Goal: Task Accomplishment & Management: Manage account settings

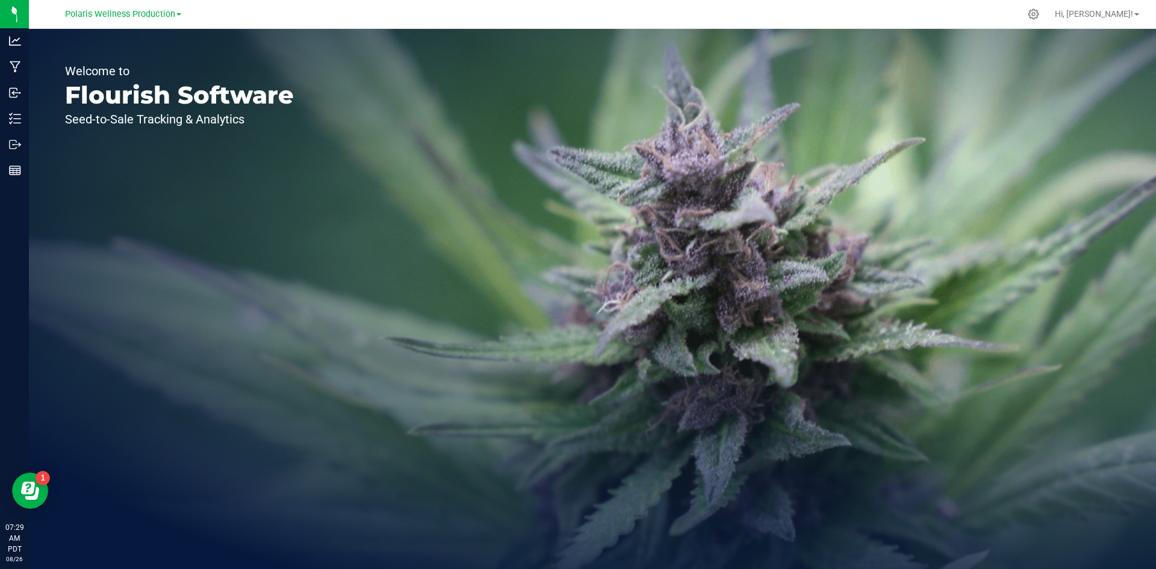
click at [207, 53] on div "Welcome to Flourish Software Seed-to-Sale Tracking & Analytics" at bounding box center [179, 299] width 301 height 540
click at [177, 11] on link "Polaris Wellness Production" at bounding box center [123, 13] width 116 height 11
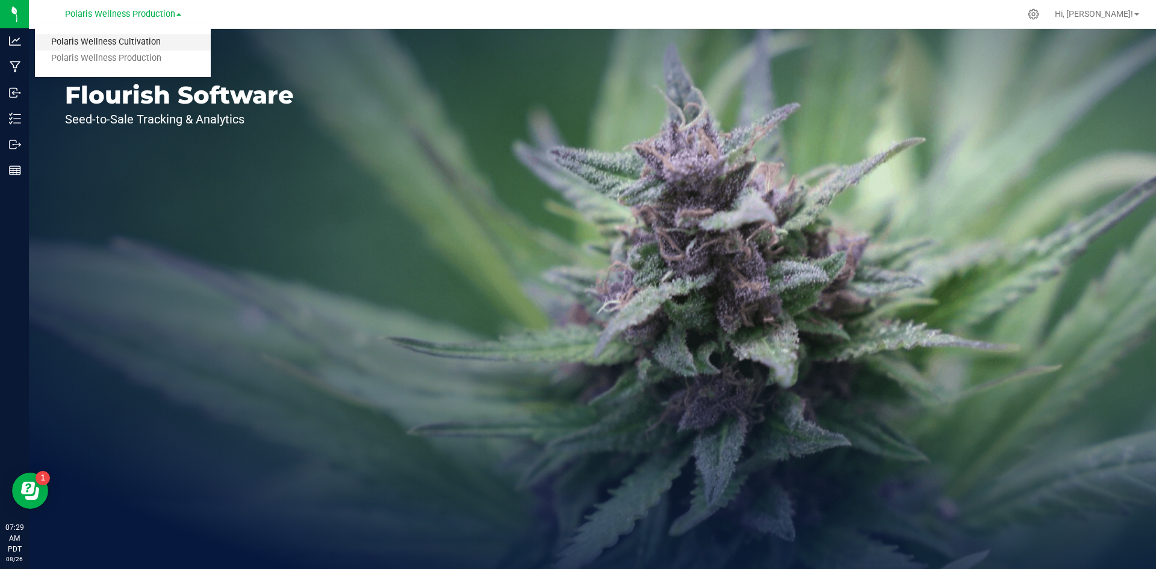
click at [141, 40] on link "Polaris Wellness Cultivation" at bounding box center [123, 42] width 176 height 16
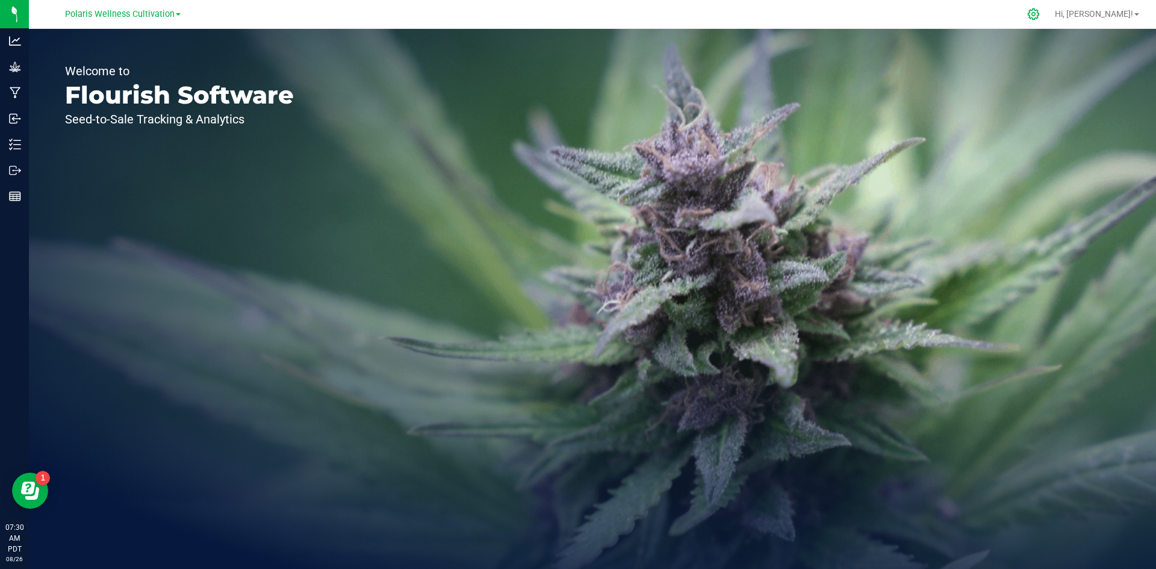
click at [1040, 19] on icon at bounding box center [1033, 14] width 13 height 13
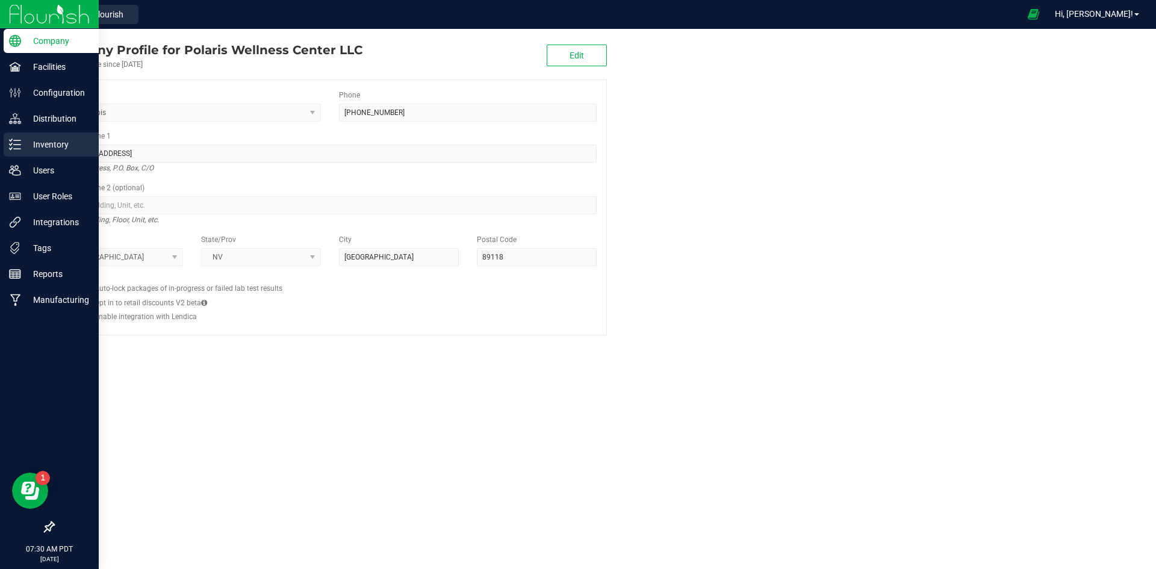
click at [59, 143] on p "Inventory" at bounding box center [57, 144] width 72 height 14
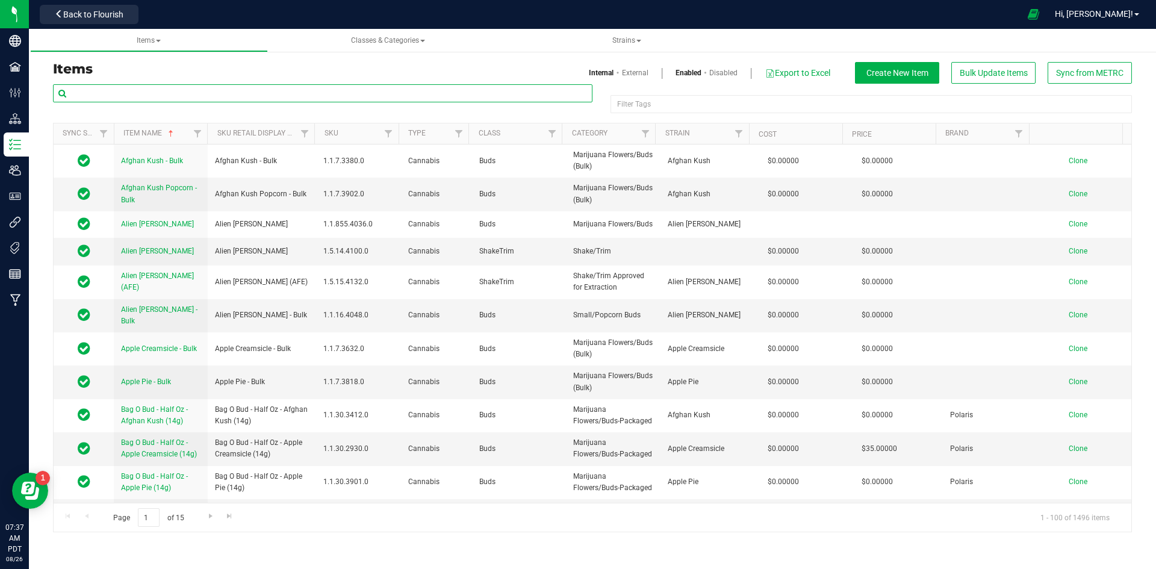
click at [285, 99] on input "text" at bounding box center [323, 93] width 540 height 18
type input "3.5"
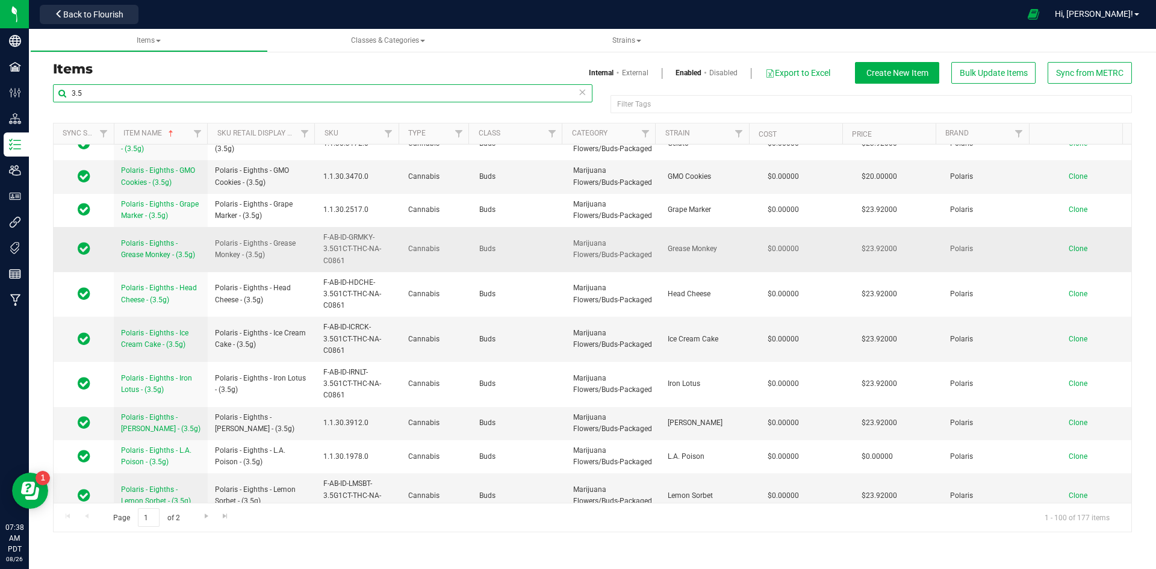
scroll to position [3191, 0]
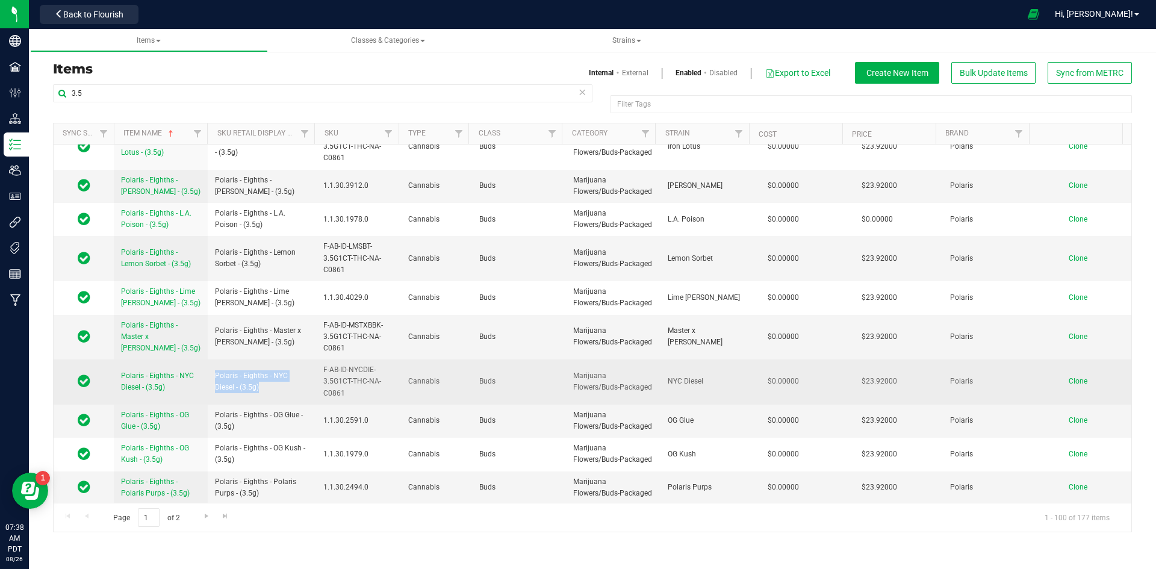
drag, startPoint x: 246, startPoint y: 354, endPoint x: 209, endPoint y: 342, distance: 38.7
click at [209, 359] on td "Polaris - Eighths - NYC Diesel - (3.5g)" at bounding box center [262, 381] width 108 height 45
copy span "Polaris - Eighths - NYC Diesel - (3.5g)"
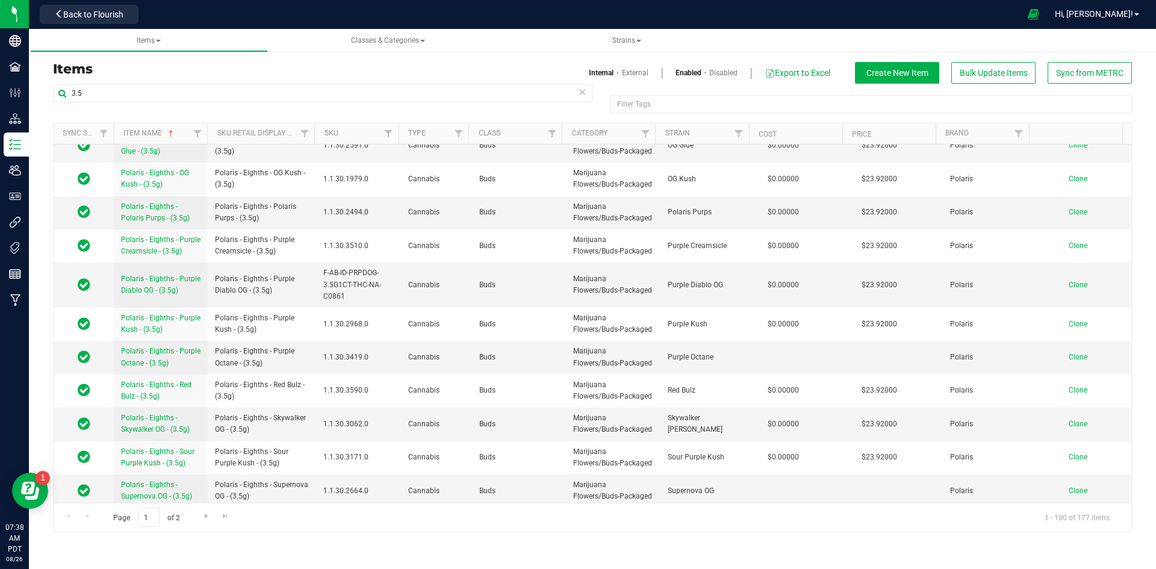
scroll to position [3287, 0]
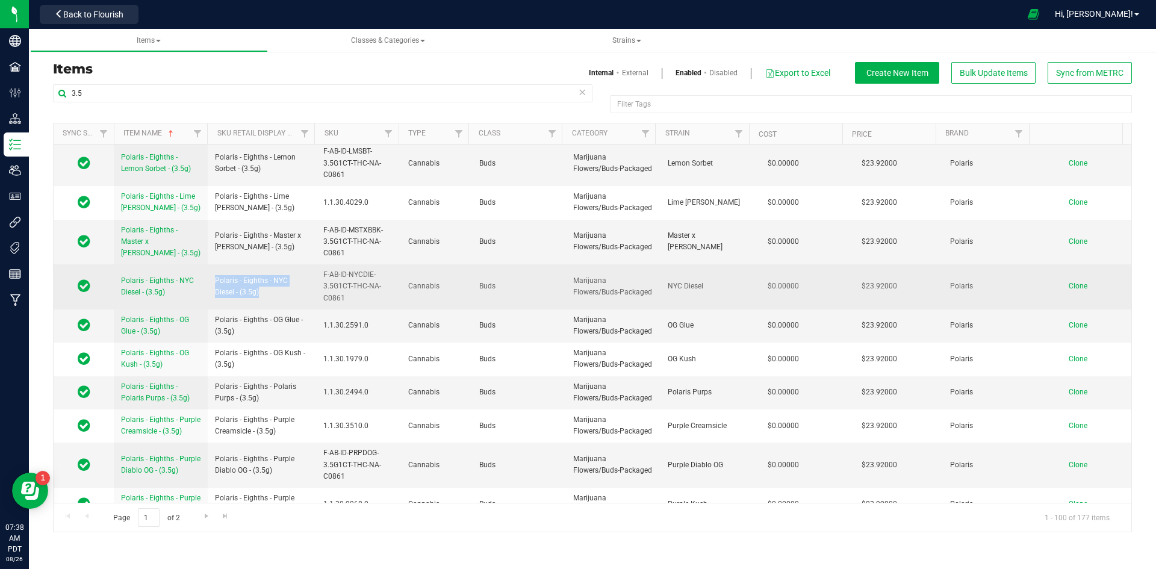
click at [1069, 282] on span "Clone" at bounding box center [1078, 286] width 19 height 8
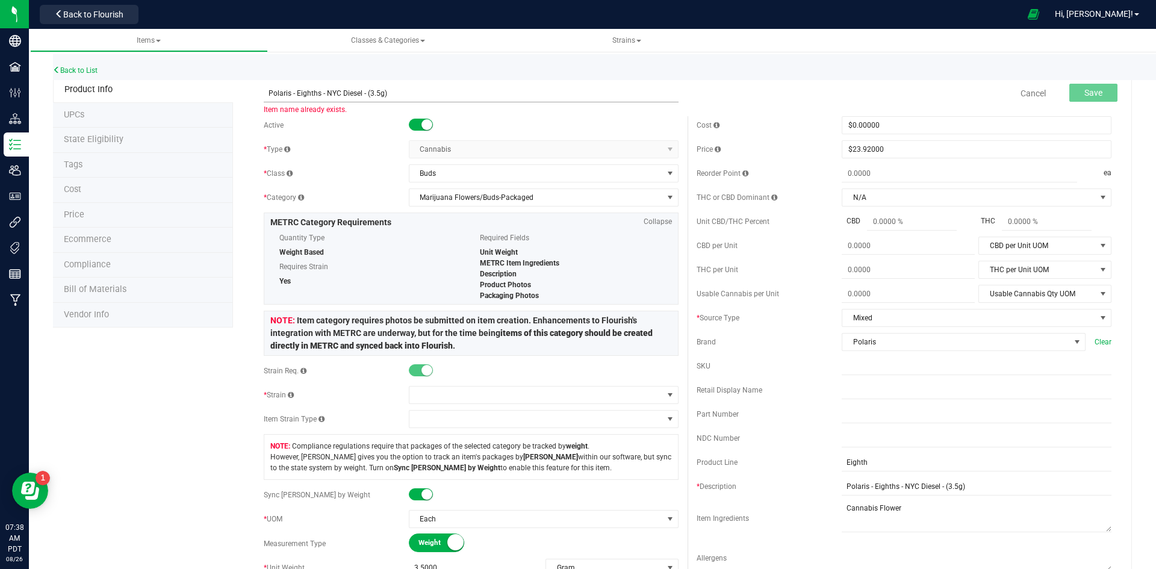
click at [358, 93] on input "Polaris - Eighths - NYC Diesel - (3.5g)" at bounding box center [471, 93] width 415 height 18
drag, startPoint x: 393, startPoint y: 95, endPoint x: 237, endPoint y: 93, distance: 156.0
type input "Polaris - Eighths - [PERSON_NAME] - (3.5g)"
drag, startPoint x: 989, startPoint y: 489, endPoint x: 786, endPoint y: 514, distance: 203.8
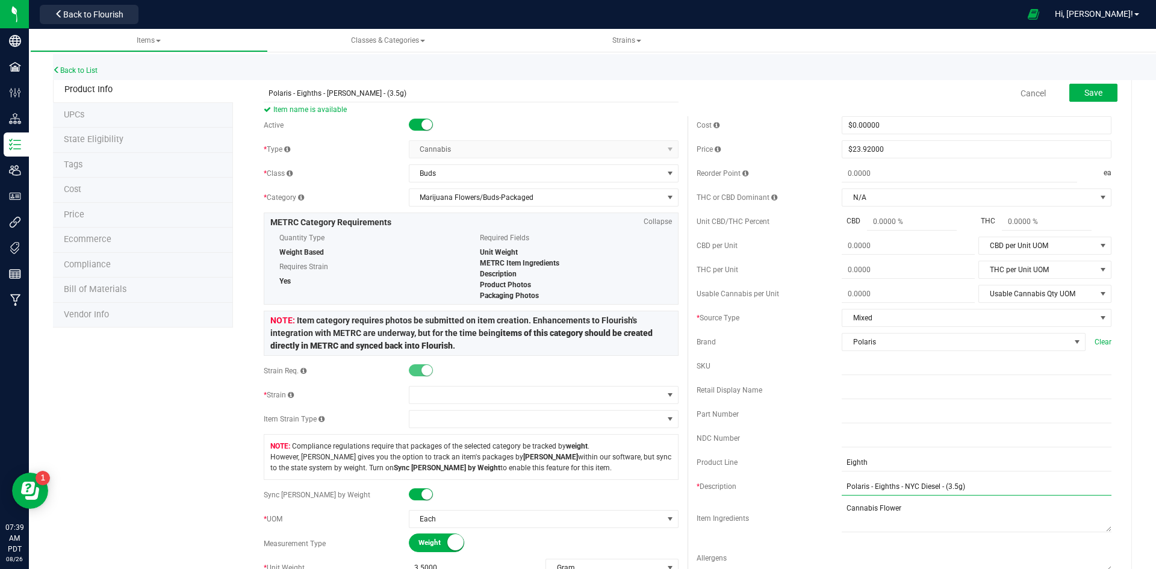
click at [786, 514] on div "Cost $0.00000 0 Price $23.92000 23.92 Reorder Point ea THC or CBD Dominant N/A …" at bounding box center [904, 348] width 433 height 465
paste input "[PERSON_NAME]"
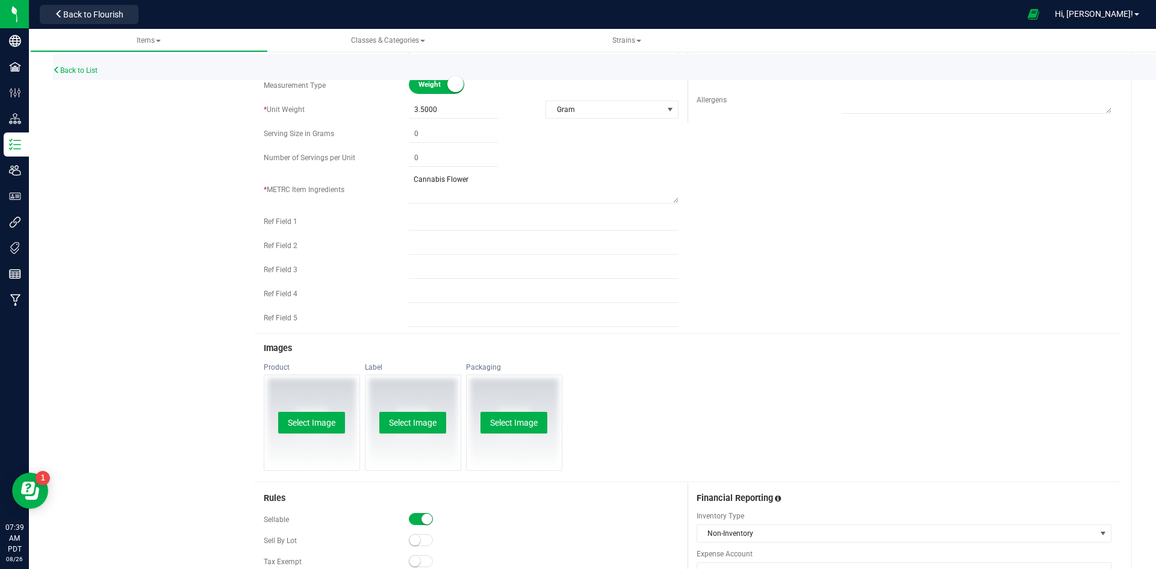
scroll to position [482, 0]
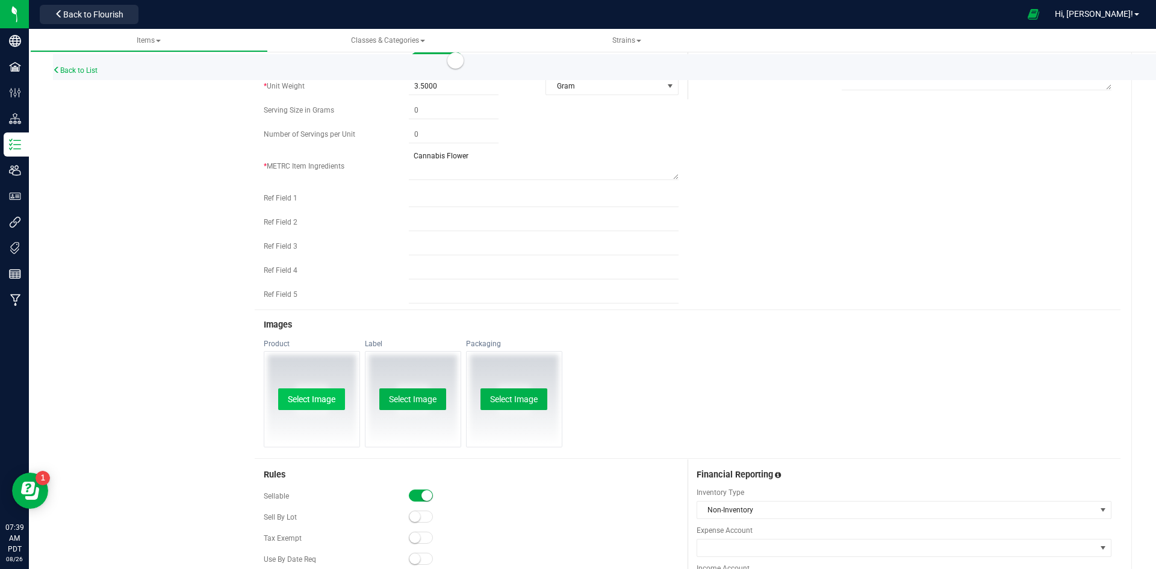
type input "Polaris - Eighths - [PERSON_NAME] - (3.5g)"
click at [301, 396] on button "Select Image" at bounding box center [311, 399] width 67 height 22
click at [404, 400] on button "Select Image" at bounding box center [412, 399] width 67 height 22
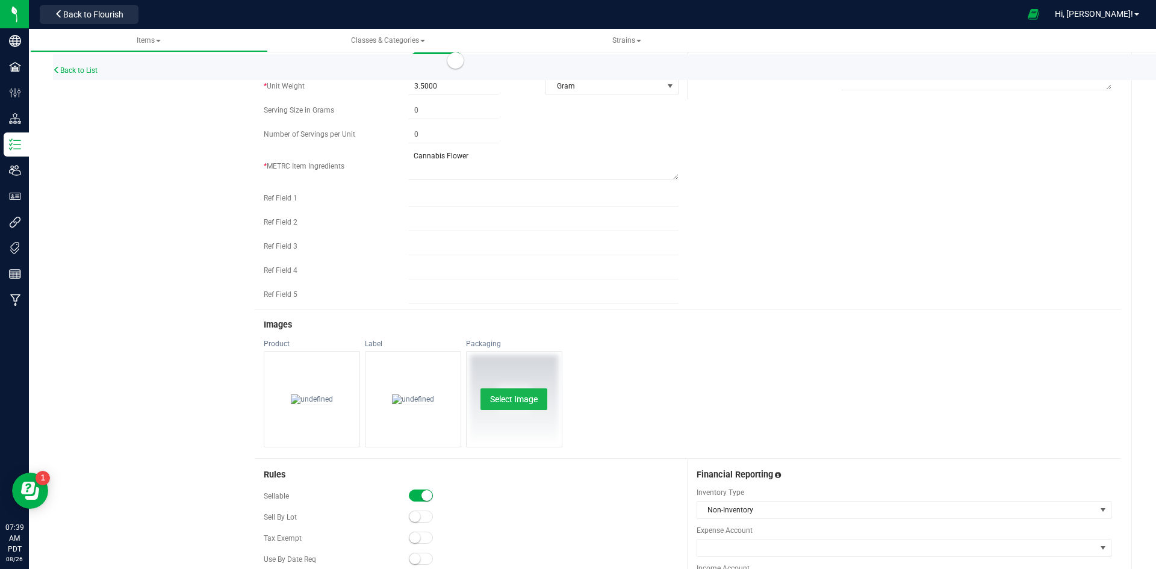
click at [523, 408] on button "Select Image" at bounding box center [514, 399] width 67 height 22
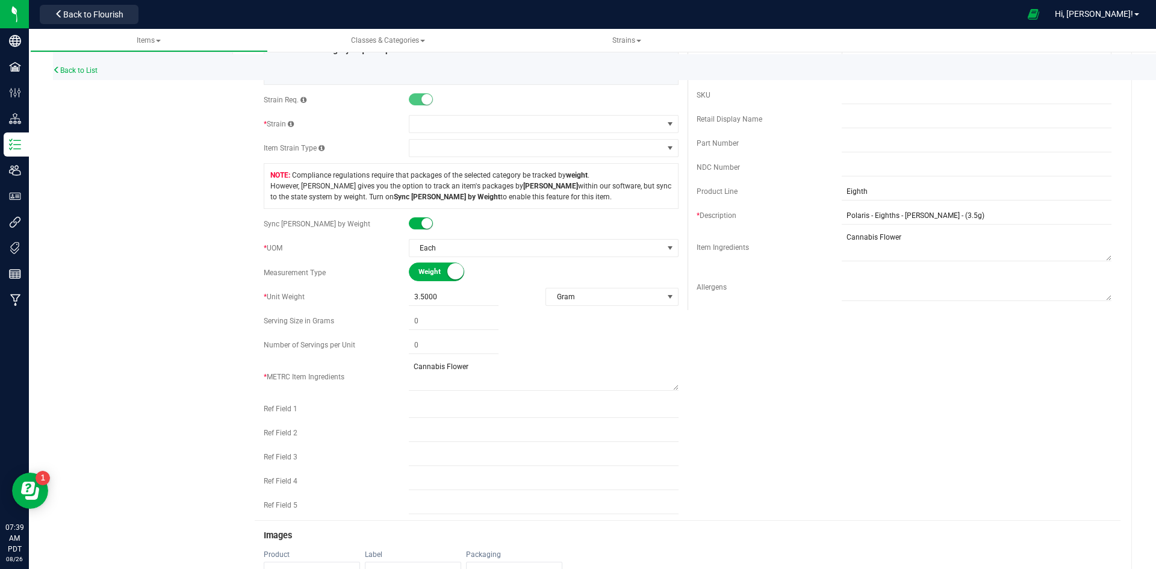
scroll to position [0, 0]
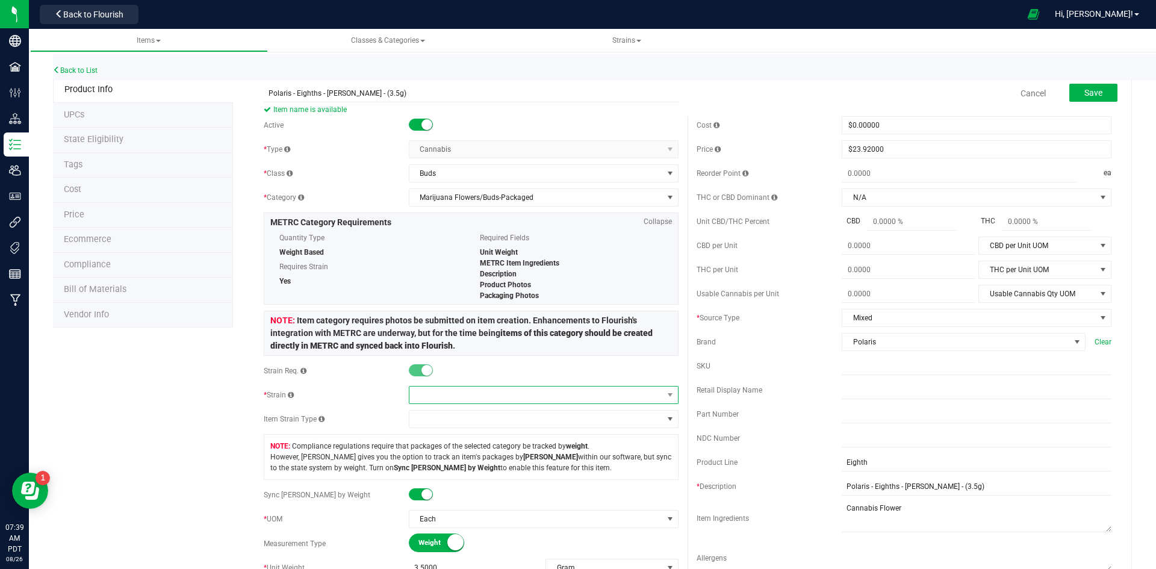
click at [528, 394] on span at bounding box center [536, 395] width 254 height 17
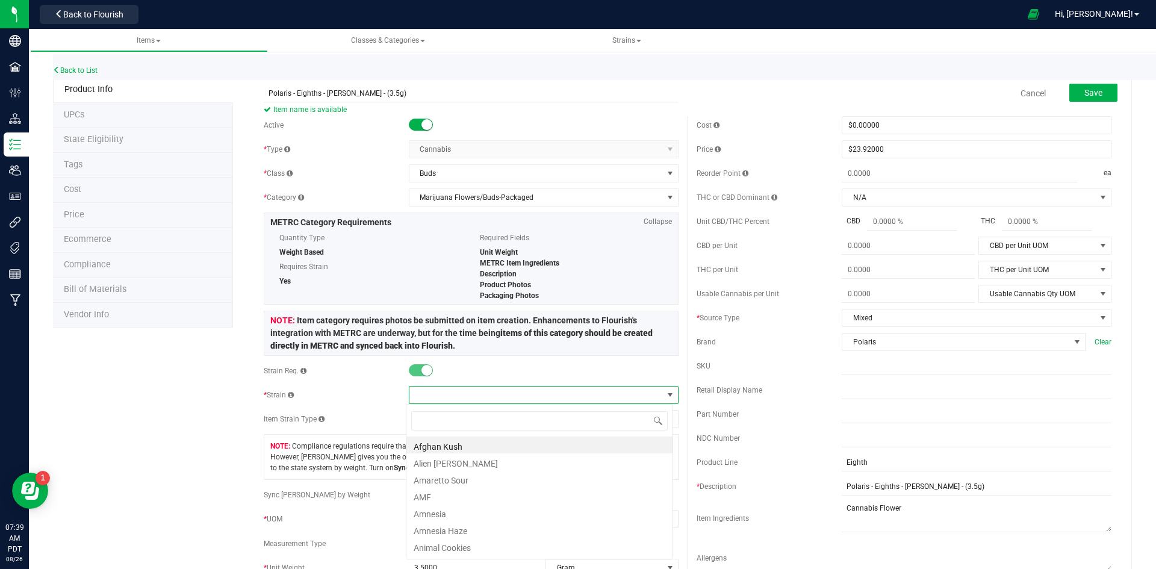
scroll to position [18, 267]
type input "bubba"
click at [456, 464] on li "[PERSON_NAME]" at bounding box center [539, 461] width 266 height 17
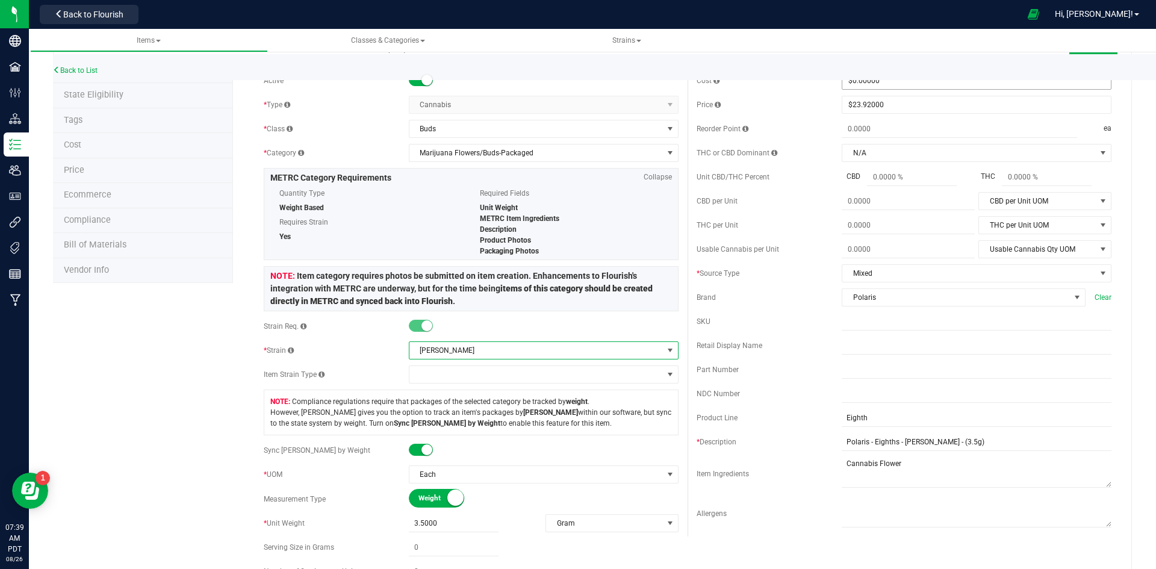
scroll to position [120, 0]
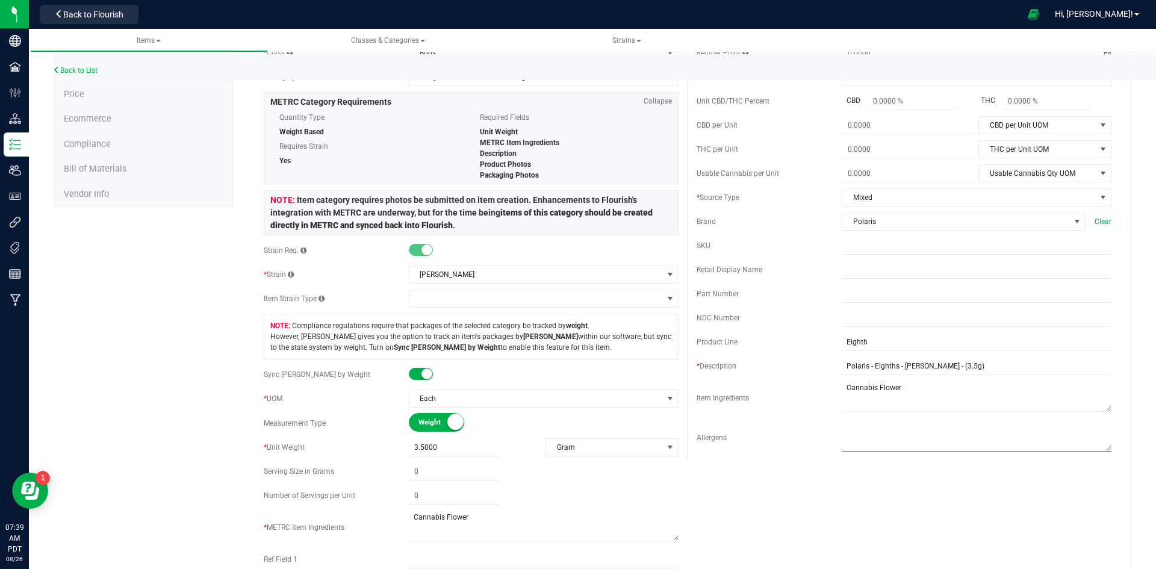
click at [910, 434] on textarea at bounding box center [977, 436] width 270 height 31
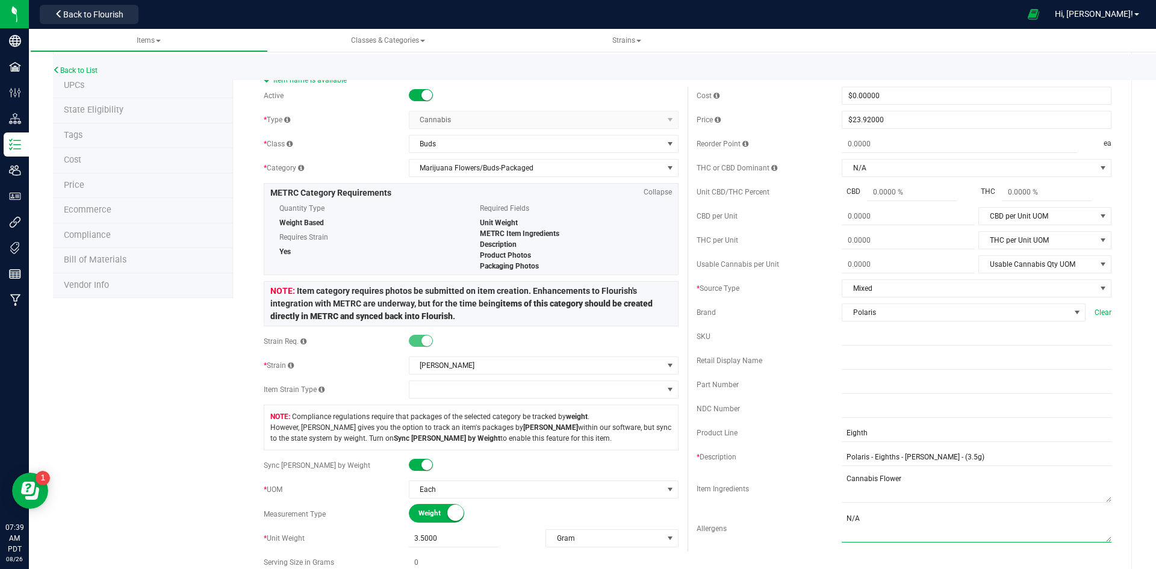
scroll to position [0, 0]
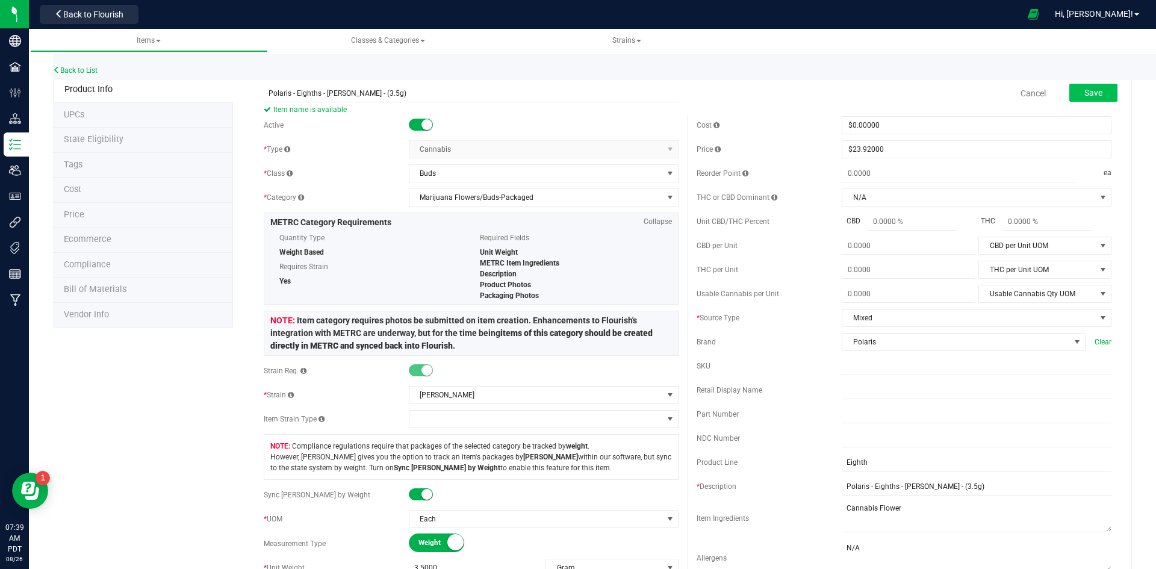
type textarea "N/A"
click at [1084, 93] on span "Save" at bounding box center [1093, 93] width 18 height 10
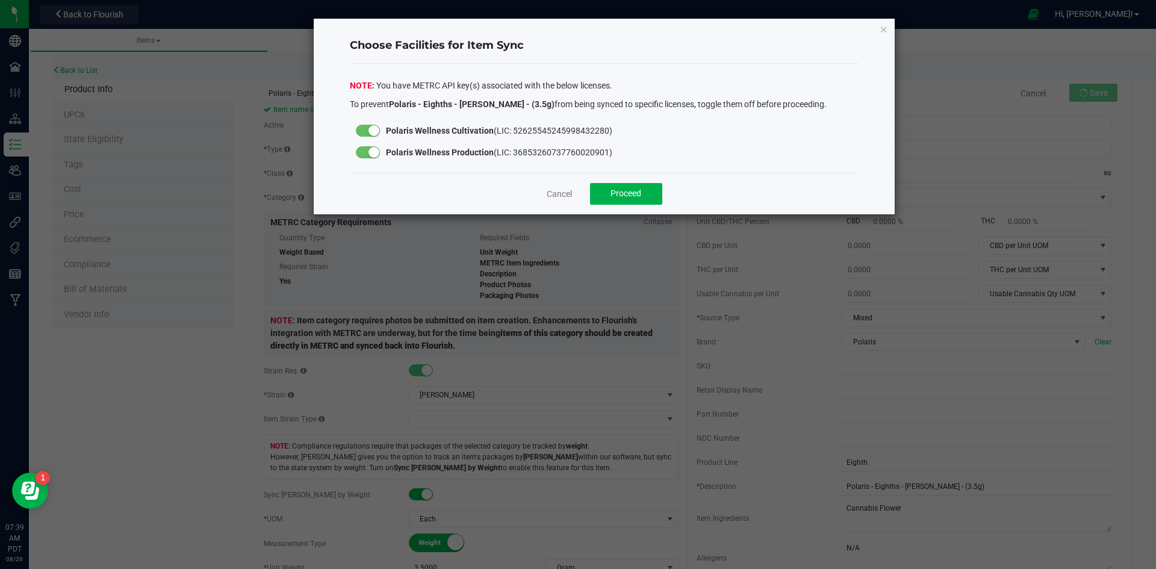
click at [361, 154] on div at bounding box center [368, 152] width 24 height 12
click at [644, 195] on button "Proceed" at bounding box center [626, 194] width 72 height 22
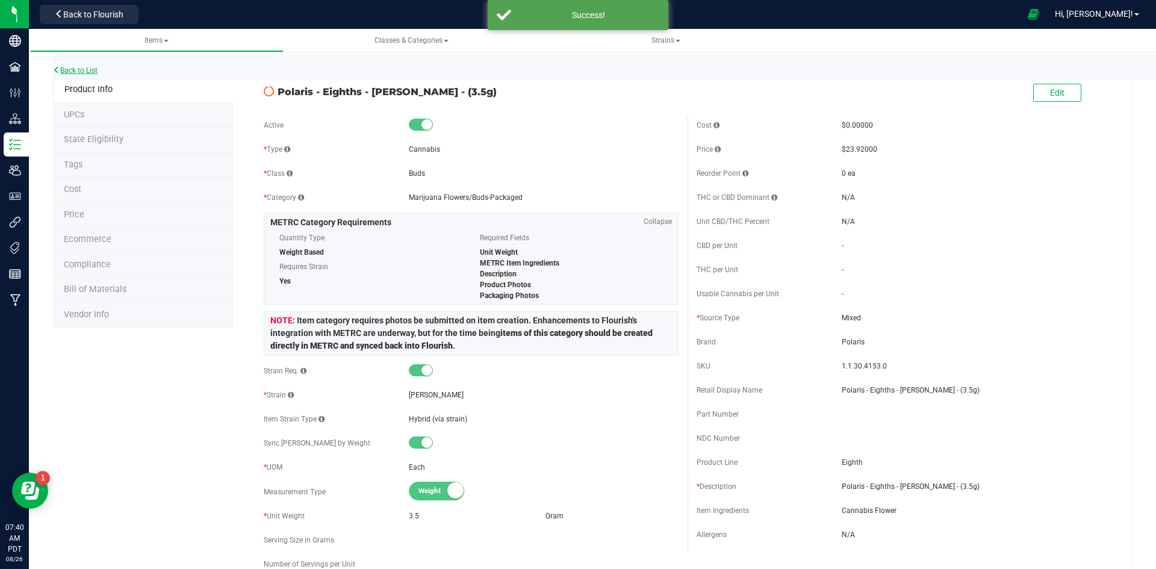
click at [96, 70] on link "Back to List" at bounding box center [75, 70] width 45 height 8
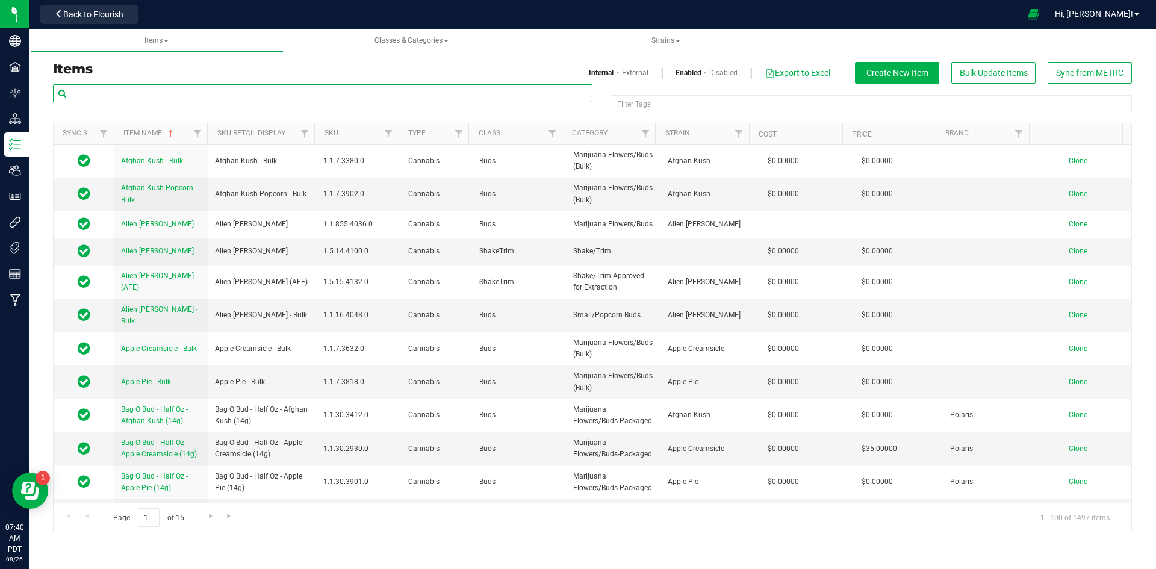
click at [151, 95] on input "text" at bounding box center [323, 93] width 540 height 18
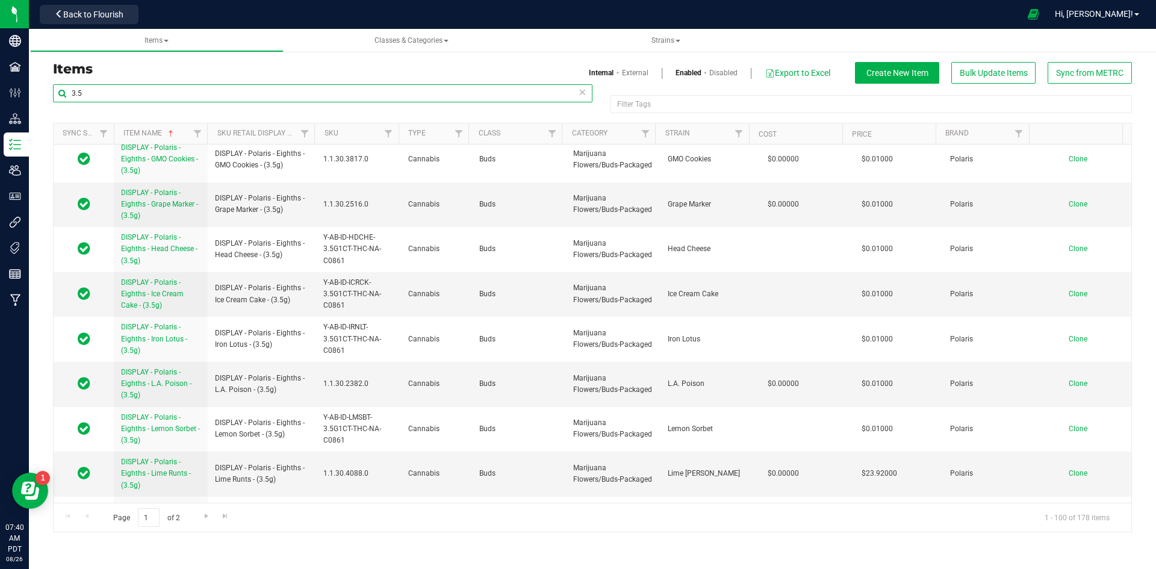
scroll to position [843, 0]
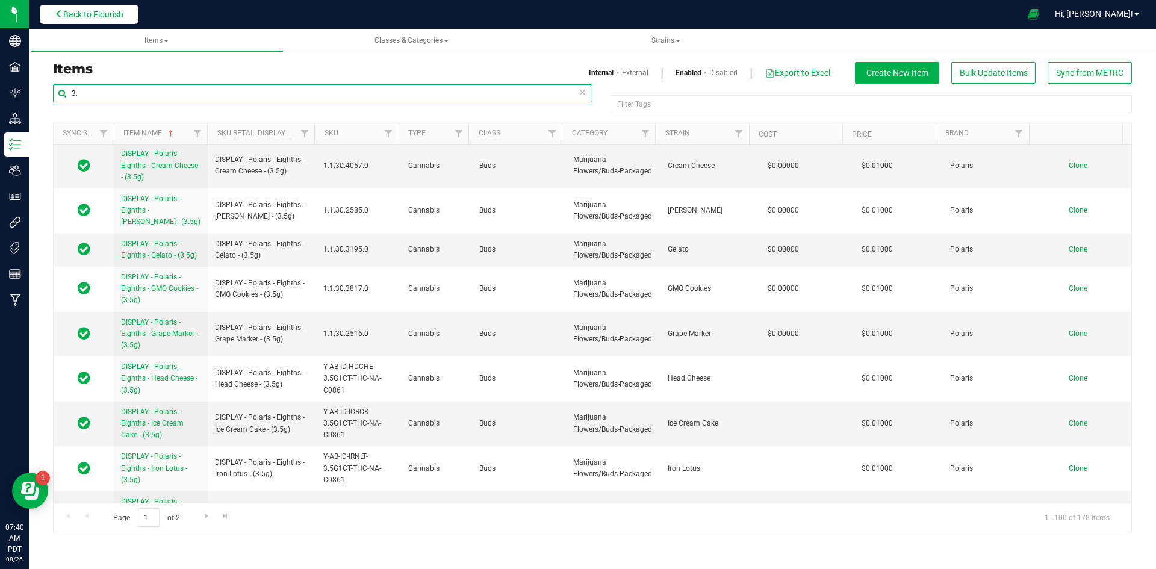
type input "3"
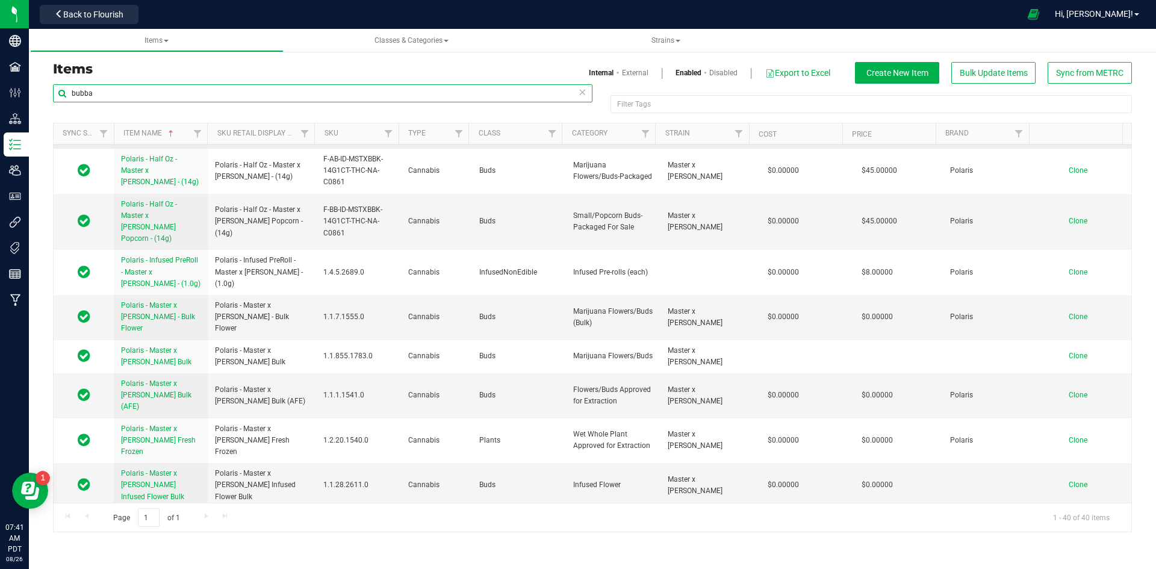
scroll to position [482, 0]
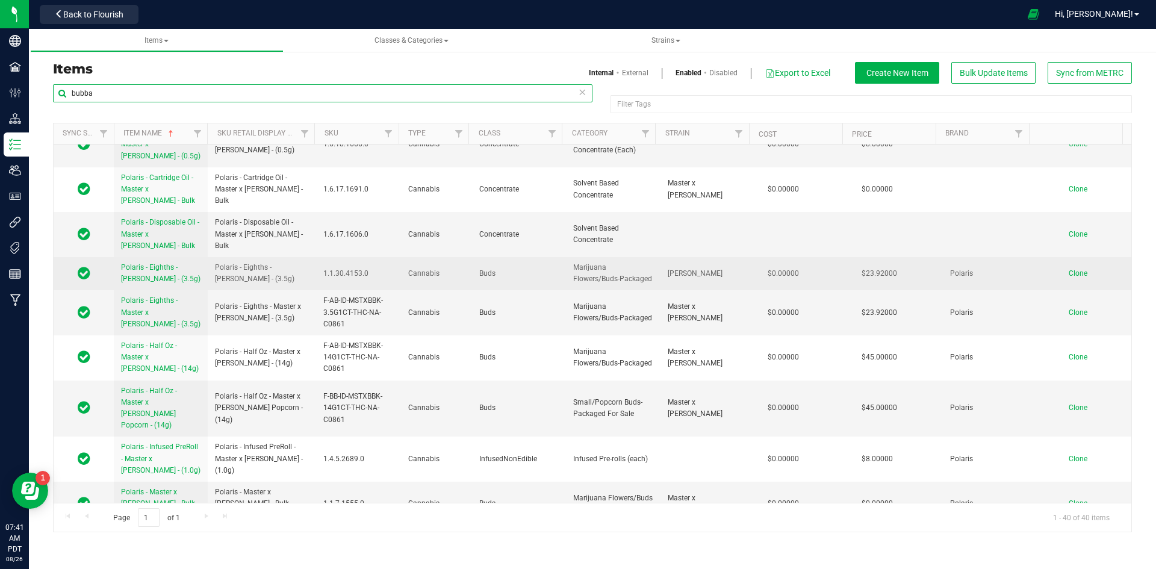
type input "bubba"
click at [251, 262] on span "Polaris - Eighths - [PERSON_NAME] - (3.5g)" at bounding box center [262, 273] width 94 height 23
drag, startPoint x: 255, startPoint y: 257, endPoint x: 208, endPoint y: 242, distance: 48.7
click at [208, 257] on td "Polaris - Eighths - [PERSON_NAME] - (3.5g)" at bounding box center [262, 273] width 108 height 33
copy span "Polaris - Eighths - [PERSON_NAME] - (3.5g)"
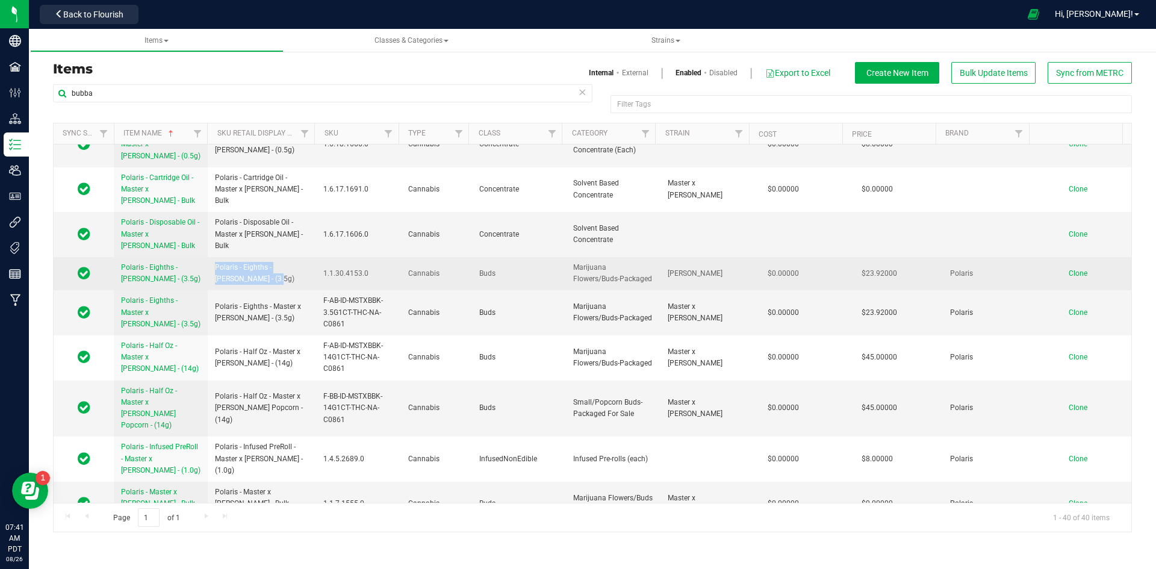
click at [1069, 269] on span "Clone" at bounding box center [1078, 273] width 19 height 8
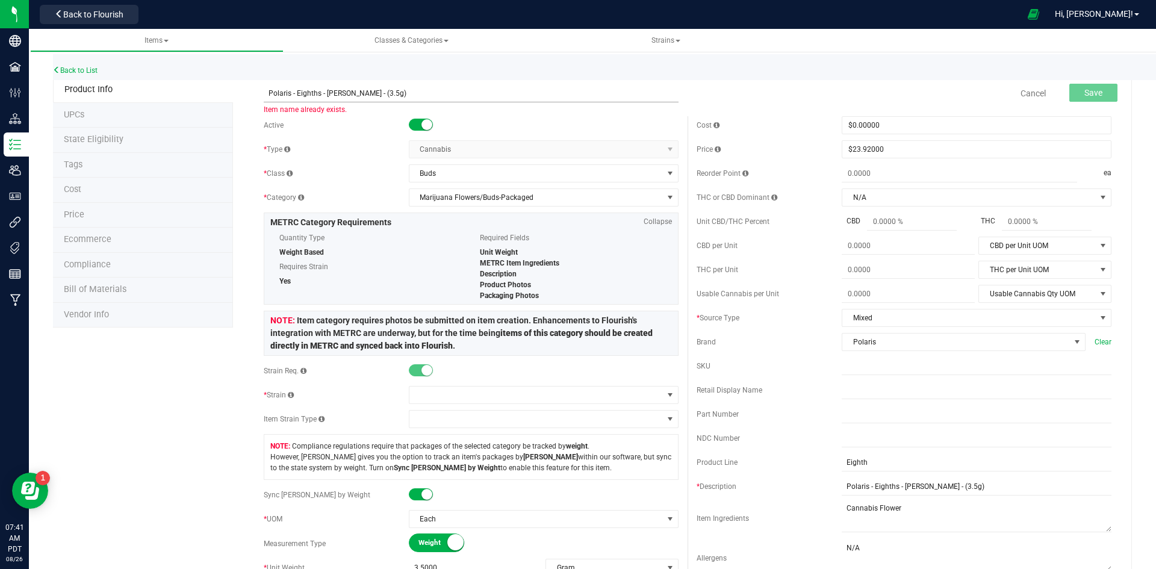
click at [362, 94] on input "Polaris - Eighths - [PERSON_NAME] - (3.5g)" at bounding box center [471, 93] width 415 height 18
drag, startPoint x: 379, startPoint y: 92, endPoint x: 218, endPoint y: 91, distance: 161.4
type input "Polaris - Eighths - SFV OG - (3.5g)"
drag, startPoint x: 963, startPoint y: 485, endPoint x: 727, endPoint y: 506, distance: 237.0
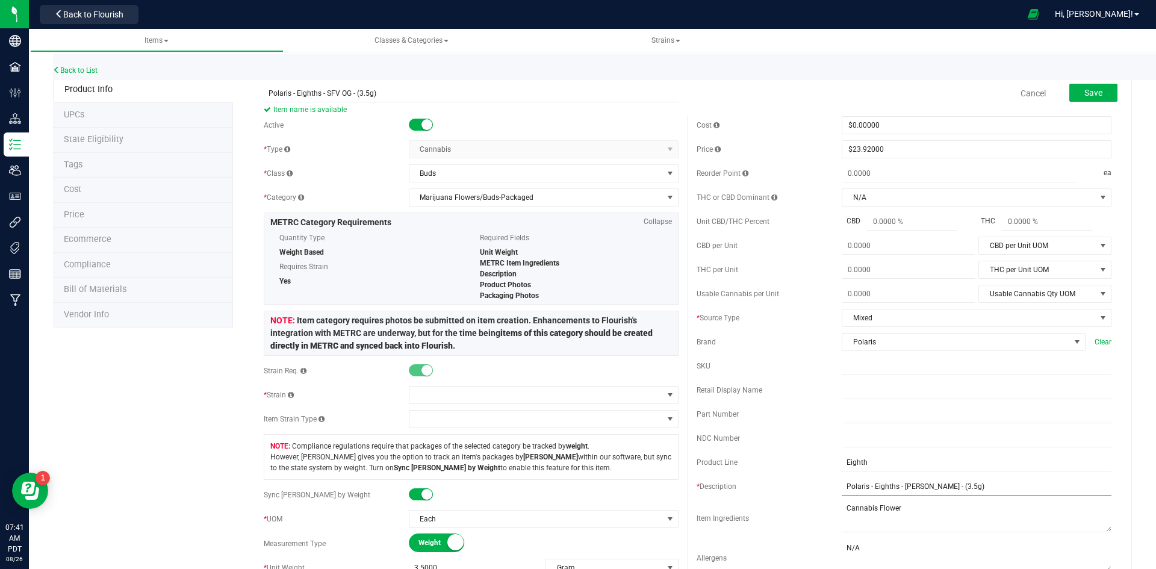
click at [727, 506] on div "Cost $0.00000 0 Price $23.92000 23.92 Reorder Point ea THC or CBD Dominant N/A …" at bounding box center [904, 348] width 433 height 465
paste input "SFV OG"
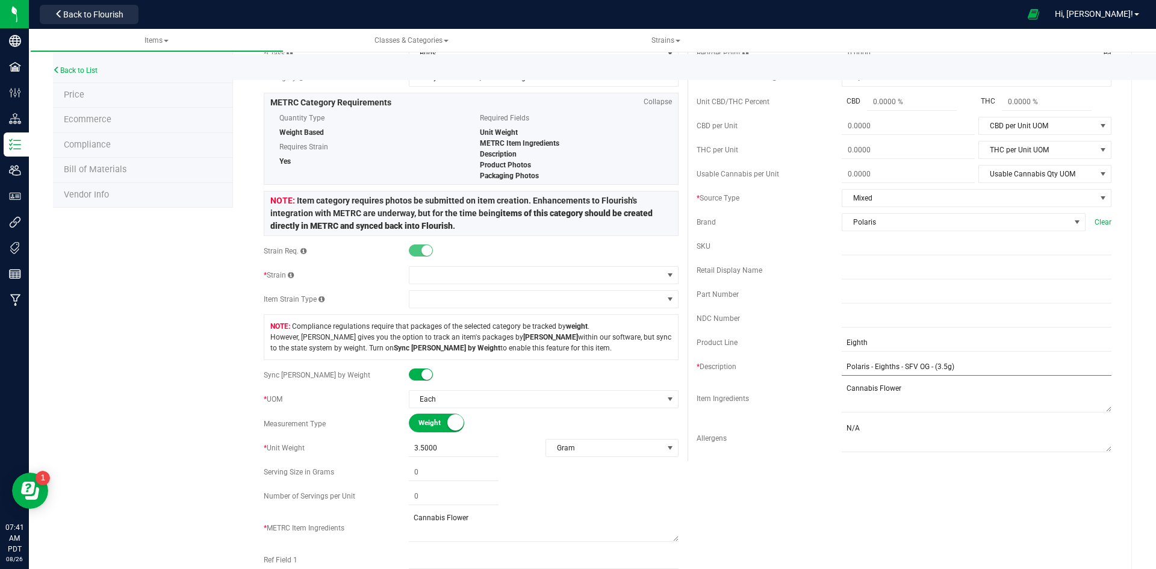
scroll to position [120, 0]
type input "Polaris - Eighths - SFV OG - (3.5g)"
click at [437, 271] on span at bounding box center [536, 274] width 254 height 17
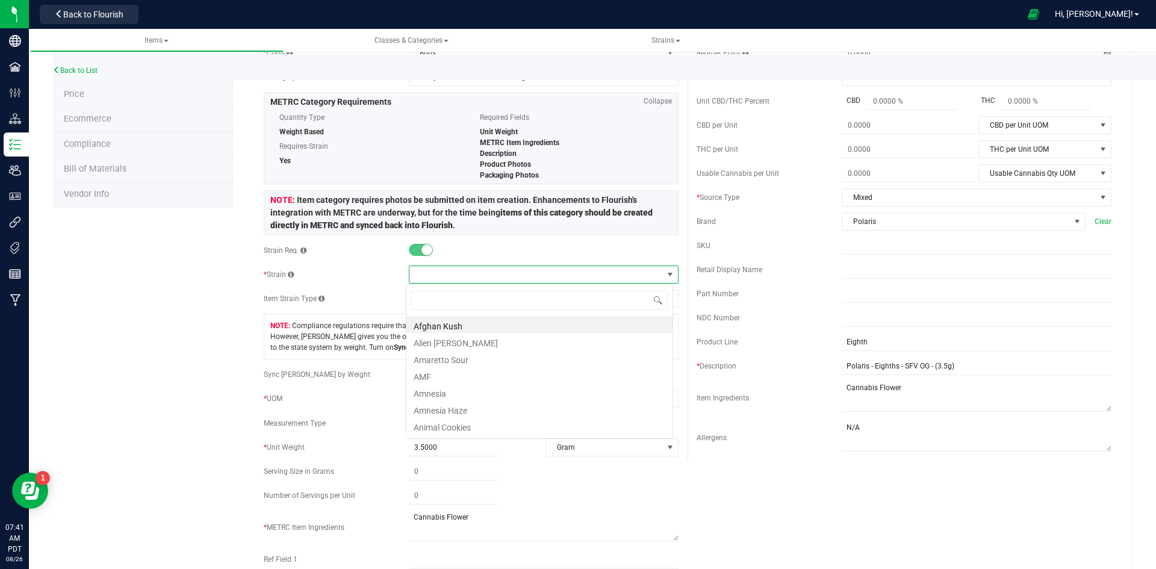
scroll to position [18, 267]
type input "sfv"
click at [433, 320] on li "SFV OG" at bounding box center [539, 324] width 266 height 17
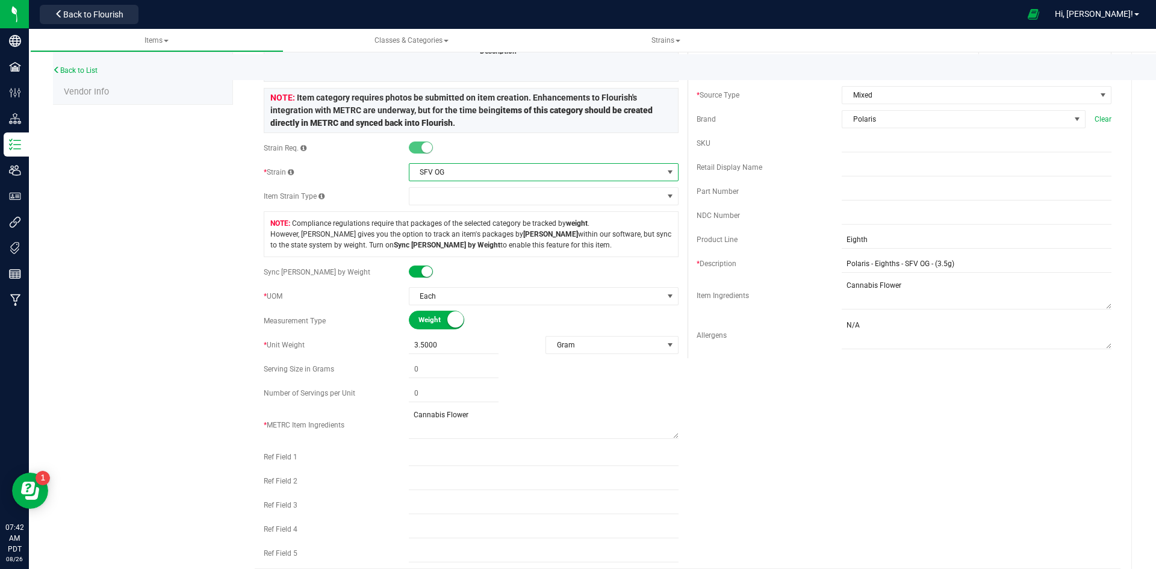
scroll to position [422, 0]
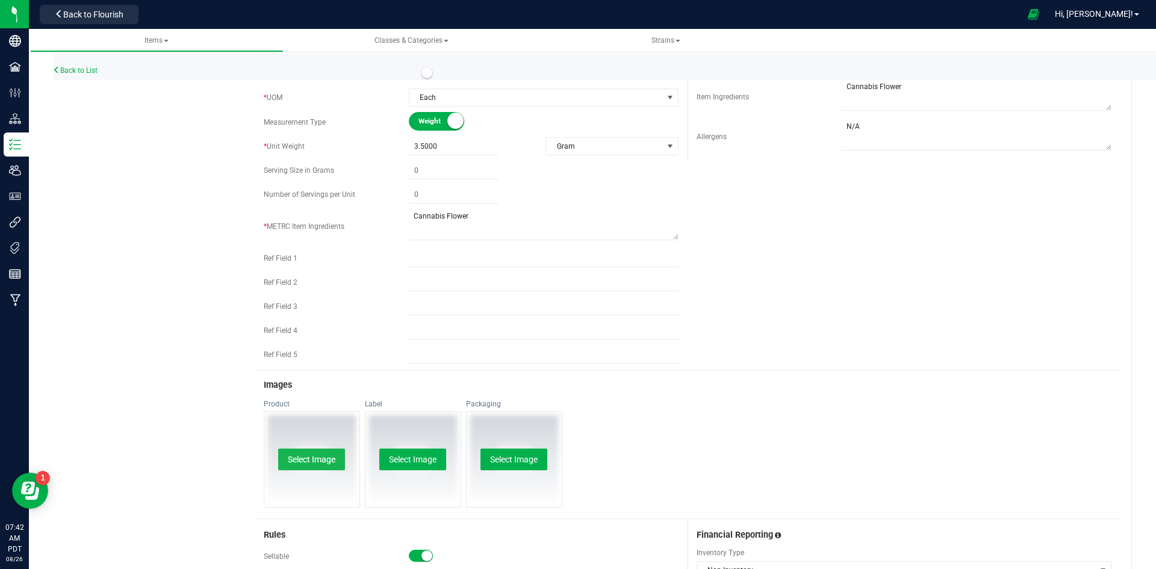
click at [319, 466] on button "Select Image" at bounding box center [311, 460] width 67 height 22
click at [392, 464] on button "Select Image" at bounding box center [412, 460] width 67 height 22
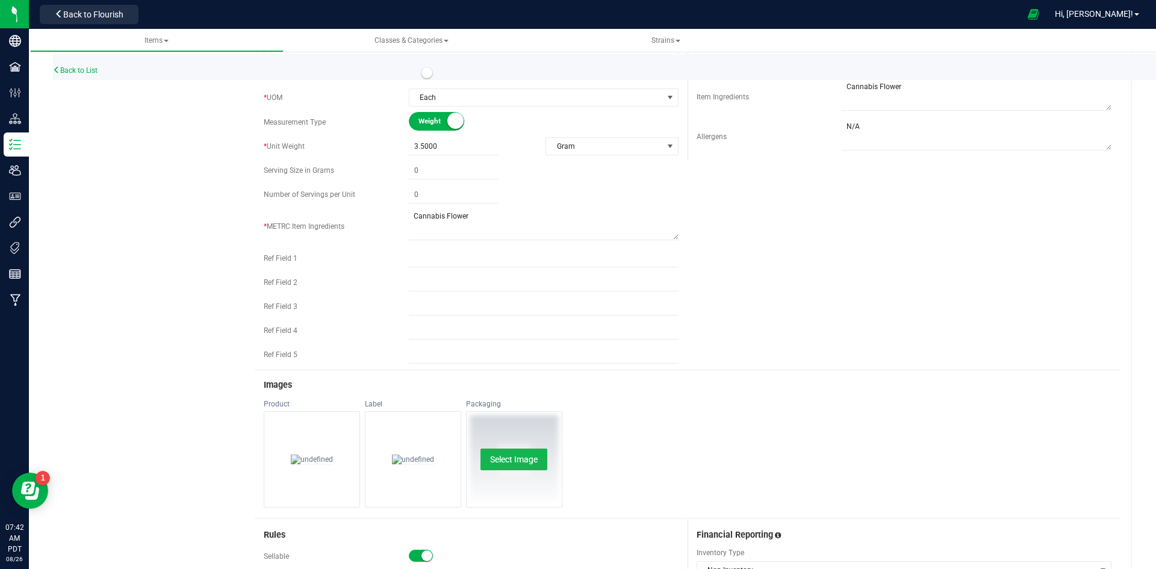
click at [511, 465] on button "Select Image" at bounding box center [514, 460] width 67 height 22
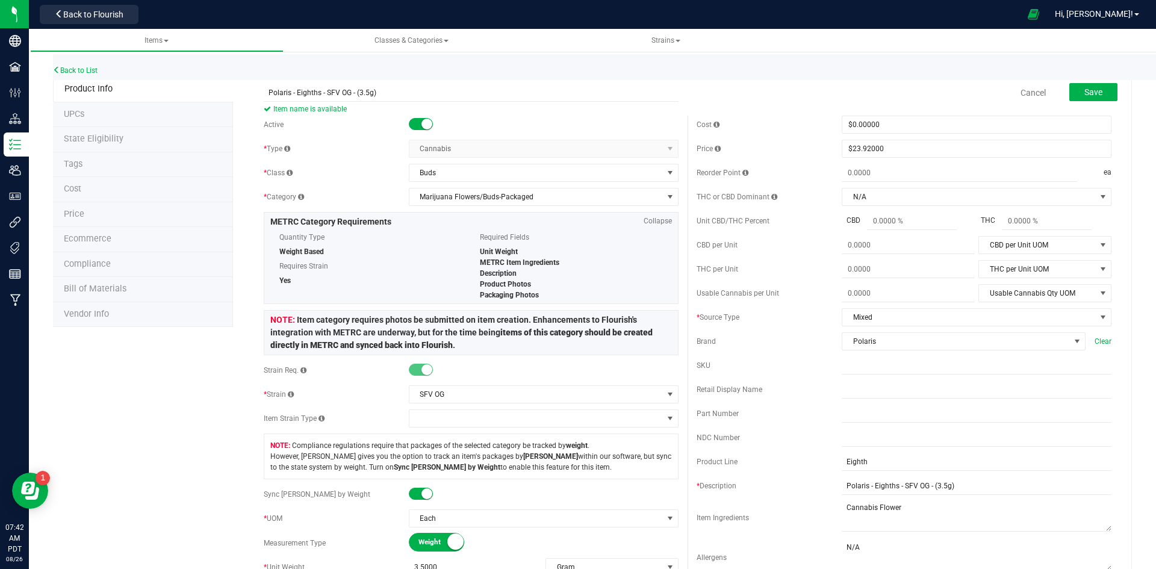
scroll to position [0, 0]
click at [1086, 88] on span "Save" at bounding box center [1093, 93] width 18 height 10
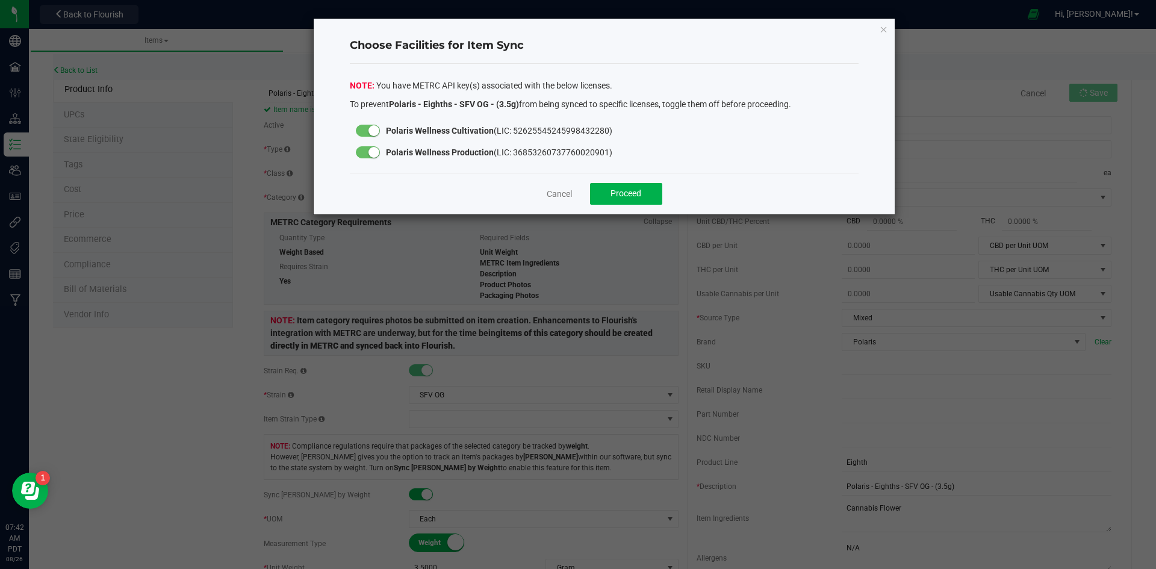
click at [367, 150] on div at bounding box center [368, 152] width 24 height 12
click at [641, 193] on span "Proceed" at bounding box center [626, 193] width 31 height 10
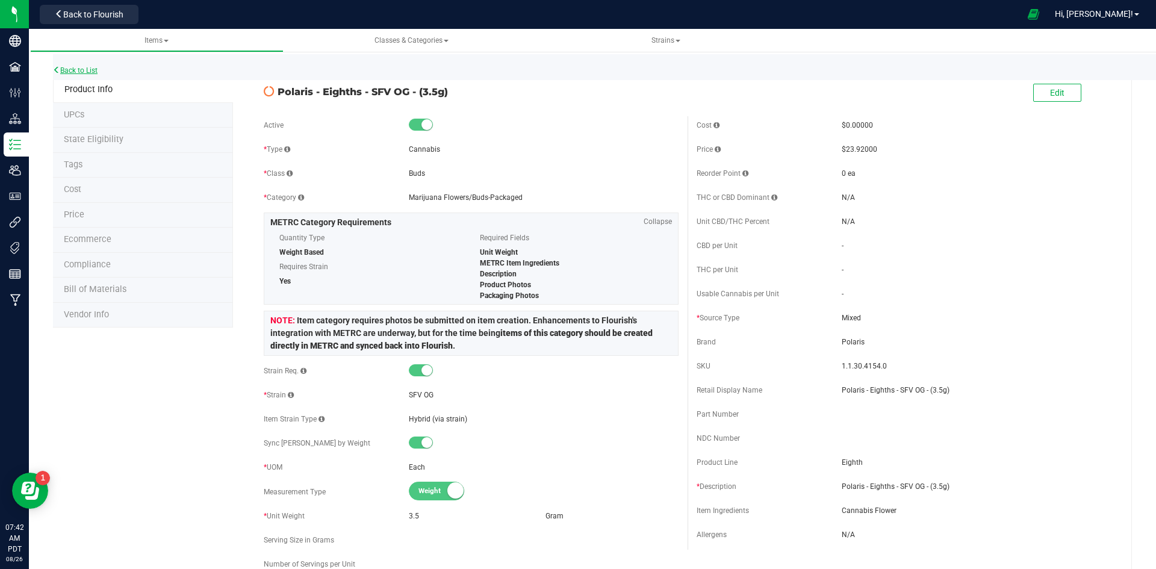
click at [84, 72] on link "Back to List" at bounding box center [75, 70] width 45 height 8
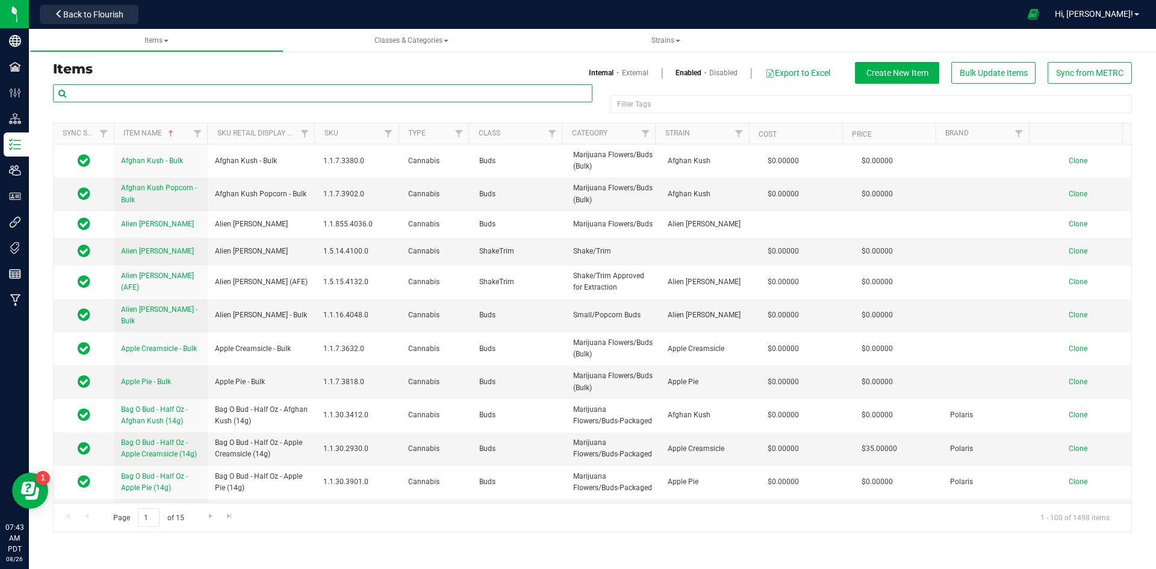
click at [190, 96] on input "text" at bounding box center [323, 93] width 540 height 18
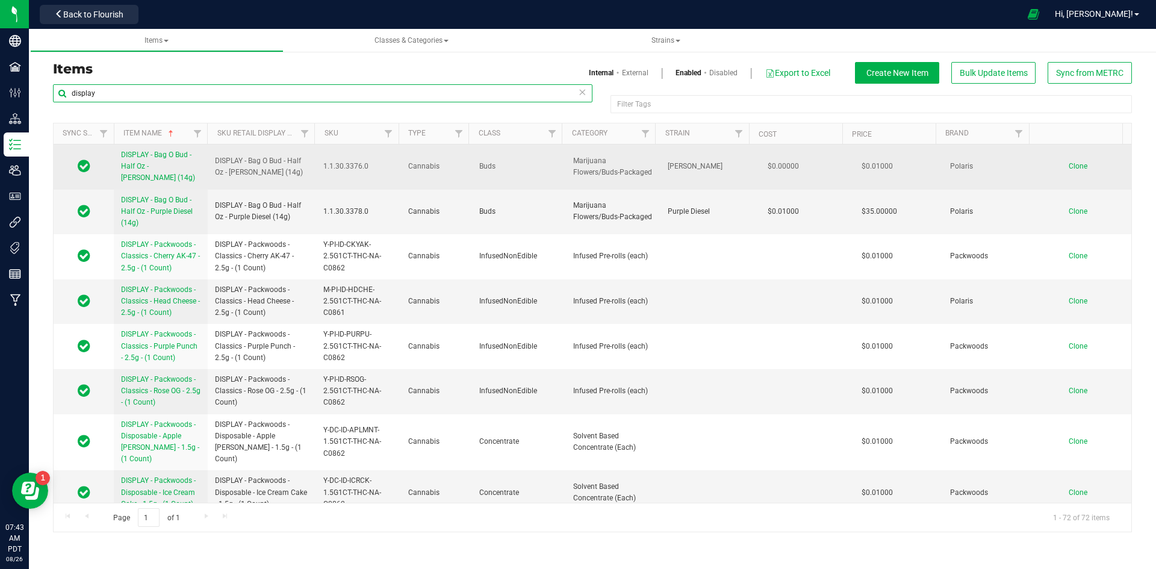
type input "display"
drag, startPoint x: 289, startPoint y: 175, endPoint x: 214, endPoint y: 154, distance: 77.4
click at [214, 154] on td "DISPLAY - Bag O Bud - Half Oz - [PERSON_NAME] (14g)" at bounding box center [262, 167] width 108 height 45
copy span "DISPLAY - Bag O Bud - Half Oz - [PERSON_NAME] (14g)"
click at [1071, 164] on span "Clone" at bounding box center [1078, 166] width 19 height 8
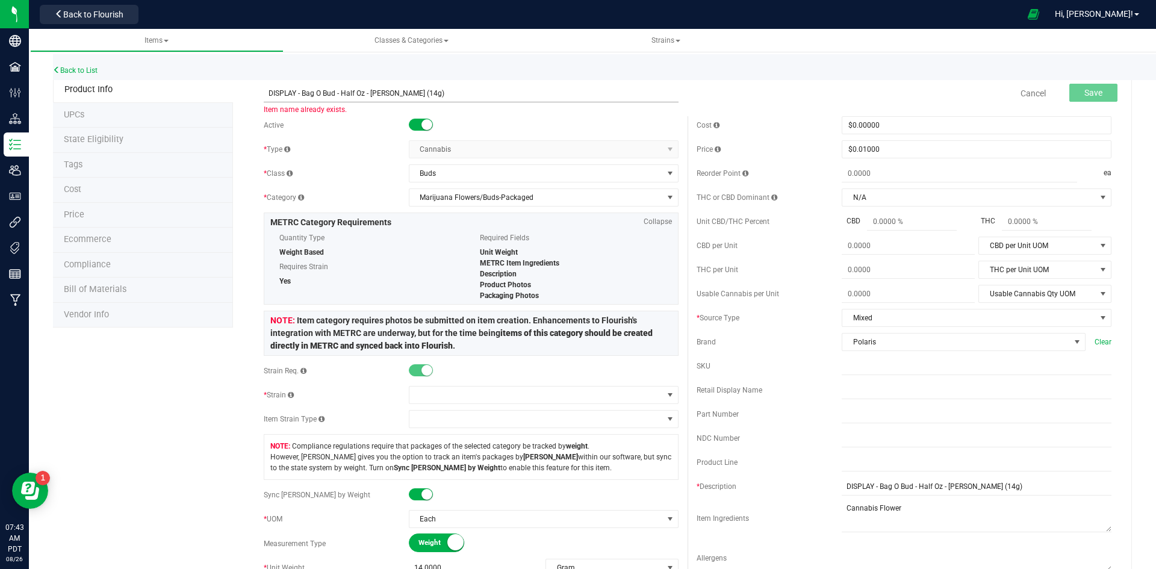
click at [363, 91] on input "DISPLAY - Bag O Bud - Half Oz - [PERSON_NAME] (14g)" at bounding box center [471, 93] width 415 height 18
click at [267, 93] on input "DISPLAY - Polaris - [PERSON_NAME] (1.0g)" at bounding box center [471, 93] width 415 height 18
click at [366, 90] on input "DISPLAY - Polaris - [PERSON_NAME] (1.0g)" at bounding box center [471, 93] width 415 height 18
click at [268, 95] on input "DISPLAY - Polaris - Flower - [PERSON_NAME] (1.0g)" at bounding box center [471, 93] width 415 height 18
type input "DISPLAY - Polaris - Flower - [PERSON_NAME] (1.0g)"
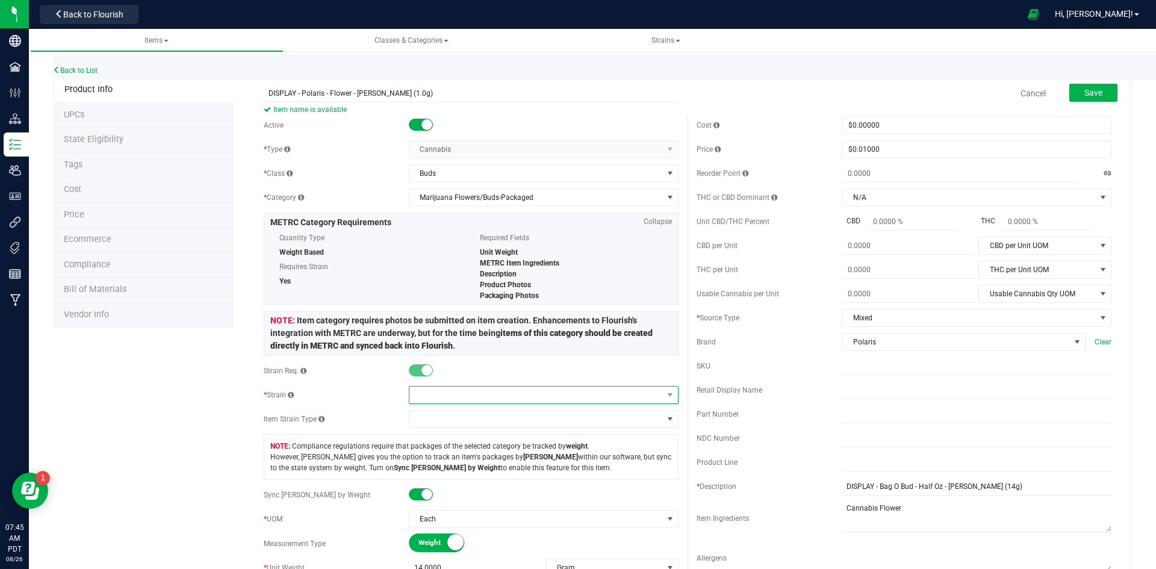
click at [467, 394] on span at bounding box center [536, 395] width 254 height 17
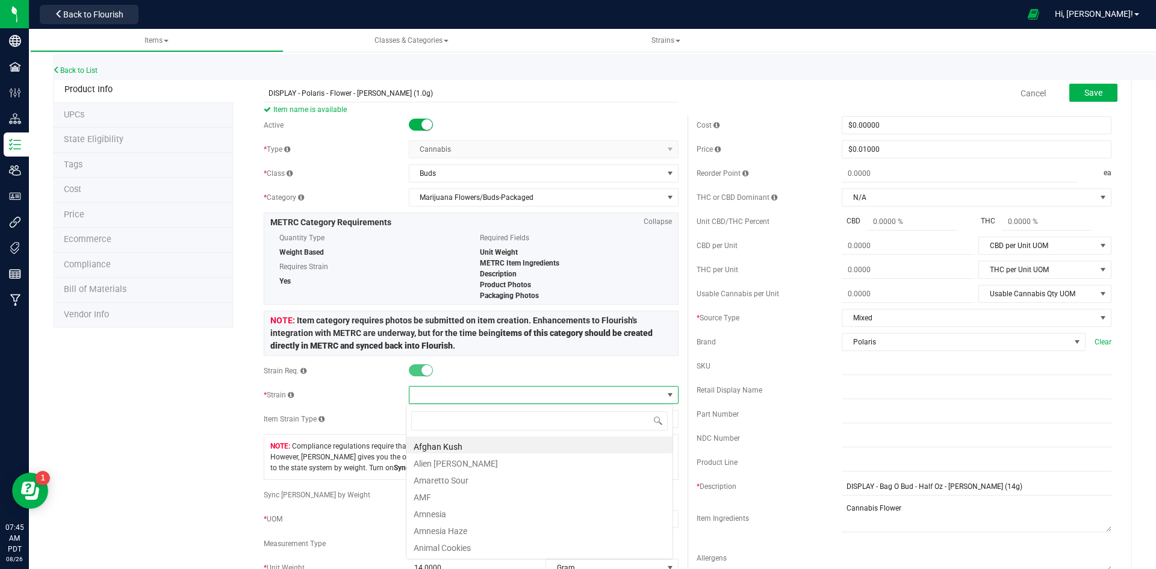
scroll to position [18, 267]
type input "bubba"
click at [430, 465] on li "[PERSON_NAME]" at bounding box center [539, 461] width 266 height 17
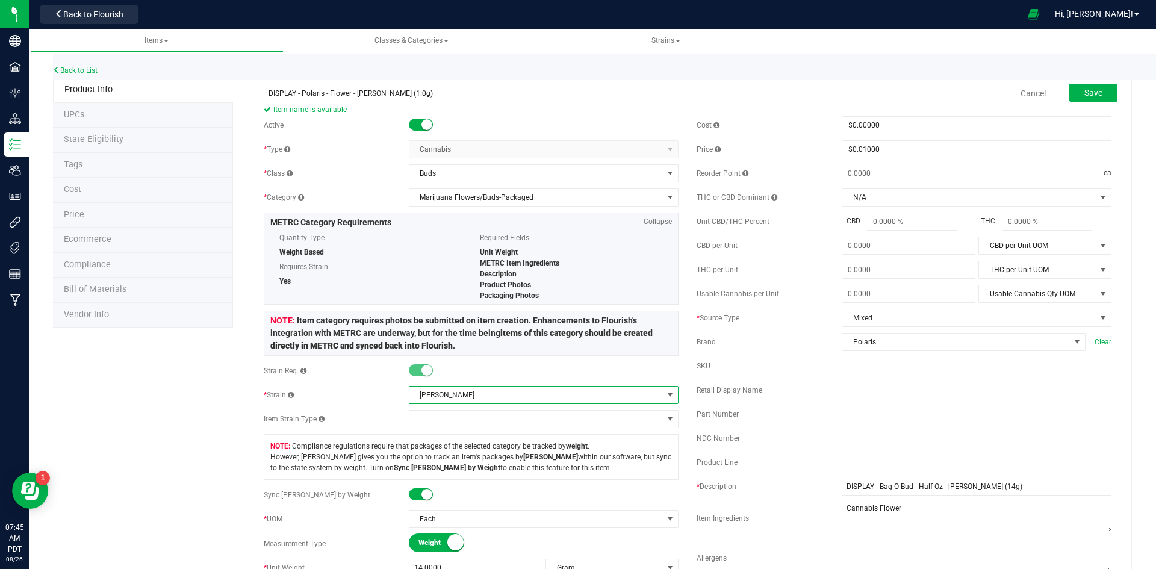
drag, startPoint x: 421, startPoint y: 92, endPoint x: 205, endPoint y: 101, distance: 216.4
drag, startPoint x: 1005, startPoint y: 483, endPoint x: 674, endPoint y: 495, distance: 330.8
click at [674, 495] on div "Active * Type Cannabis Select type Cannabis Non-Inventory Raw Materials Supplie…" at bounding box center [688, 453] width 866 height 675
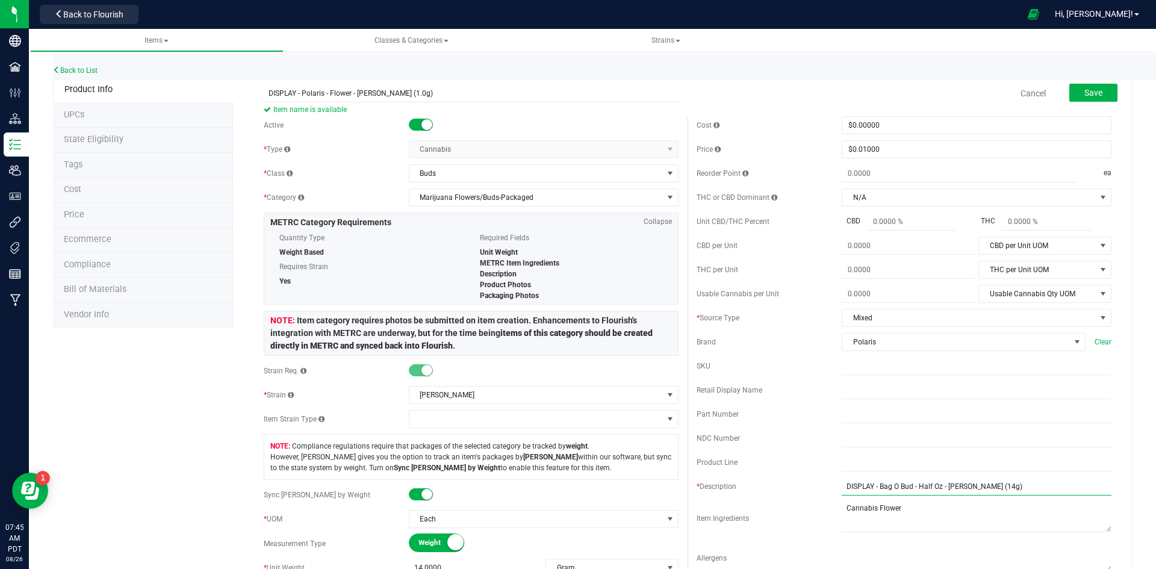
paste input "Polaris - Flower - [PERSON_NAME] (1.0"
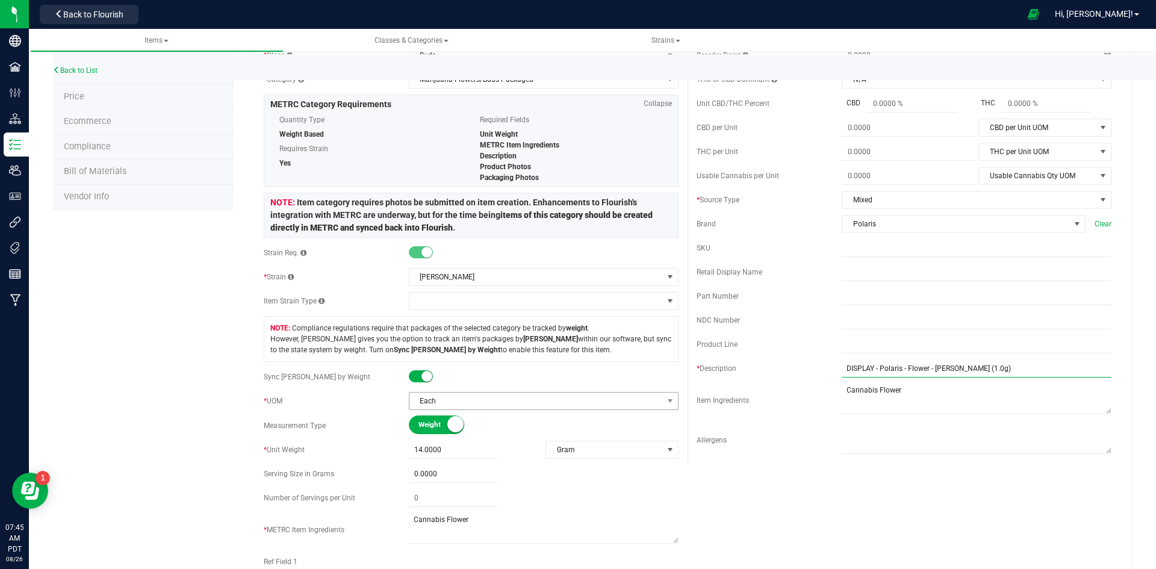
scroll to position [120, 0]
type input "DISPLAY - Polaris - Flower - [PERSON_NAME] (1.0g)"
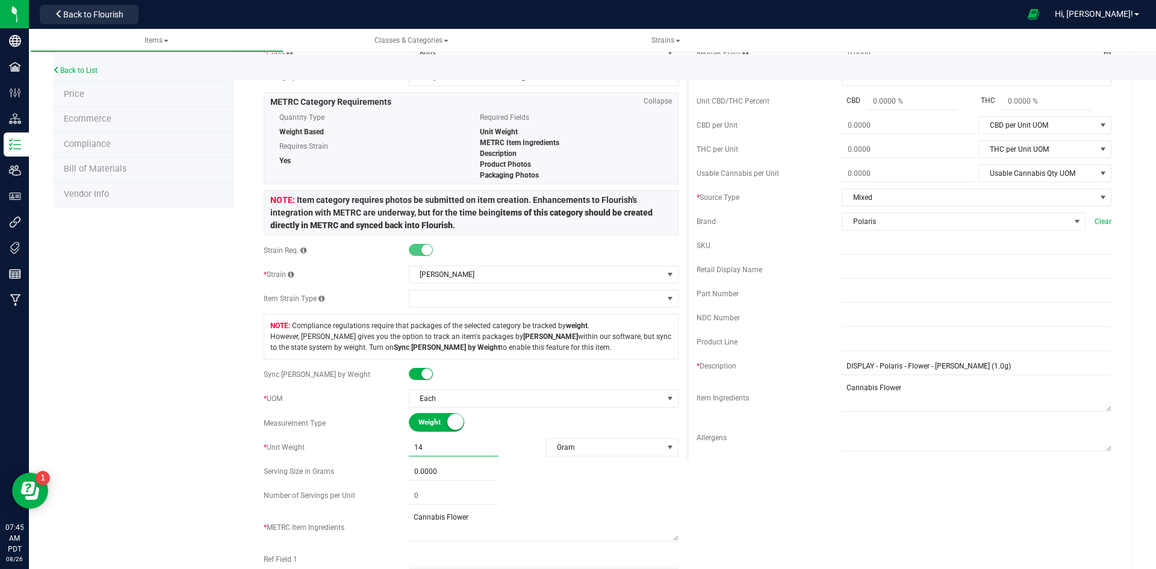
click at [419, 444] on span "14.0000 14" at bounding box center [454, 447] width 90 height 17
type input "1"
type input "1.0000"
click at [751, 497] on div "Active * Type Cannabis Select type Cannabis Non-Inventory Raw Materials Supplie…" at bounding box center [688, 333] width 866 height 675
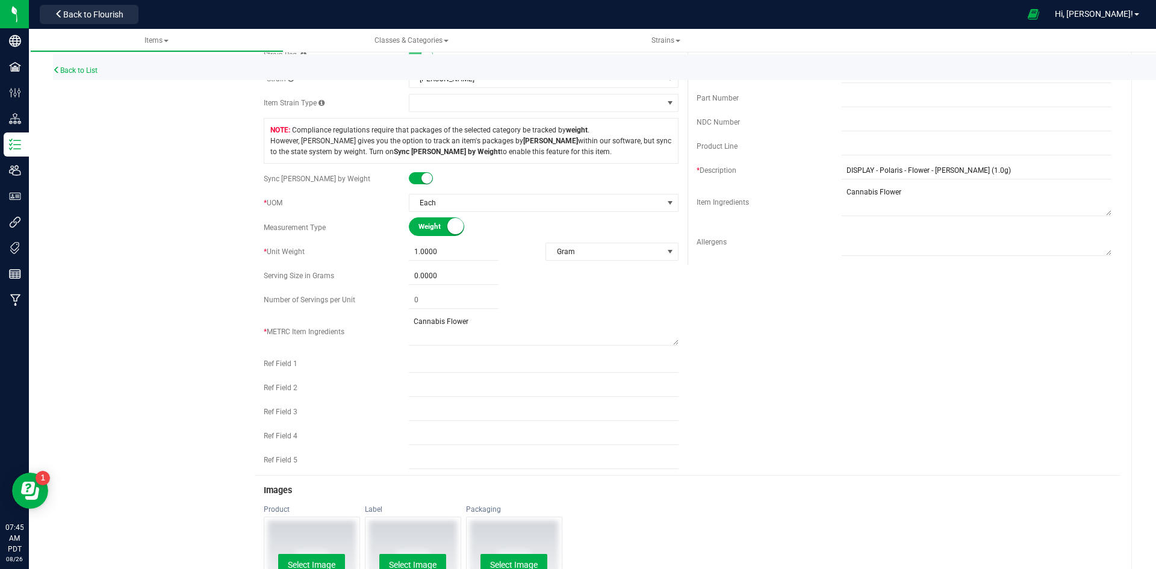
scroll to position [422, 0]
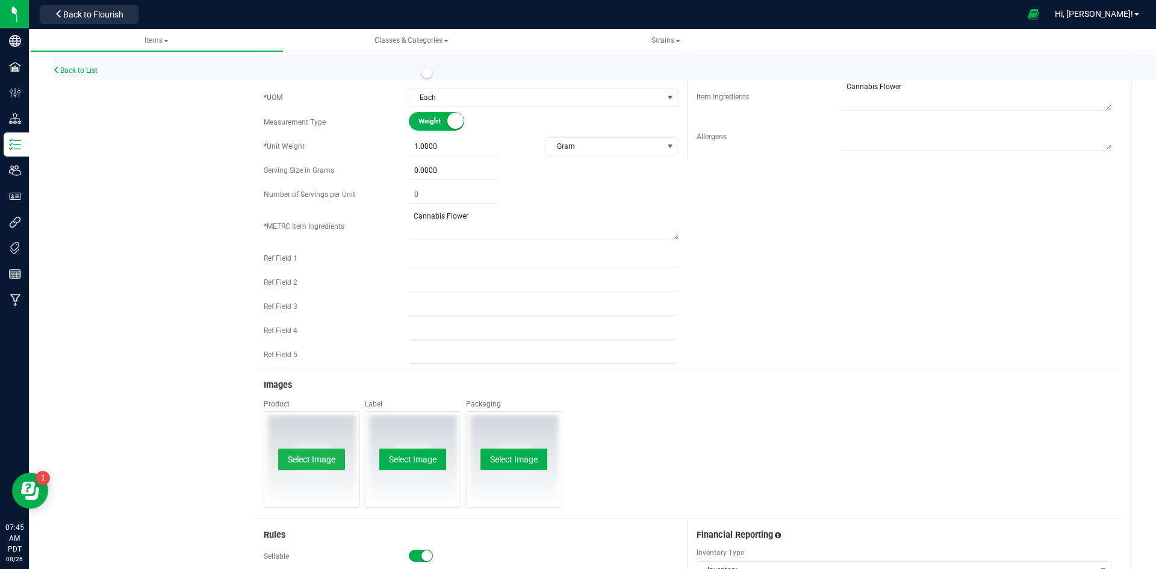
click at [330, 464] on button "Select Image" at bounding box center [311, 460] width 67 height 22
click at [423, 466] on button "Select Image" at bounding box center [412, 460] width 67 height 22
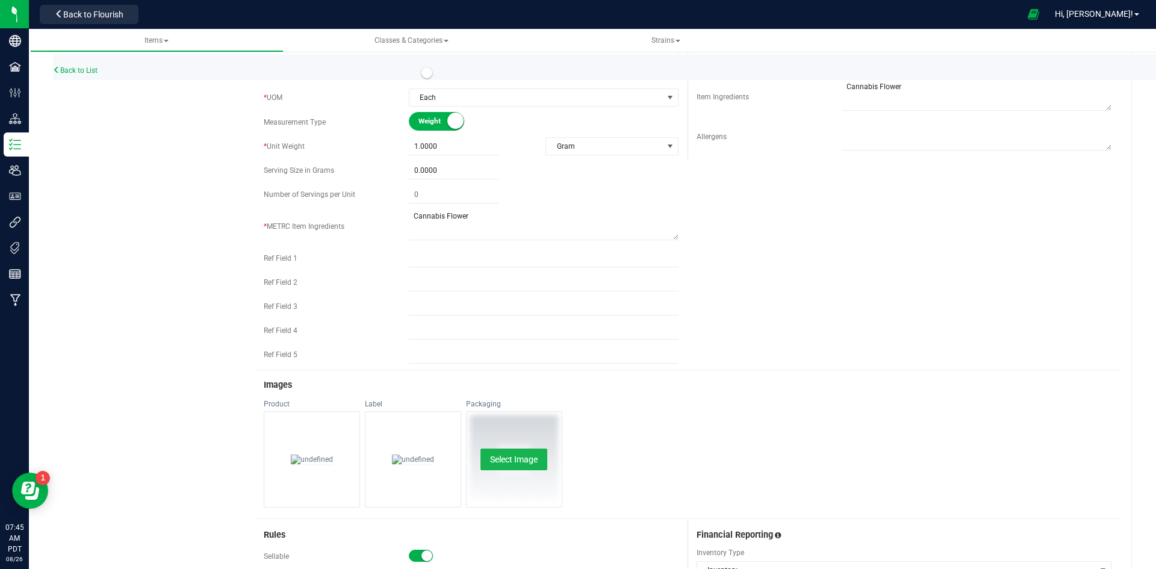
click at [512, 467] on button "Select Image" at bounding box center [514, 460] width 67 height 22
click at [810, 428] on div "Product Change Remove Label Change Remove Packaging Change Remove" at bounding box center [688, 458] width 866 height 119
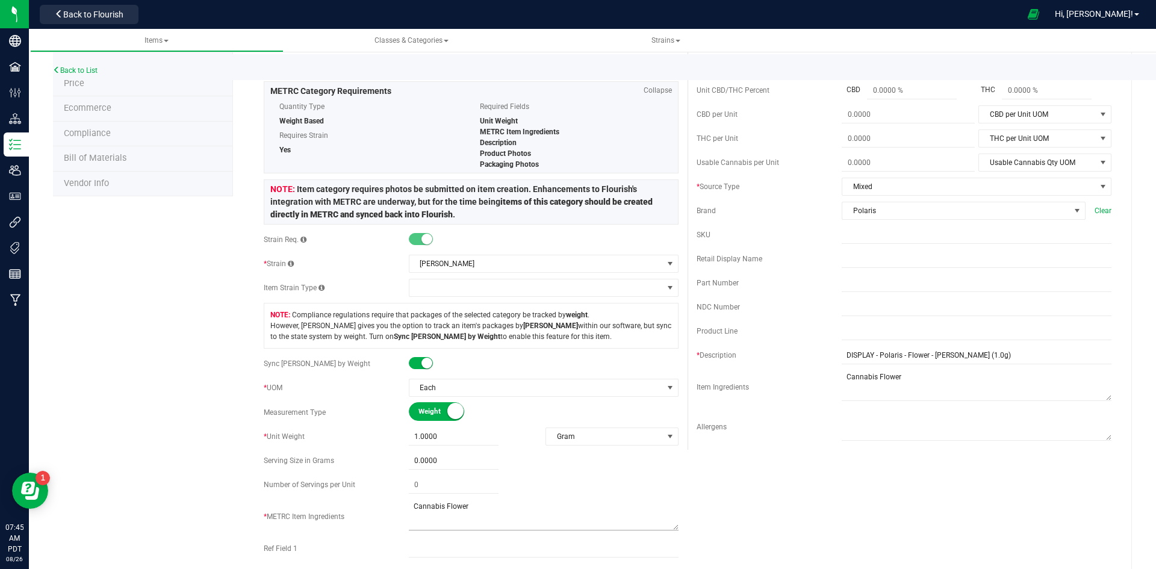
scroll to position [0, 0]
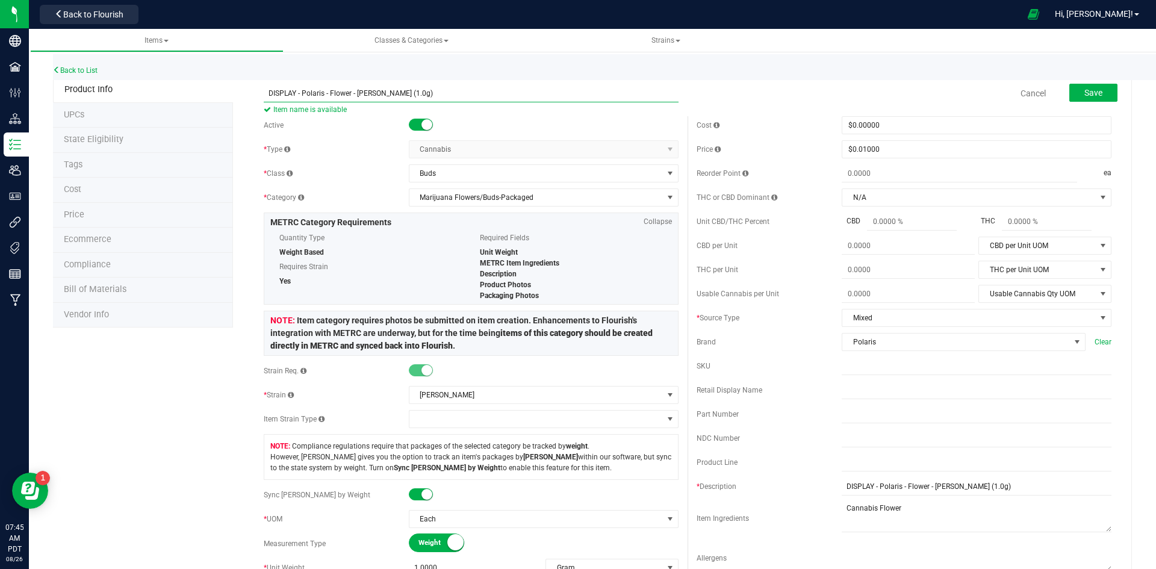
drag, startPoint x: 428, startPoint y: 93, endPoint x: 188, endPoint y: 105, distance: 239.4
click at [709, 92] on div "Cancel Save" at bounding box center [904, 93] width 433 height 30
click at [1085, 317] on span "Mixed" at bounding box center [969, 318] width 254 height 17
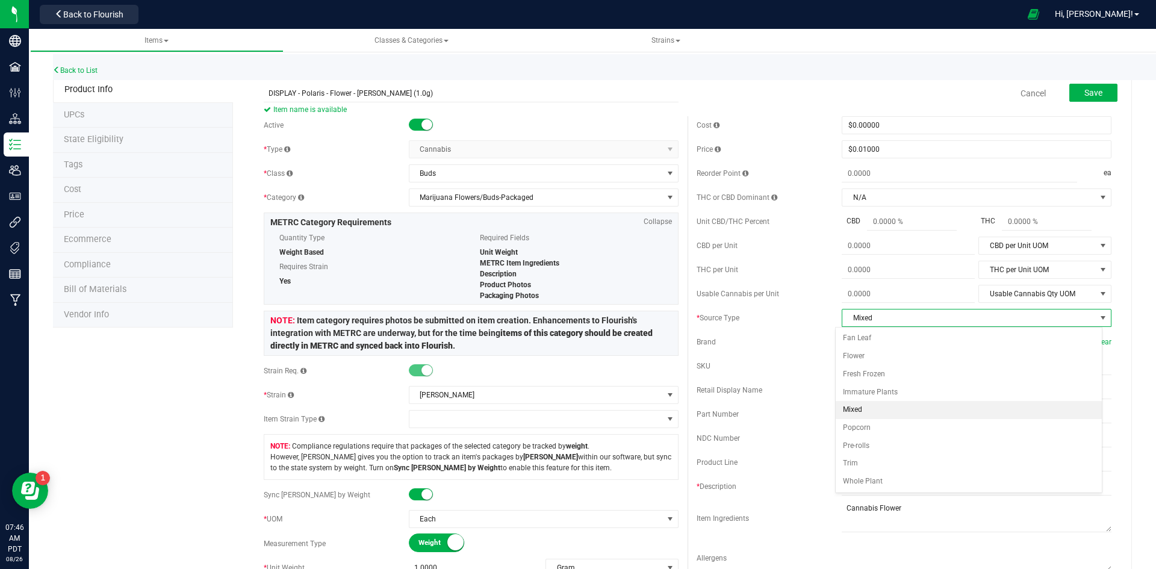
click at [1096, 317] on span "select" at bounding box center [1103, 318] width 15 height 17
click at [1079, 319] on span "Mixed" at bounding box center [969, 318] width 254 height 17
click at [885, 357] on li "Flower" at bounding box center [969, 356] width 266 height 18
click at [1100, 101] on button "Save" at bounding box center [1093, 93] width 48 height 18
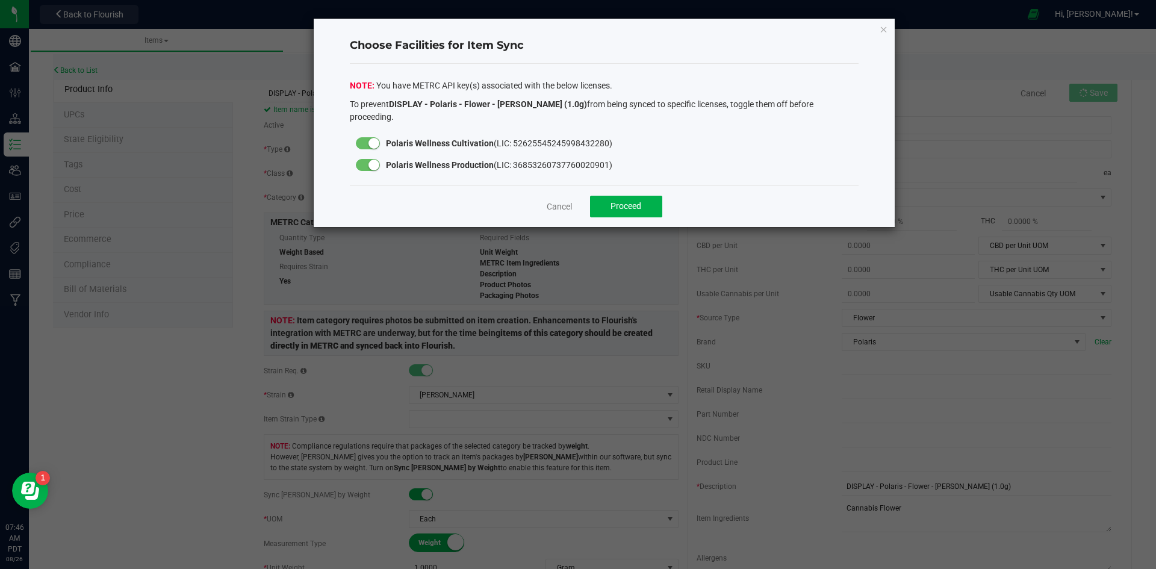
click at [367, 159] on div at bounding box center [368, 165] width 24 height 12
click at [650, 196] on button "Proceed" at bounding box center [626, 207] width 72 height 22
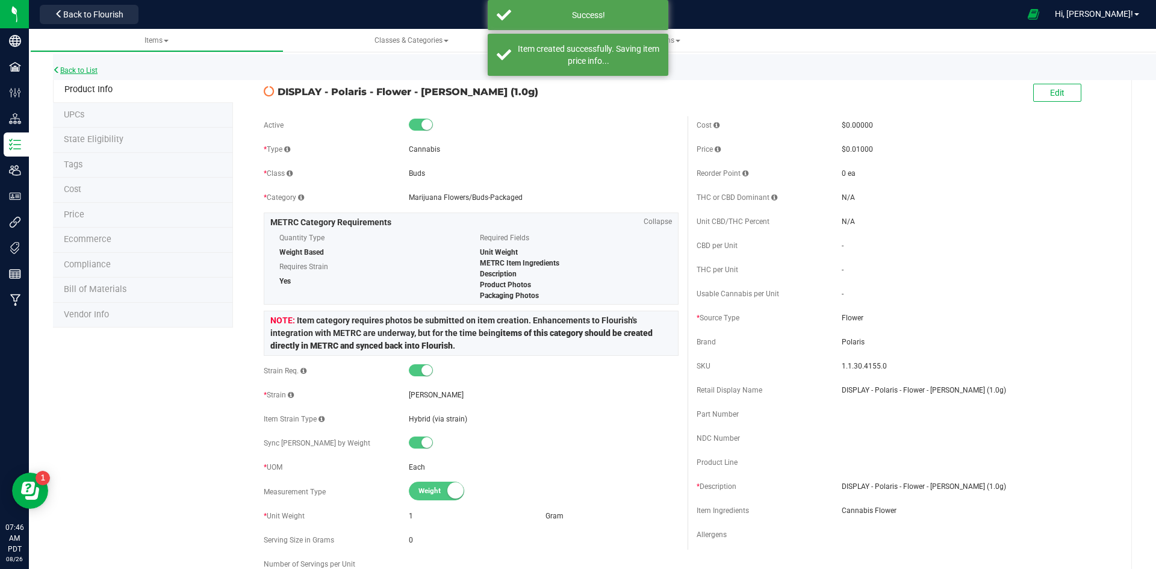
click at [76, 67] on link "Back to List" at bounding box center [75, 70] width 45 height 8
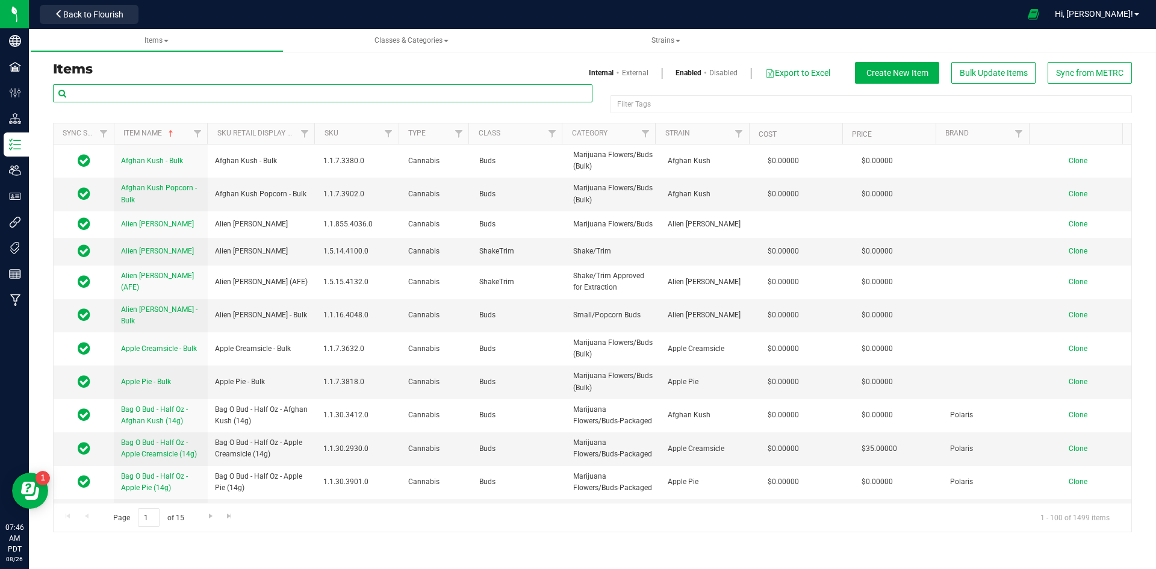
click at [174, 94] on input "text" at bounding box center [323, 93] width 540 height 18
paste input "DISPLAY - Polaris - Flower - [PERSON_NAME] (1.0g)"
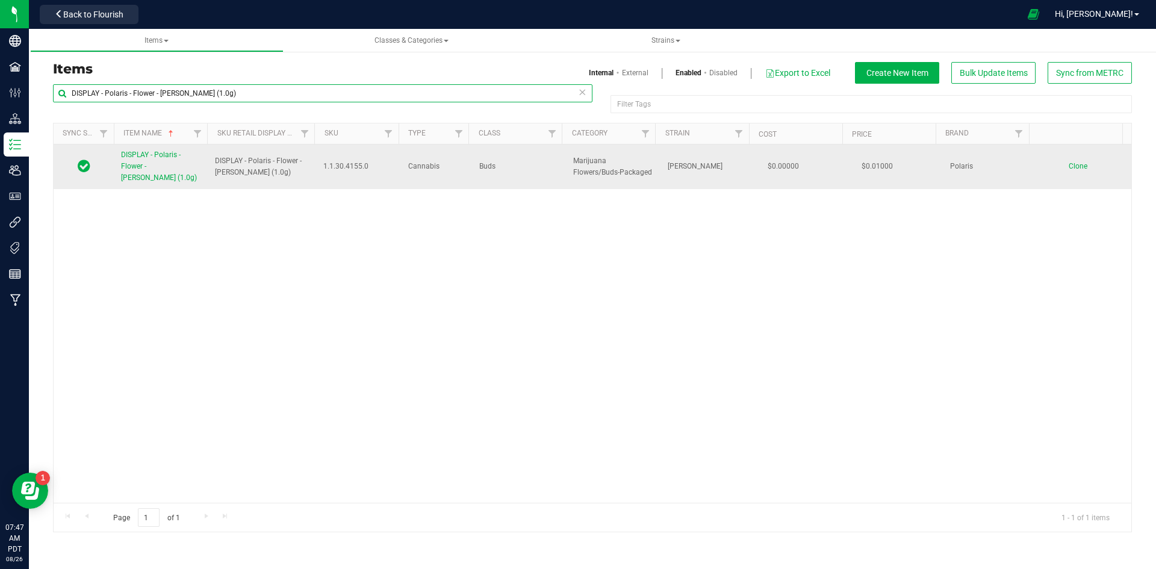
type input "DISPLAY - Polaris - Flower - [PERSON_NAME] (1.0g)"
click at [1075, 168] on span "Clone" at bounding box center [1078, 166] width 19 height 8
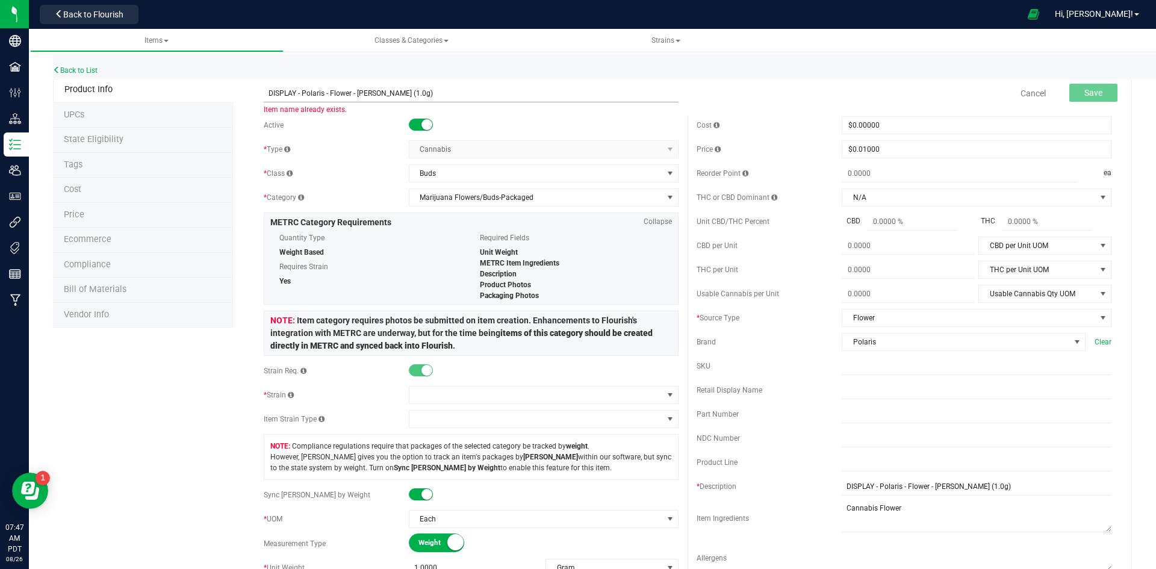
click at [393, 95] on input "DISPLAY - Polaris - Flower - [PERSON_NAME] (1.0g)" at bounding box center [471, 93] width 415 height 18
drag, startPoint x: 416, startPoint y: 94, endPoint x: 176, endPoint y: 106, distance: 240.6
type input "DISPLAY - Polaris - Flower - SFV OG (1.0g)"
drag, startPoint x: 977, startPoint y: 488, endPoint x: 726, endPoint y: 517, distance: 252.8
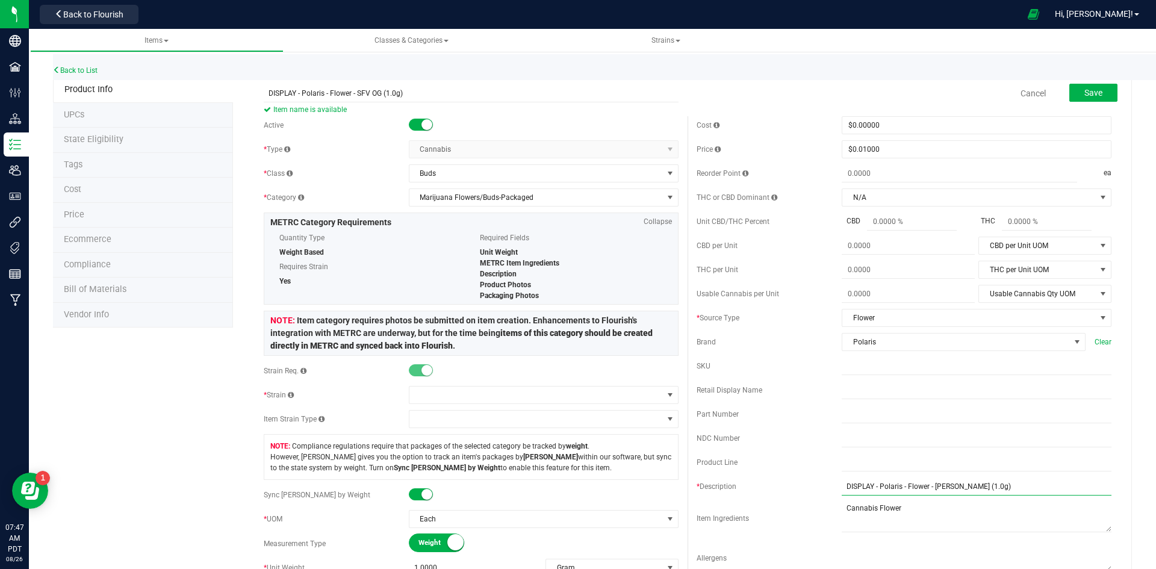
click at [730, 511] on div "Cost $0.00000 0 Price $0.01000 0.01 Reorder Point ea THC or CBD Dominant N/A N/A" at bounding box center [904, 348] width 433 height 465
paste input "SFV OG"
type input "DISPLAY - Polaris - Flower - SFV OG (1.0g)"
click at [471, 397] on span at bounding box center [536, 395] width 254 height 17
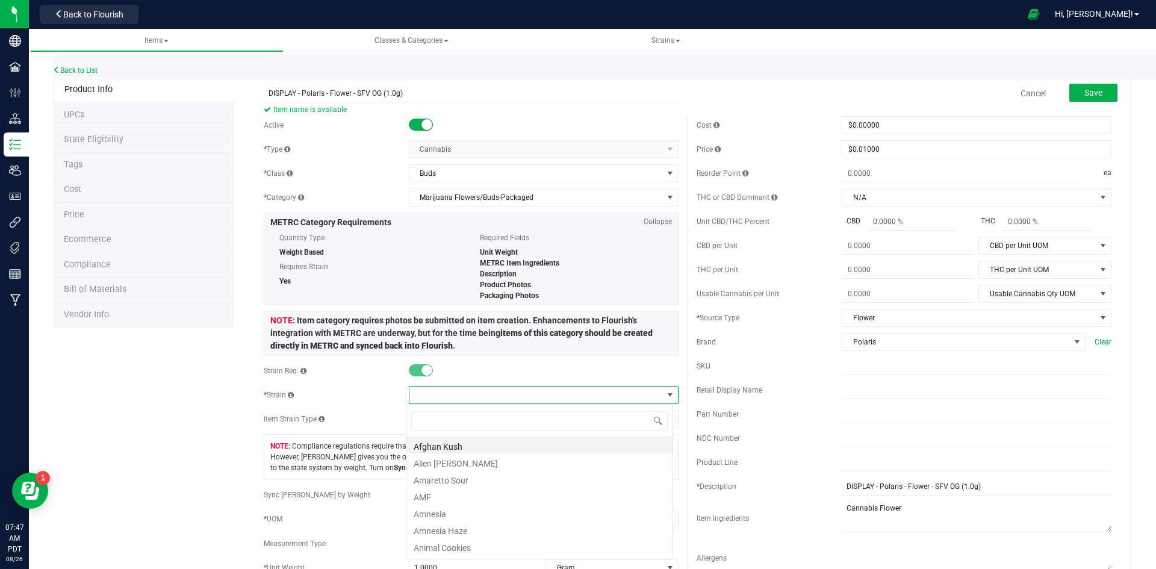
scroll to position [18, 267]
type input "sfv"
click at [440, 452] on li "SFV OG" at bounding box center [539, 445] width 266 height 17
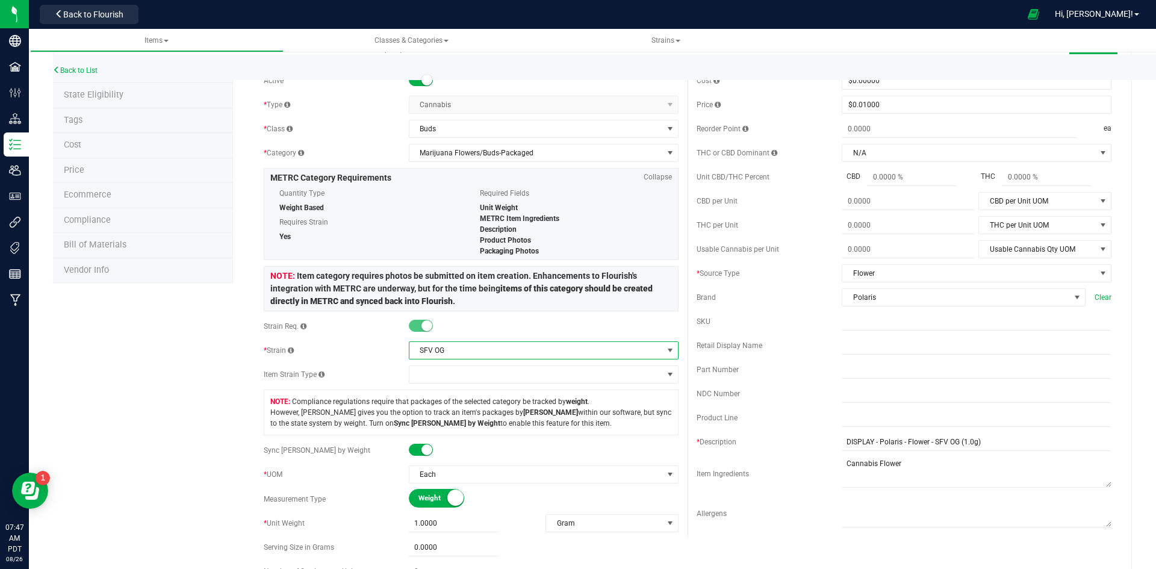
scroll to position [181, 0]
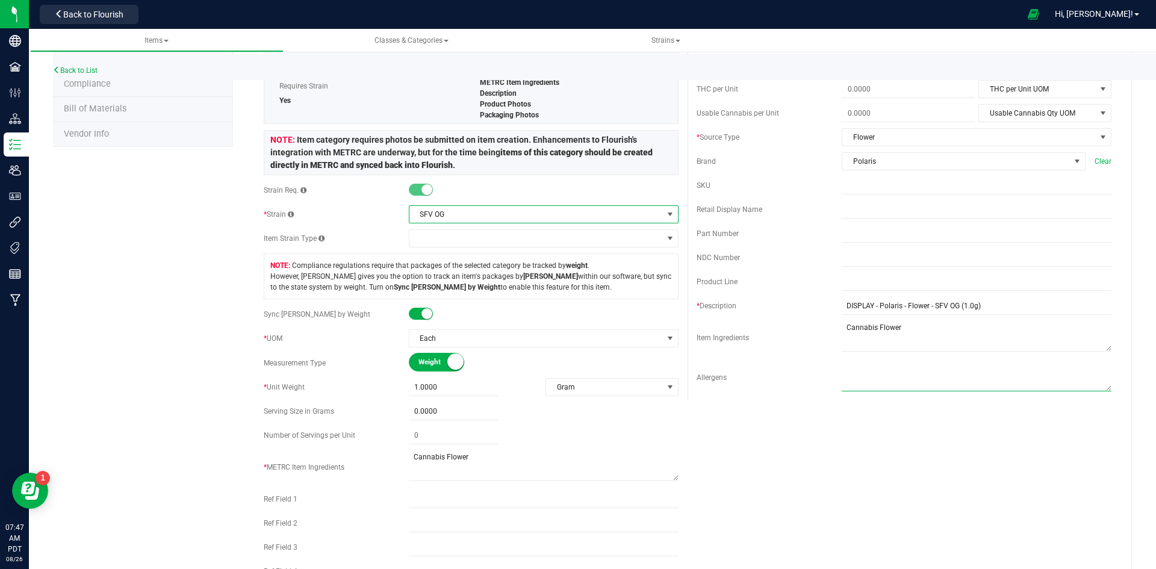
click at [871, 378] on textarea at bounding box center [977, 376] width 270 height 31
type textarea "n"
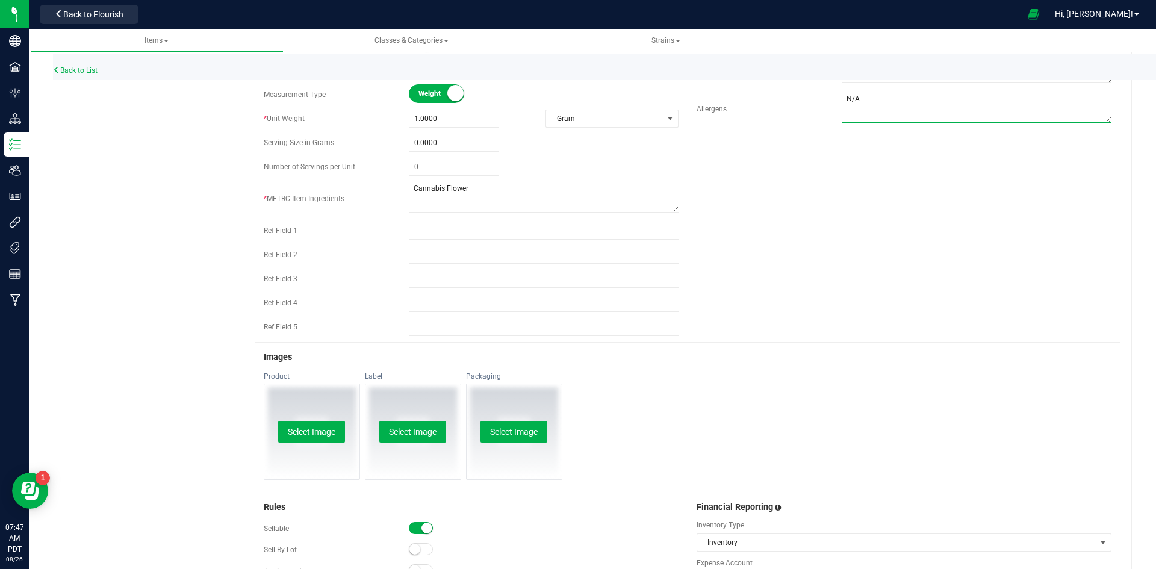
scroll to position [482, 0]
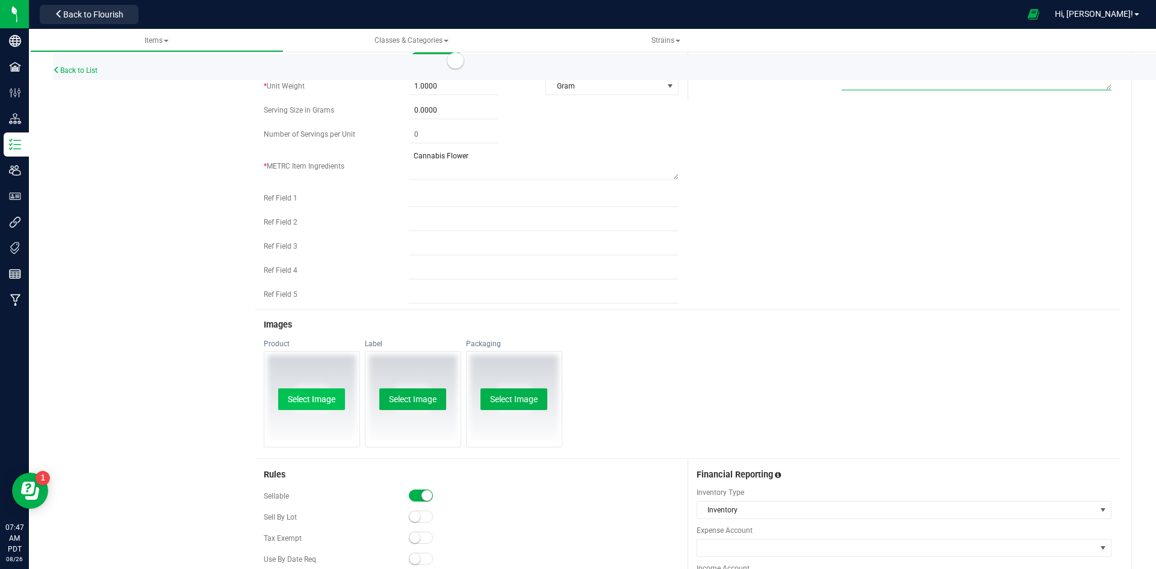
type textarea "N/A"
click at [298, 394] on button "Select Image" at bounding box center [311, 399] width 67 height 22
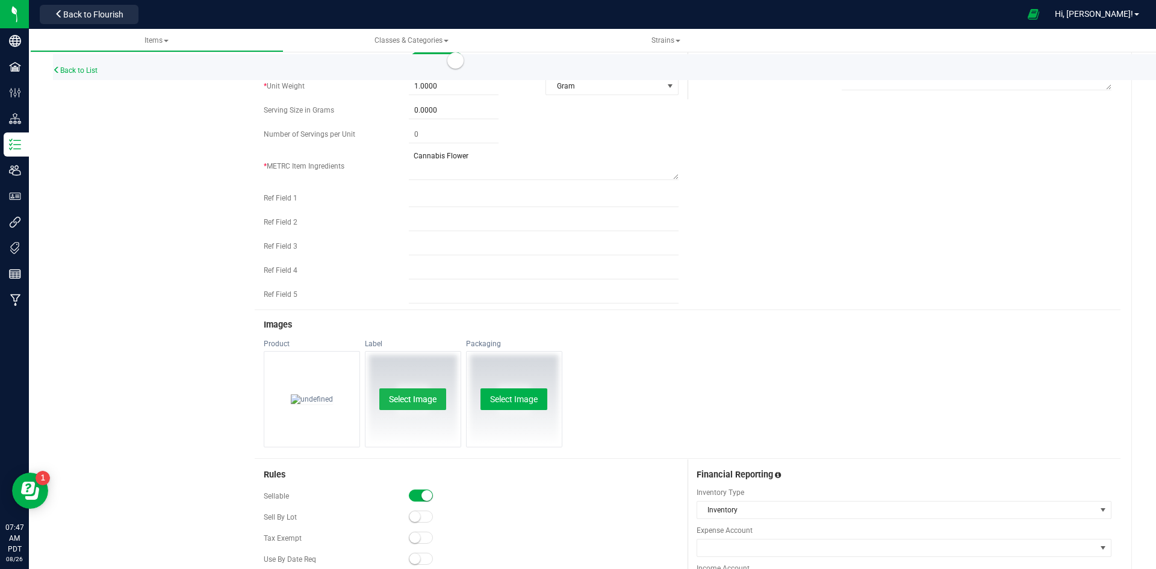
click at [420, 399] on button "Select Image" at bounding box center [412, 399] width 67 height 22
click at [512, 394] on button "Select Image" at bounding box center [514, 399] width 67 height 22
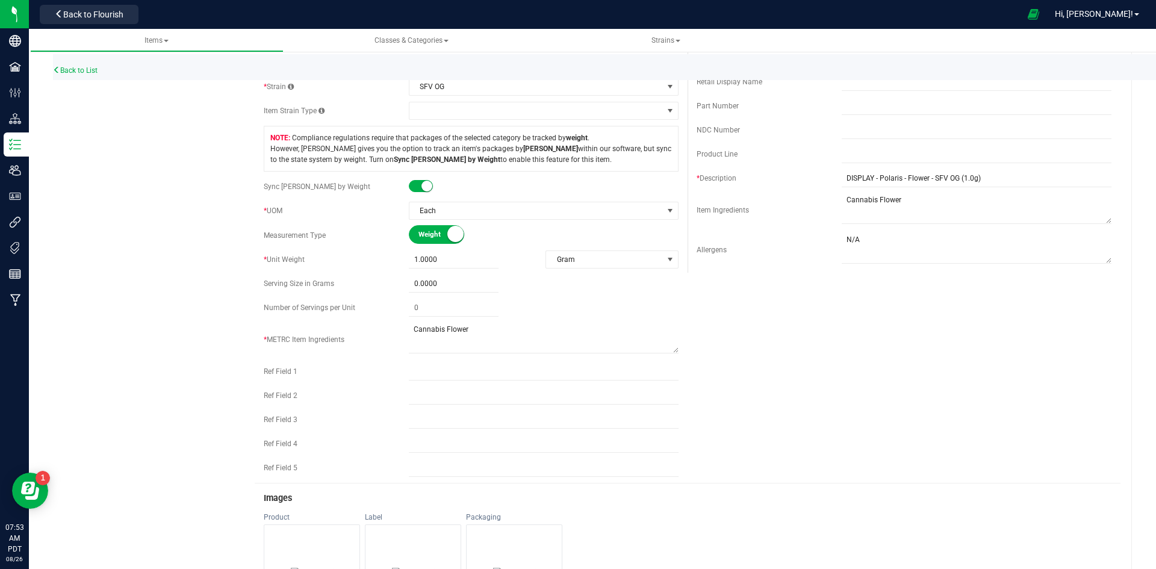
scroll to position [0, 0]
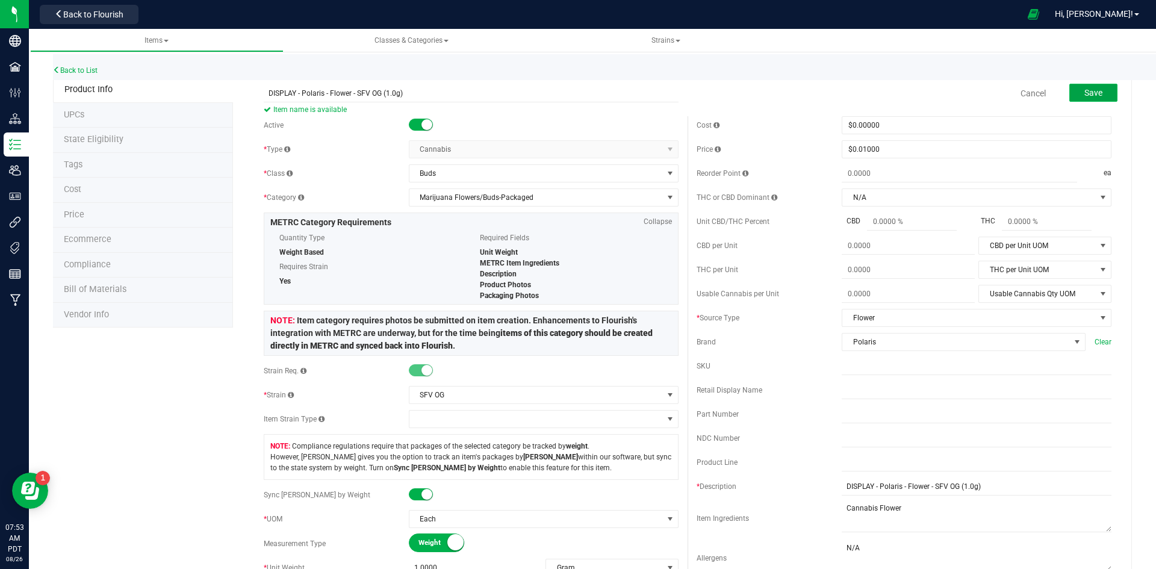
click at [1086, 94] on span "Save" at bounding box center [1093, 93] width 18 height 10
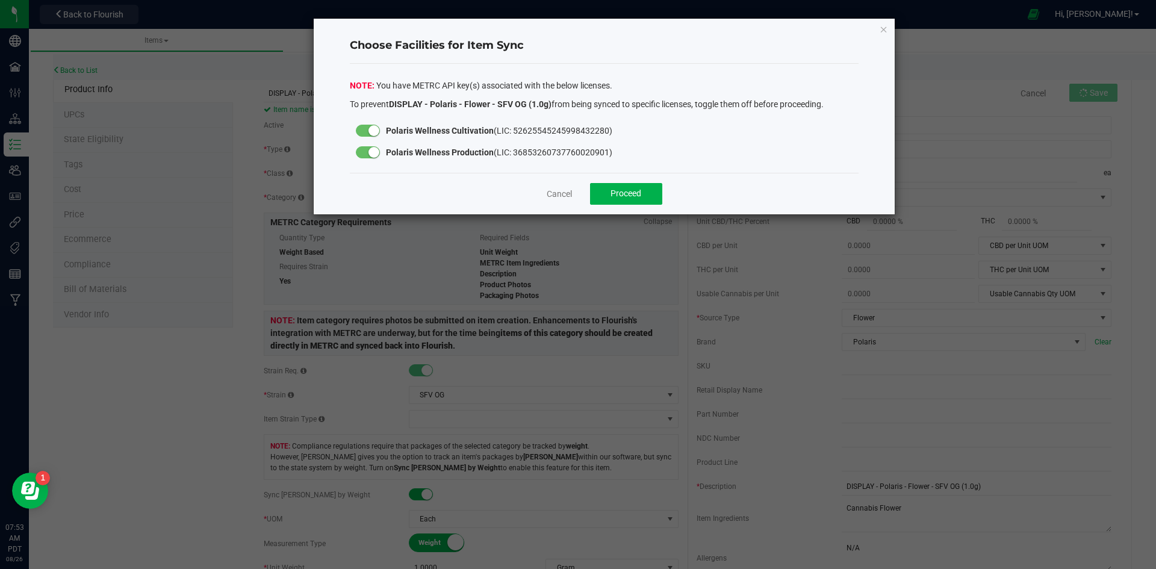
click at [366, 154] on div at bounding box center [368, 152] width 24 height 12
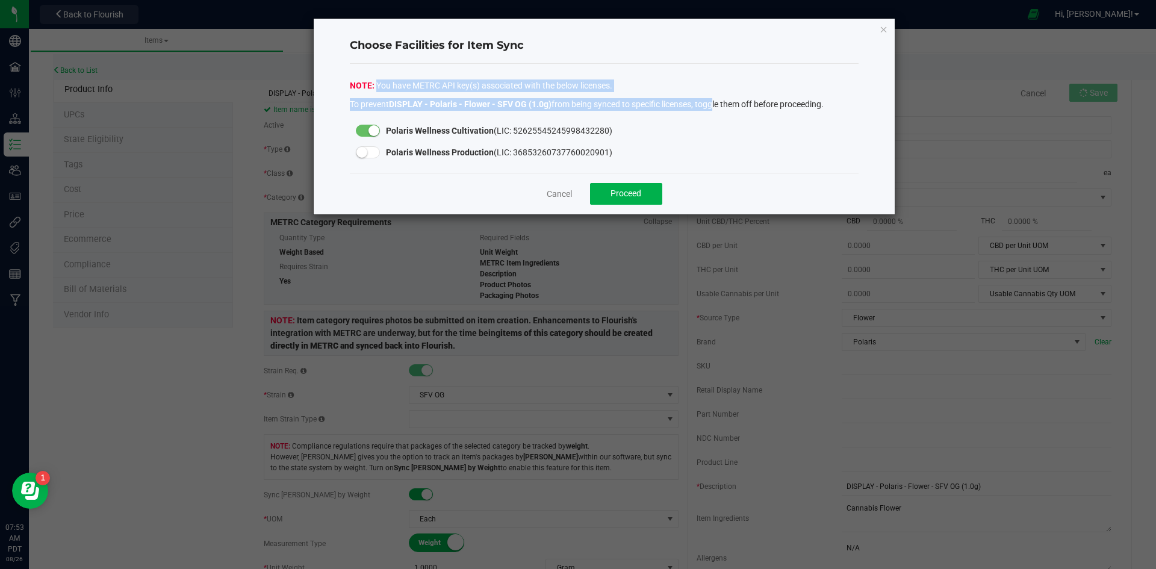
drag, startPoint x: 684, startPoint y: 42, endPoint x: 714, endPoint y: 93, distance: 59.1
click at [714, 93] on div "Choose Facilities for Item Sync You have METRC API key(s) associated with the b…" at bounding box center [605, 117] width 582 height 196
click at [761, 87] on div "You have METRC API key(s) associated with the below licenses. To prevent DISPLA…" at bounding box center [604, 96] width 509 height 34
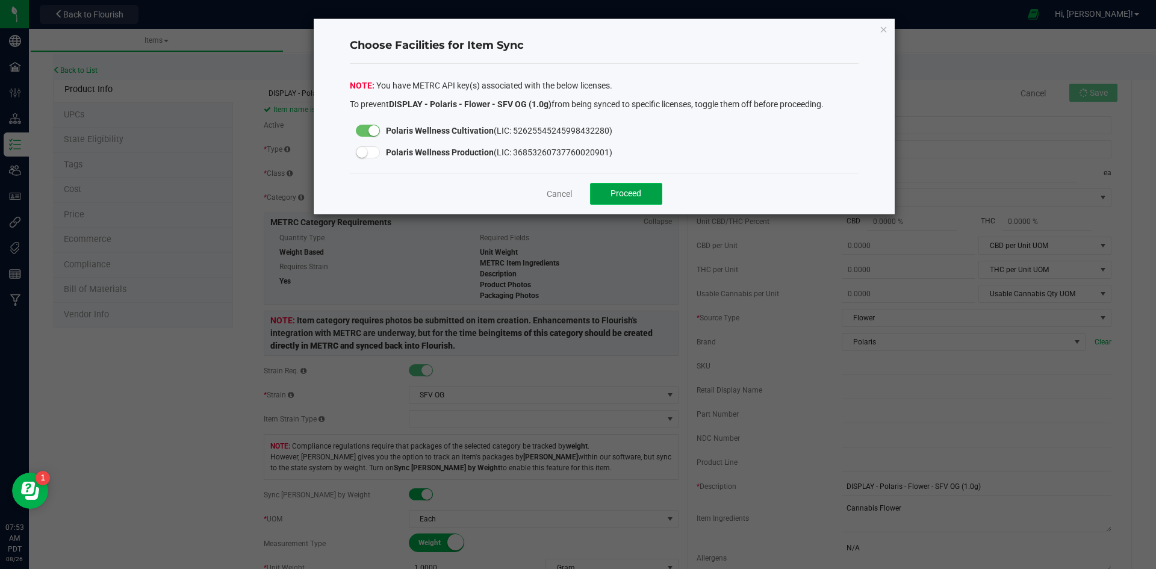
click at [639, 188] on button "Proceed" at bounding box center [626, 194] width 72 height 22
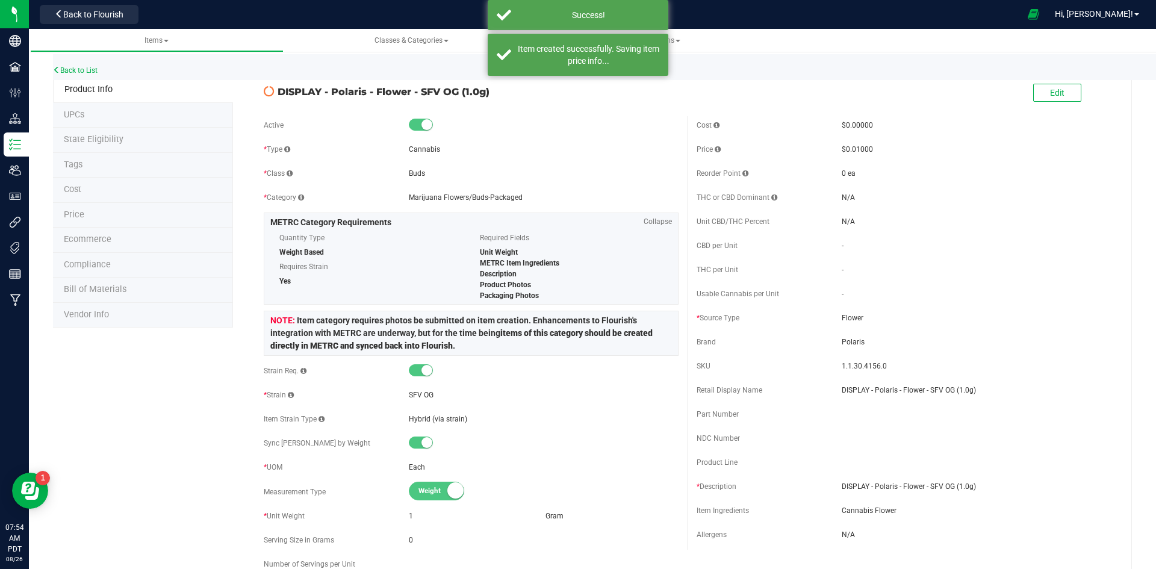
drag, startPoint x: 497, startPoint y: 90, endPoint x: 277, endPoint y: 89, distance: 220.4
click at [278, 89] on span "DISPLAY - Polaris - Flower - SFV OG (1.0g)" at bounding box center [478, 91] width 401 height 14
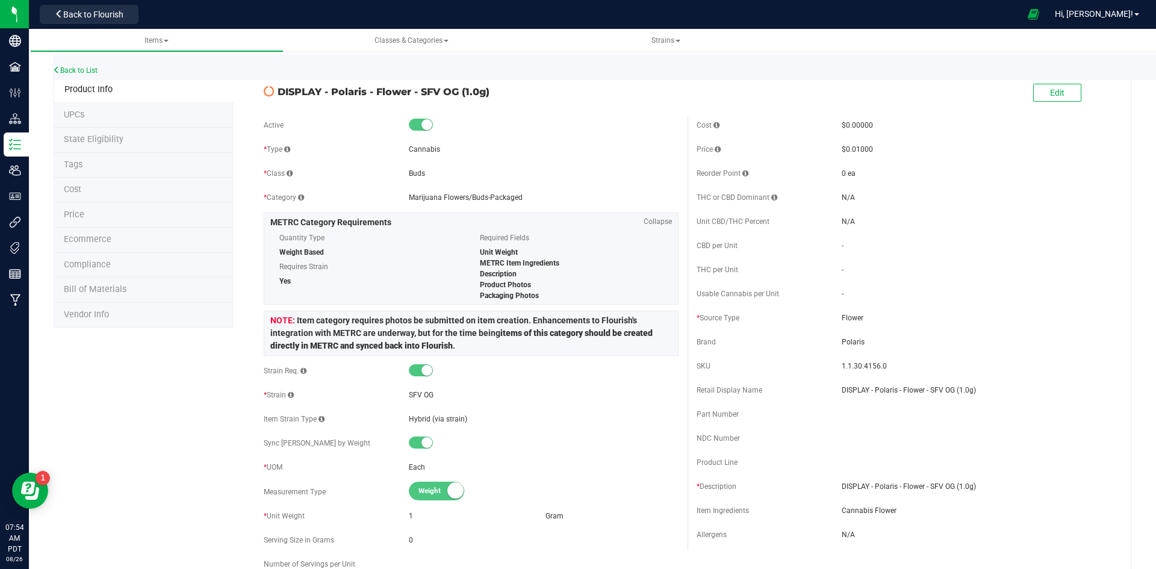
copy span "DISPLAY - Polaris - Flower - SFV OG (1.0g)"
click at [228, 81] on li "Product Info" at bounding box center [143, 90] width 180 height 26
click at [86, 66] on link "Back to List" at bounding box center [75, 70] width 45 height 8
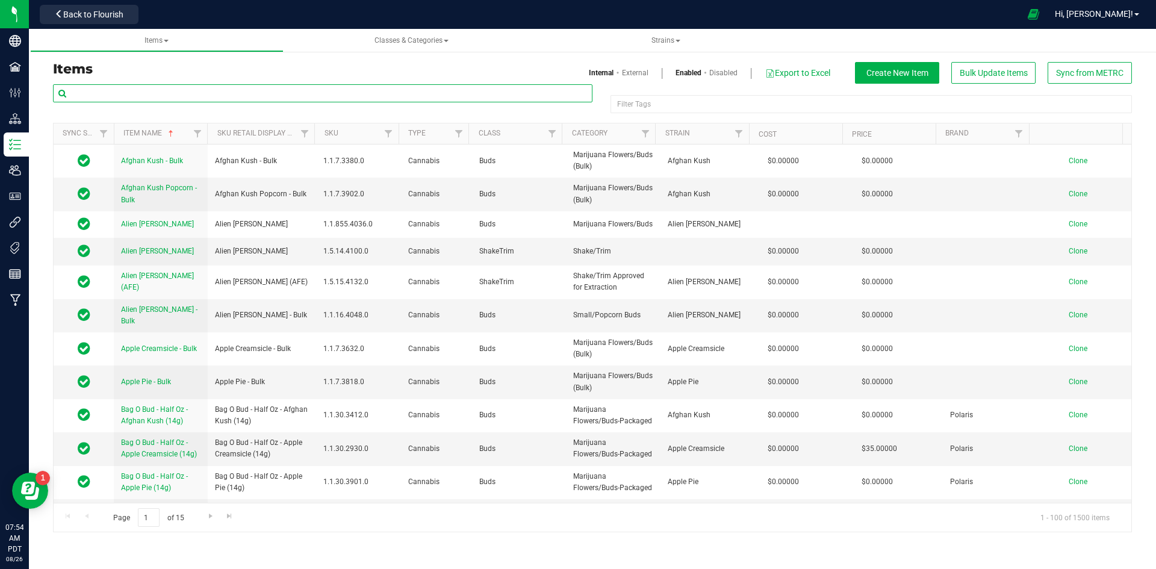
click at [160, 94] on input "text" at bounding box center [323, 93] width 540 height 18
paste input "DISPLAY - Polaris - Flower - SFV OG (1.0g)"
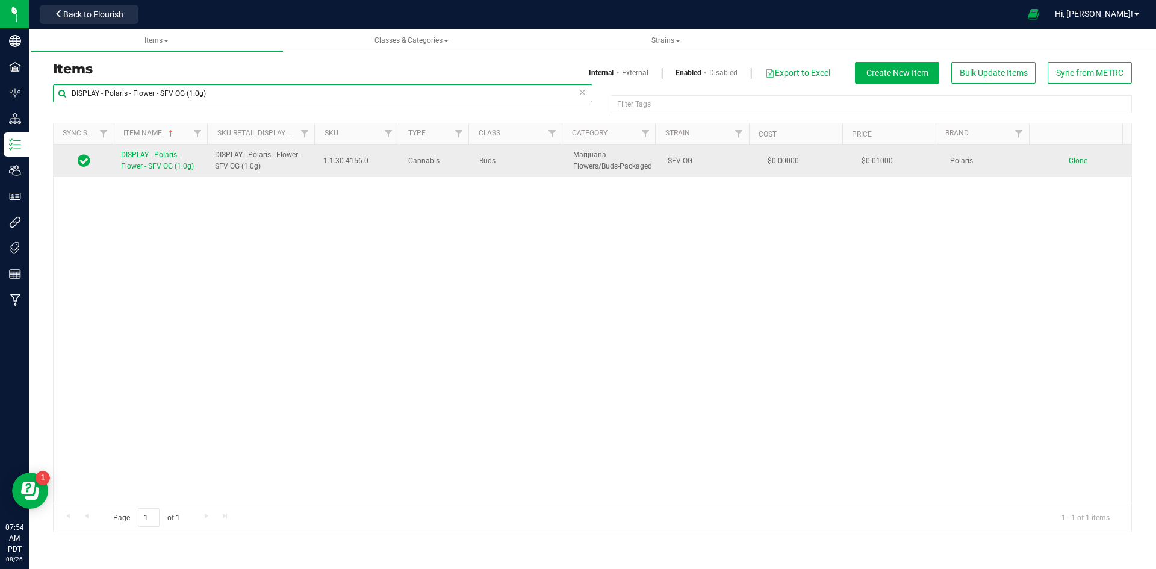
type input "DISPLAY - Polaris - Flower - SFV OG (1.0g)"
click at [1073, 163] on span "Clone" at bounding box center [1078, 161] width 19 height 8
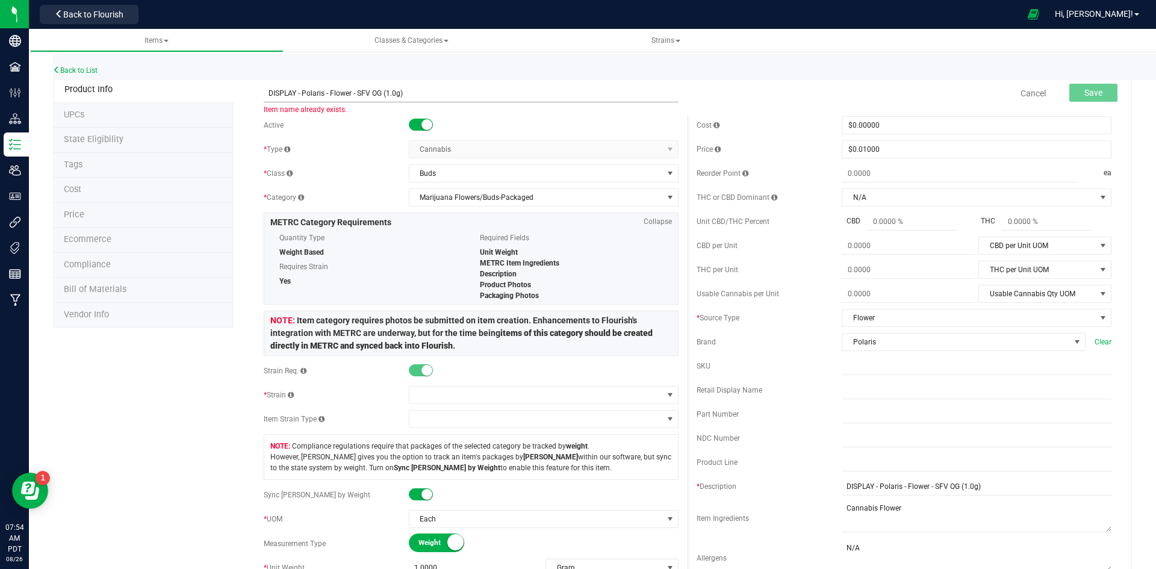
click at [379, 92] on input "DISPLAY - Polaris - Flower - SFV OG (1.0g)" at bounding box center [471, 93] width 415 height 18
drag, startPoint x: 414, startPoint y: 95, endPoint x: 240, endPoint y: 104, distance: 173.7
type input "DISPLAY - Polaris - Flower - Trainwreck (1.0g)"
drag, startPoint x: 1024, startPoint y: 486, endPoint x: 689, endPoint y: 501, distance: 335.7
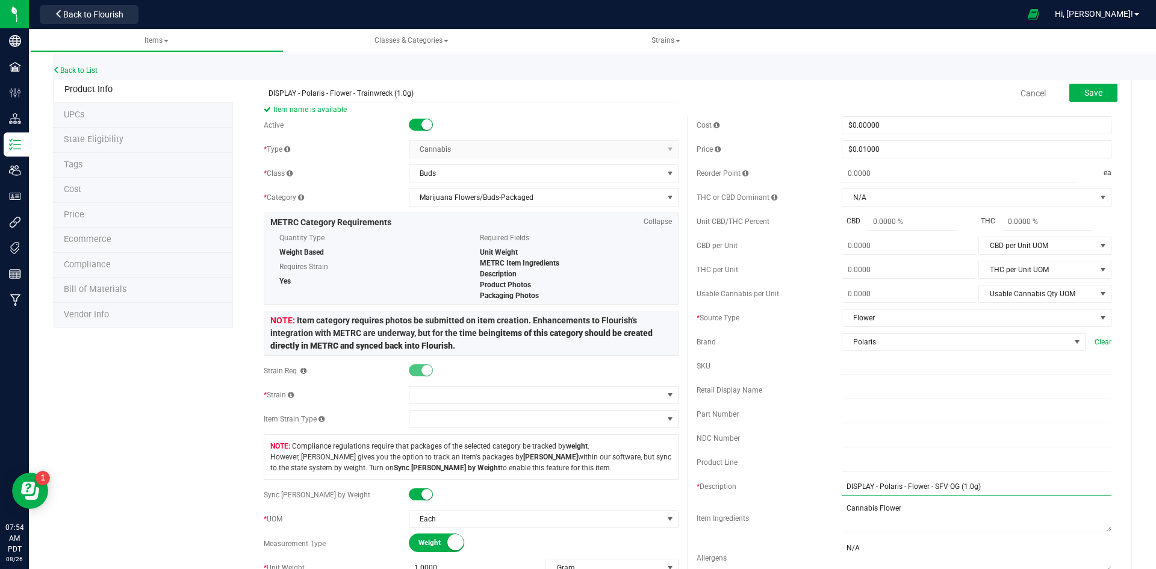
click at [692, 500] on div "Cost $0.00000 0 Price $0.01000 0.01 Reorder Point ea THC or CBD Dominant N/A N/A" at bounding box center [904, 348] width 433 height 465
paste input "Trainwreck"
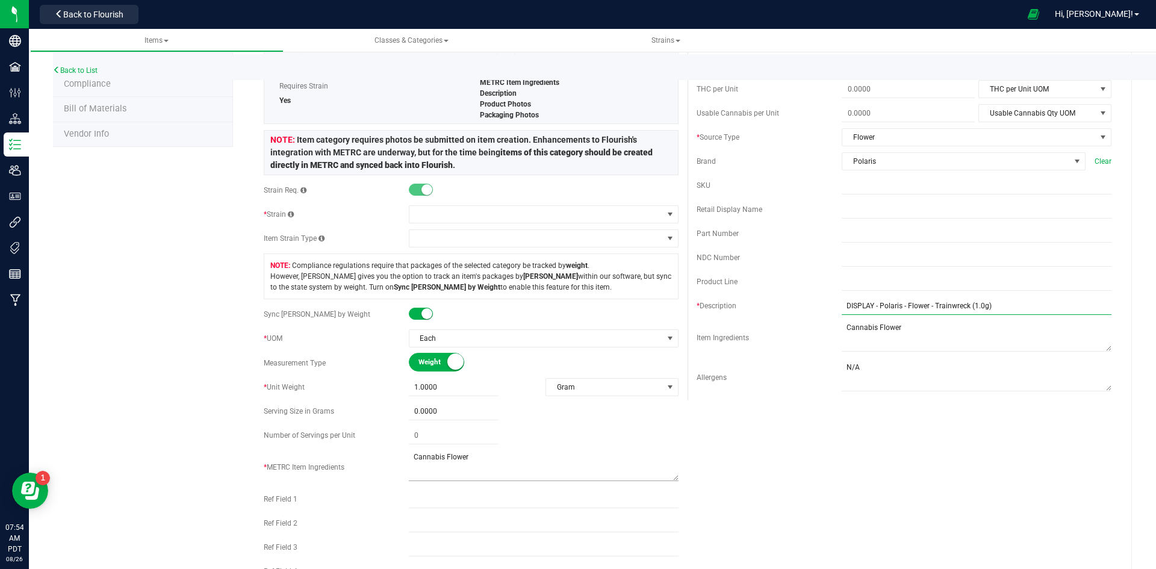
scroll to position [422, 0]
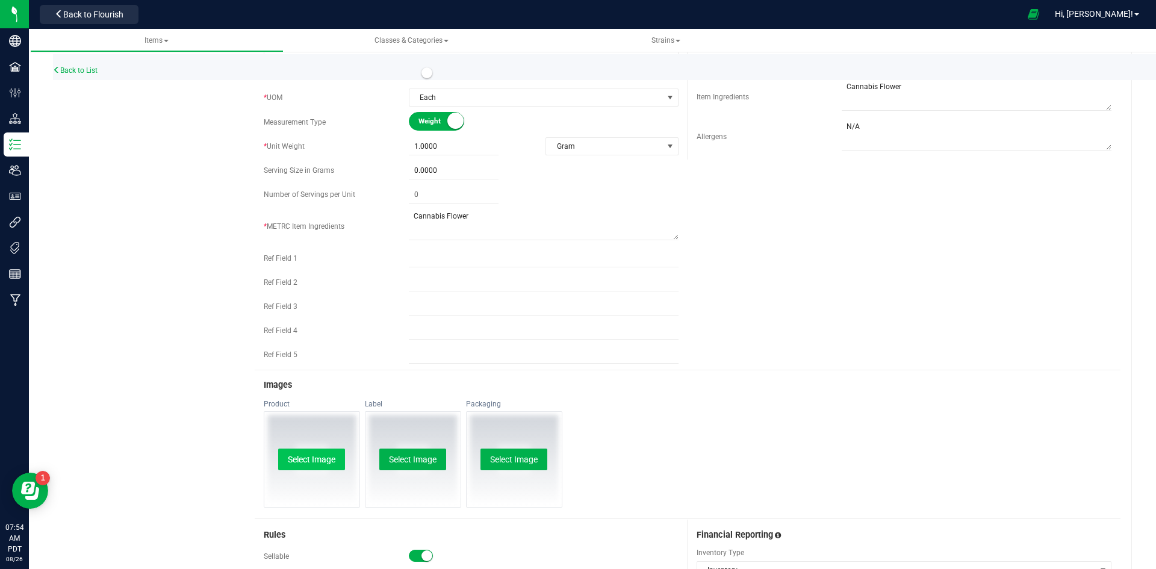
type input "DISPLAY - Polaris - Flower - Trainwreck (1.0g)"
click at [316, 468] on button "Select Image" at bounding box center [311, 460] width 67 height 22
click at [429, 464] on button "Select Image" at bounding box center [412, 460] width 67 height 22
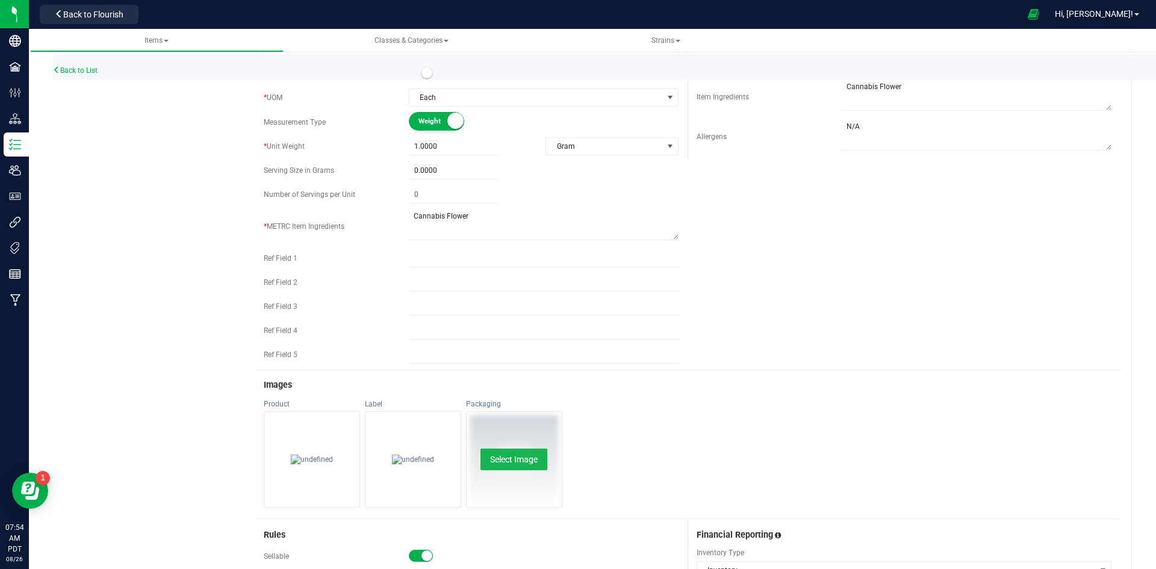
click at [531, 460] on button "Select Image" at bounding box center [514, 460] width 67 height 22
click at [812, 469] on div "Product Change Remove Label Change Remove Packaging Change Remove" at bounding box center [688, 458] width 866 height 119
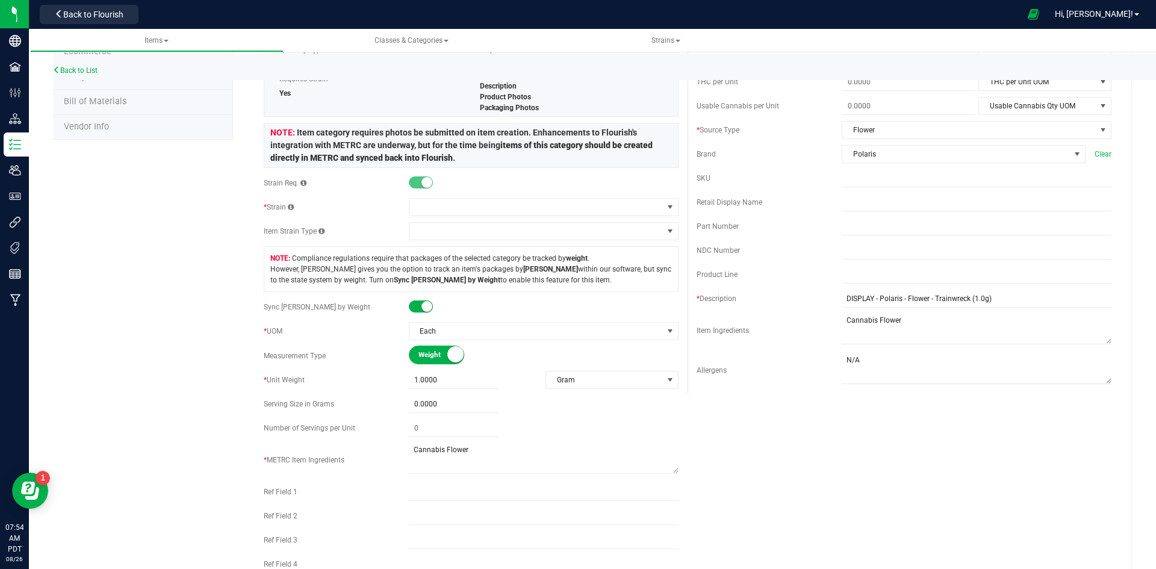
scroll to position [0, 0]
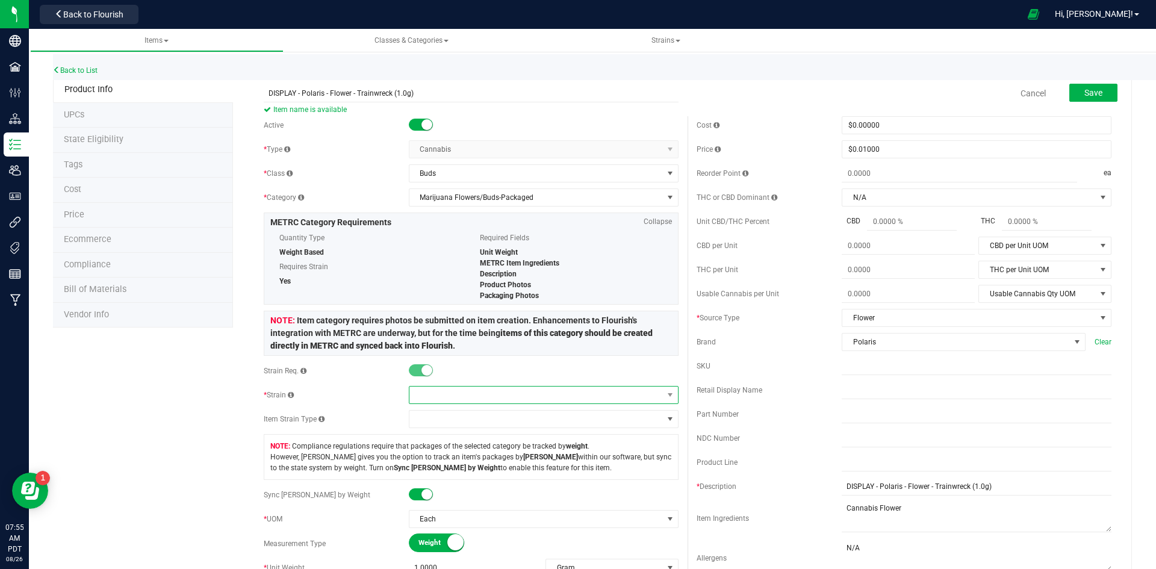
click at [445, 392] on span at bounding box center [536, 395] width 254 height 17
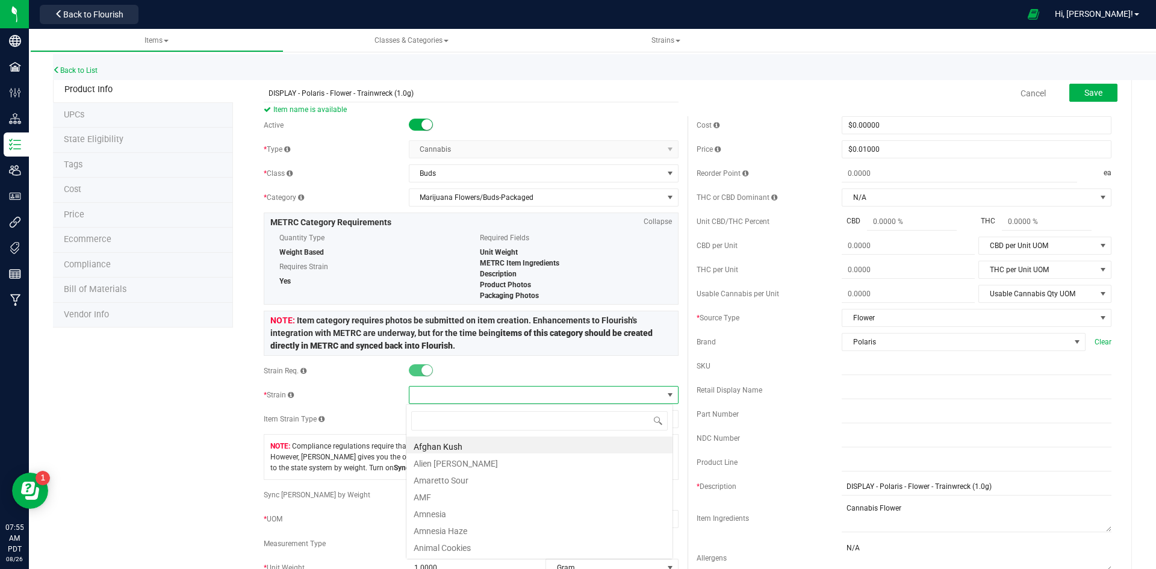
scroll to position [18, 267]
type input "tr"
click at [459, 512] on li "Trainwreck" at bounding box center [539, 512] width 266 height 17
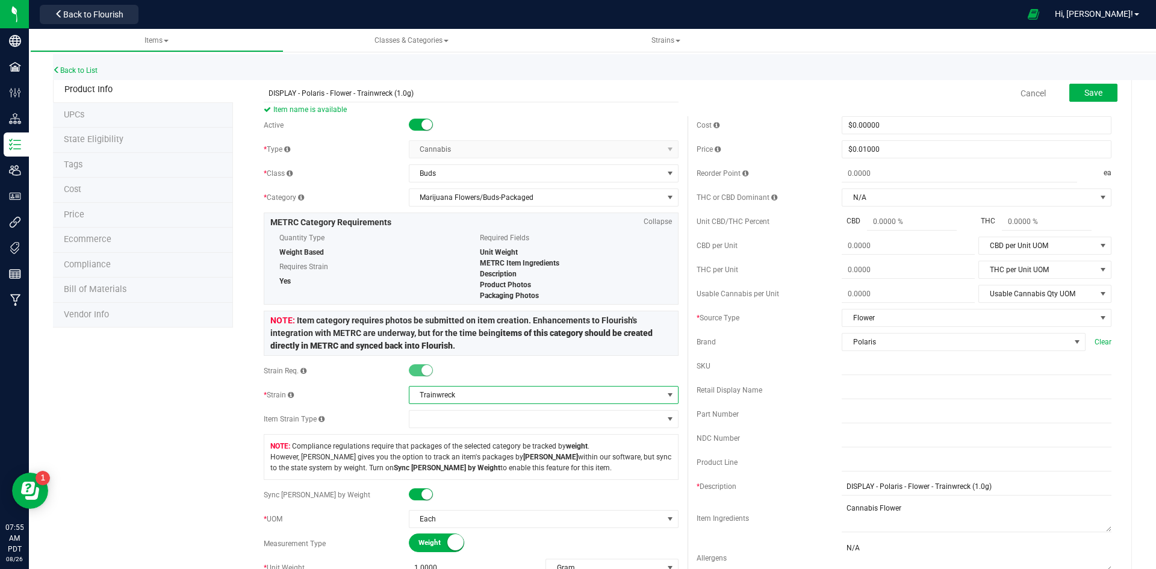
click at [421, 397] on span "Trainwreck" at bounding box center [536, 395] width 254 height 17
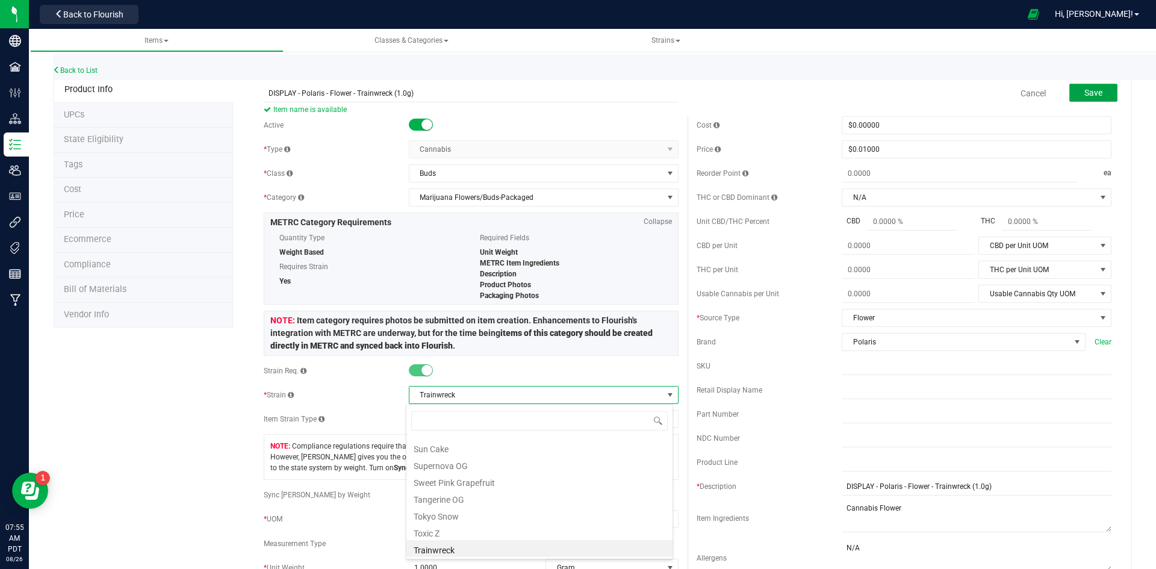
click at [1084, 88] on span "Save" at bounding box center [1093, 93] width 18 height 10
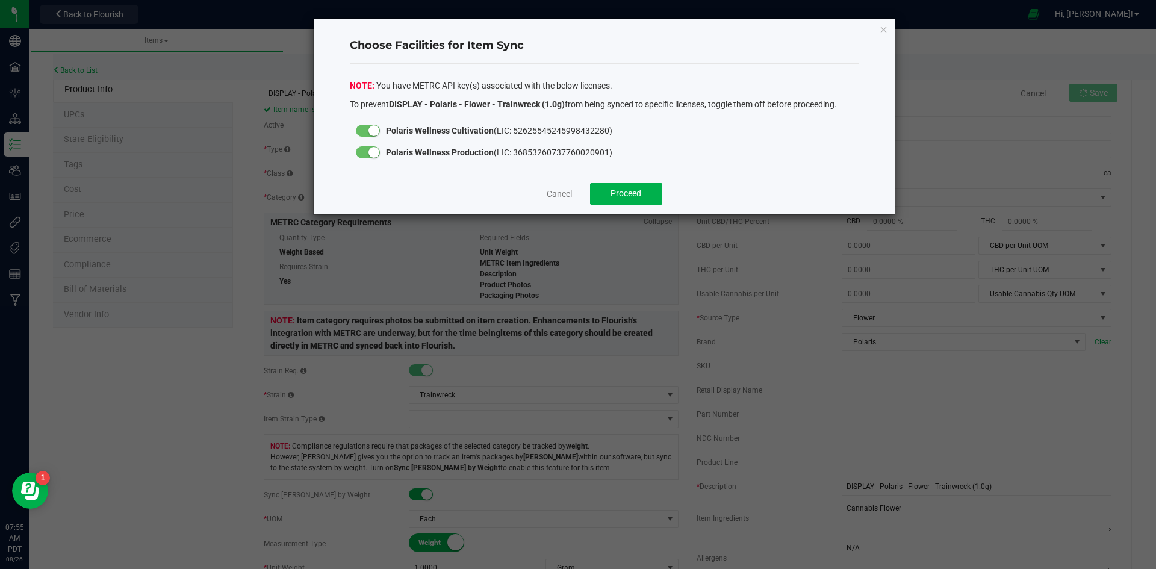
click at [362, 154] on div at bounding box center [368, 152] width 24 height 12
click at [629, 194] on span "Proceed" at bounding box center [626, 193] width 31 height 10
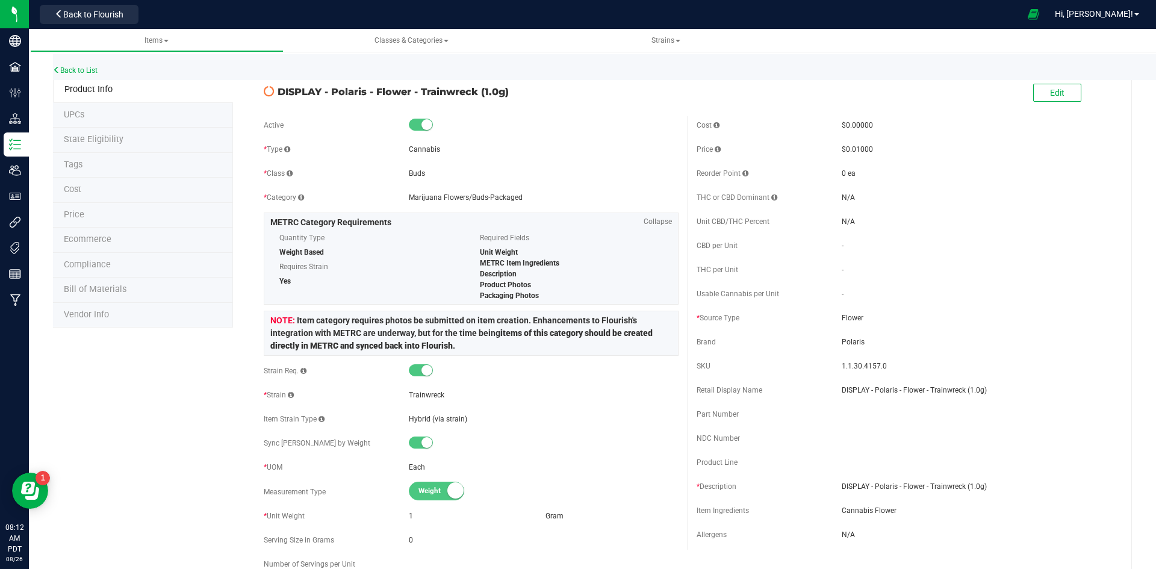
click at [39, 21] on div "Back to Flourish" at bounding box center [89, 13] width 108 height 23
click at [76, 10] on span "Back to Flourish" at bounding box center [93, 15] width 60 height 10
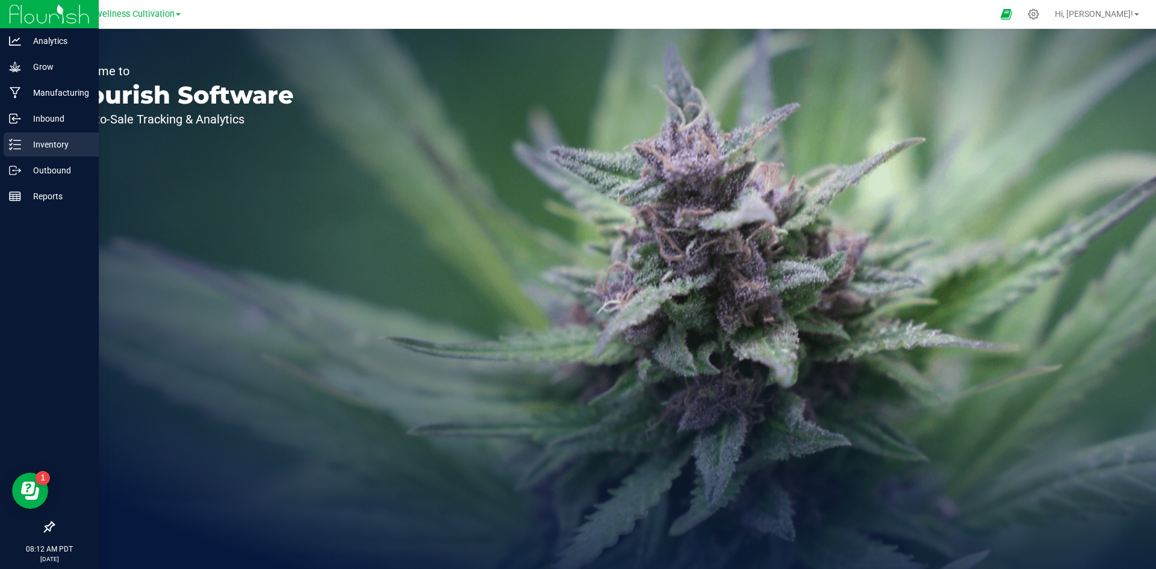
click at [57, 155] on div "Inventory" at bounding box center [51, 144] width 95 height 24
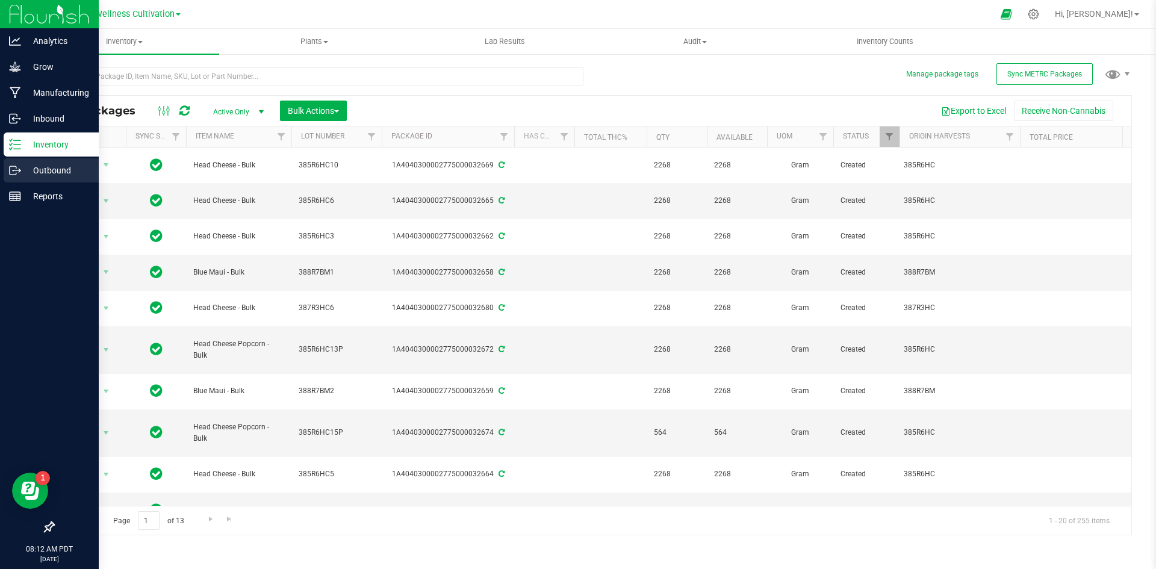
click at [48, 172] on p "Outbound" at bounding box center [57, 170] width 72 height 14
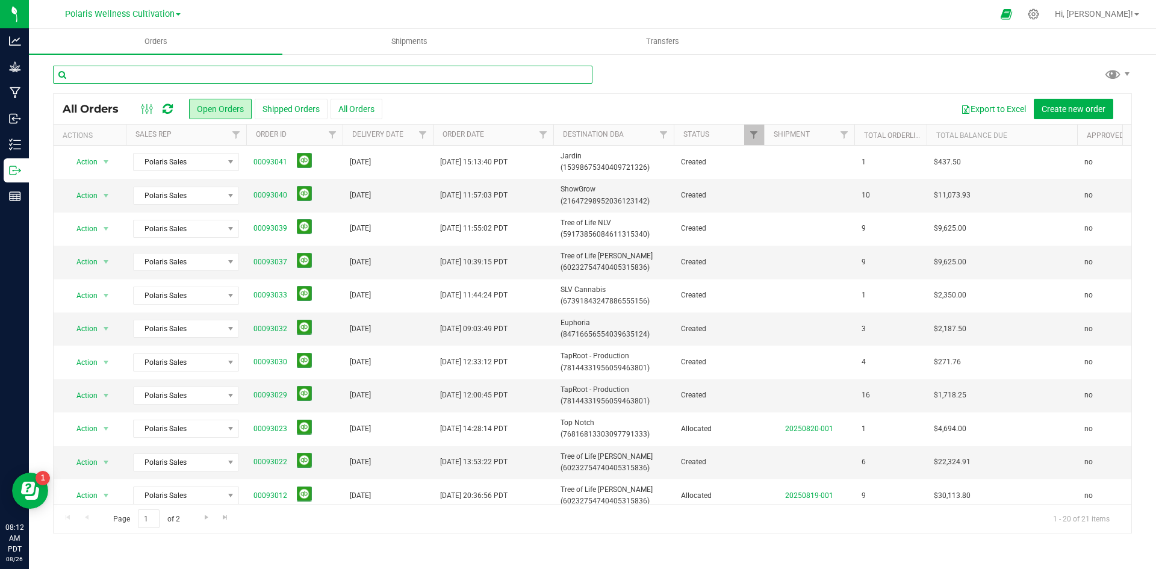
click at [244, 79] on input "text" at bounding box center [323, 75] width 540 height 18
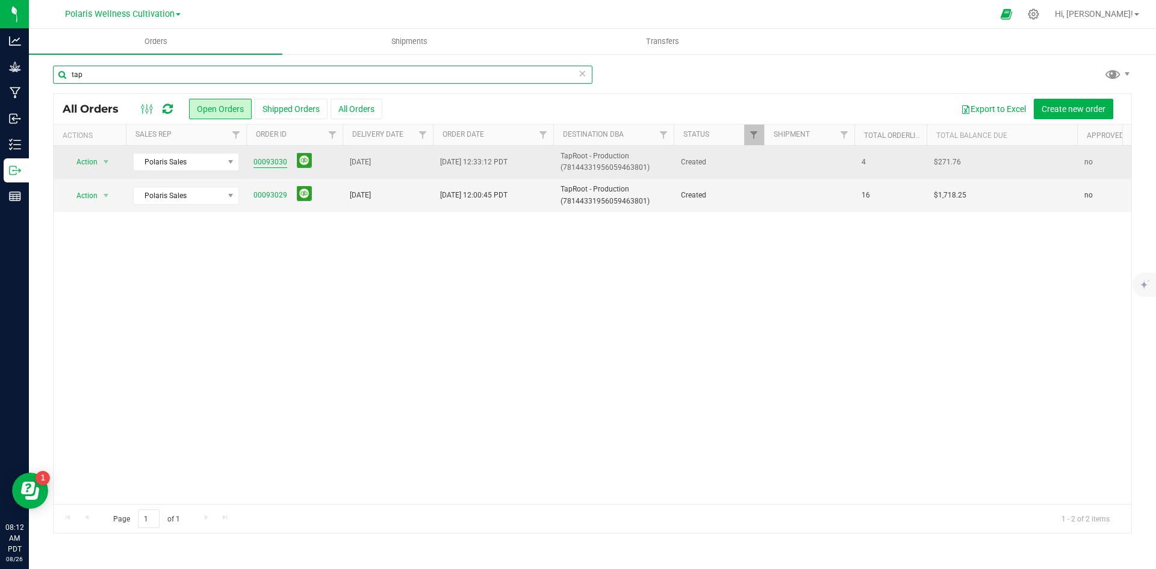
type input "tap"
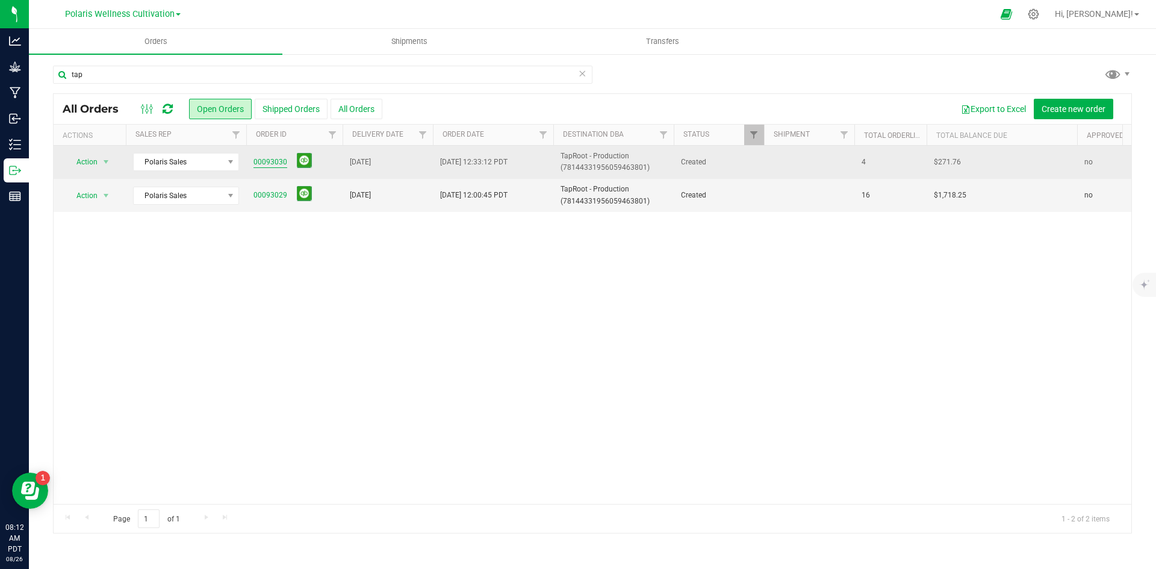
click at [258, 160] on link "00093030" at bounding box center [271, 162] width 34 height 11
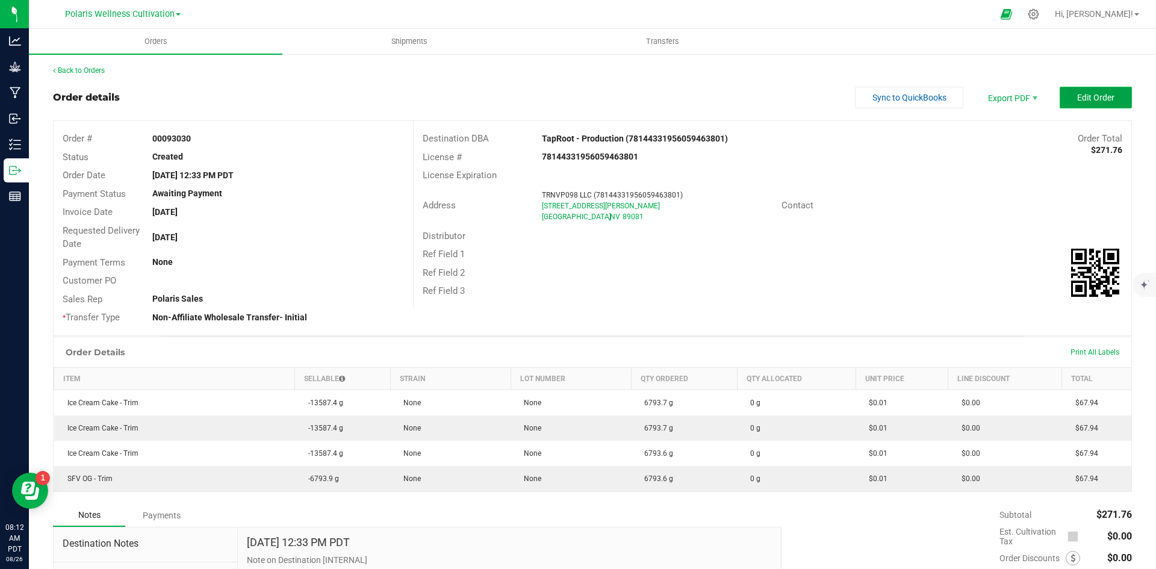
click at [1093, 101] on span "Edit Order" at bounding box center [1095, 98] width 37 height 10
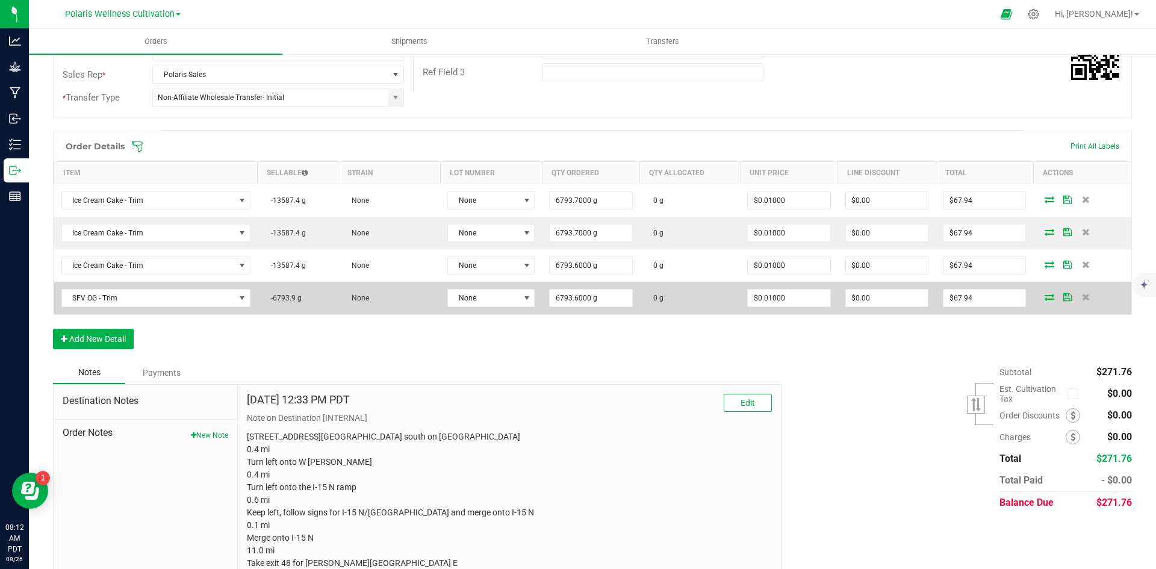
scroll to position [241, 0]
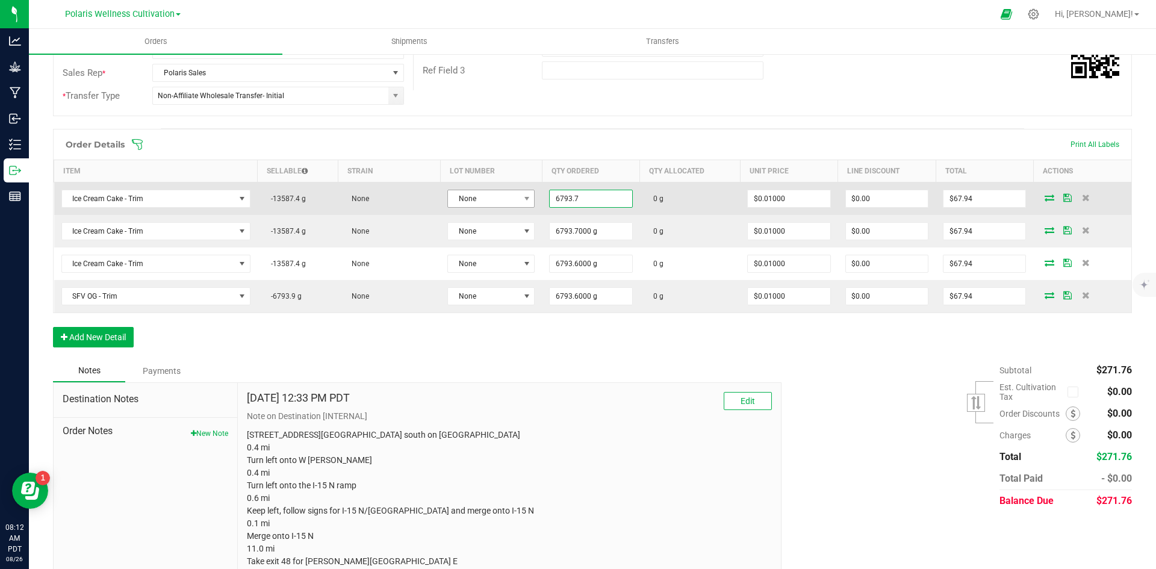
drag, startPoint x: 587, startPoint y: 200, endPoint x: 514, endPoint y: 203, distance: 73.5
click at [515, 202] on outbound-order-line-row "Ice Cream Cake - Trim -13587.4 g None None 6793.7 0 g $0.01000 $0.00 $67.94" at bounding box center [593, 198] width 1078 height 33
type input "6793.6764"
drag, startPoint x: 590, startPoint y: 195, endPoint x: 479, endPoint y: 205, distance: 111.8
click at [479, 205] on outbound-order-line-row "Ice Cream Cake - Trim -13587.4 g None None 6793.6764 0 g $0.01000 $0.00 $67.94" at bounding box center [593, 198] width 1078 height 33
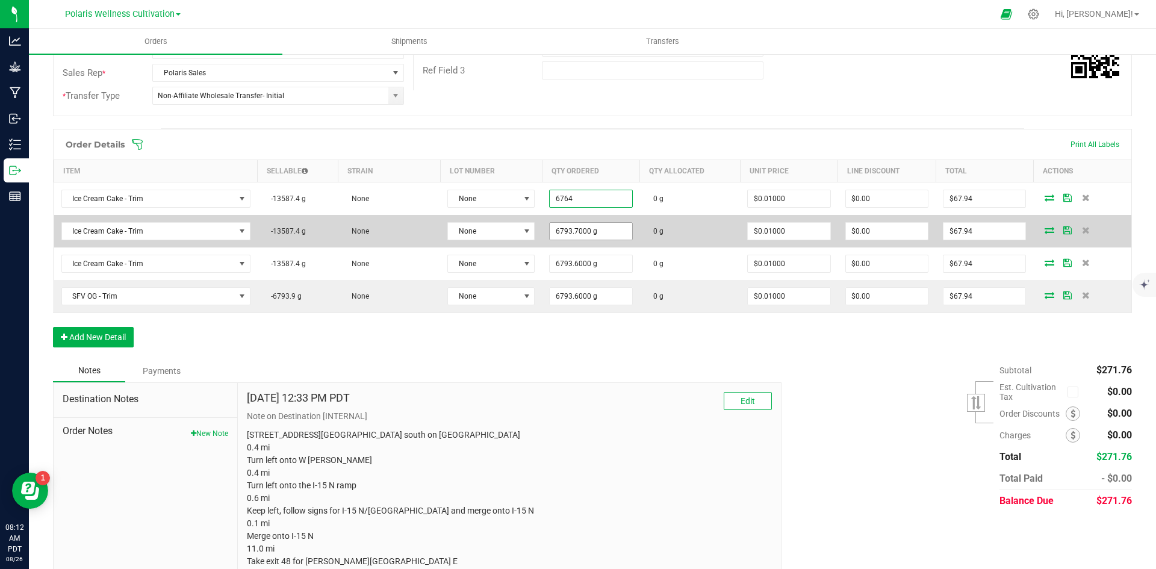
type input "6764.0000 g"
type input "$67.64"
type input "6793.7"
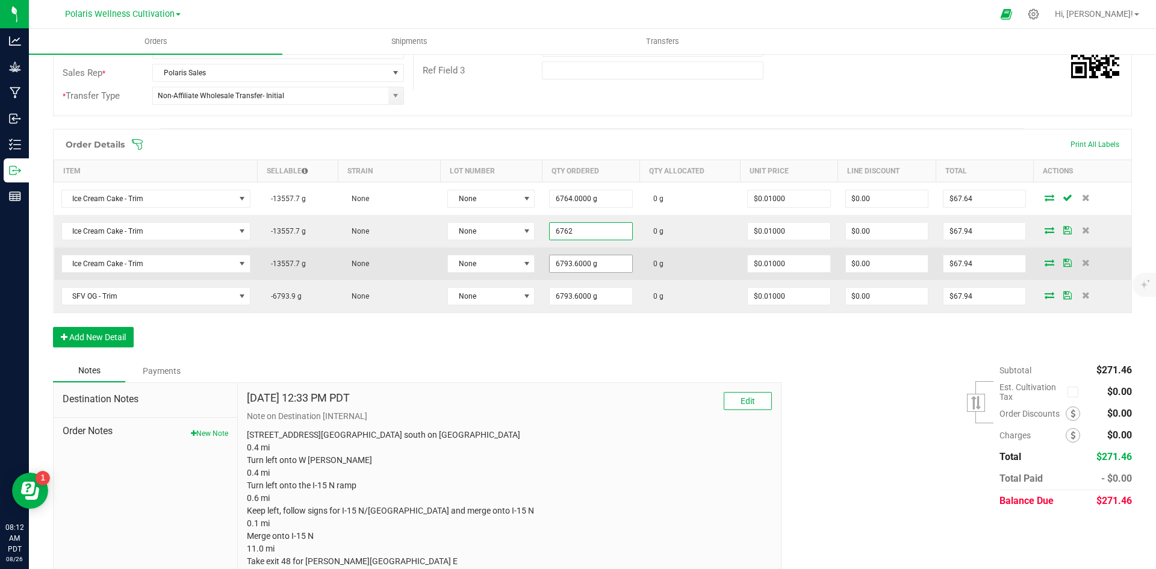
type input "6762.0000 g"
type input "$67.62"
type input "6793.6"
drag, startPoint x: 591, startPoint y: 263, endPoint x: 541, endPoint y: 270, distance: 51.2
click at [542, 270] on td "6793.6" at bounding box center [591, 263] width 98 height 33
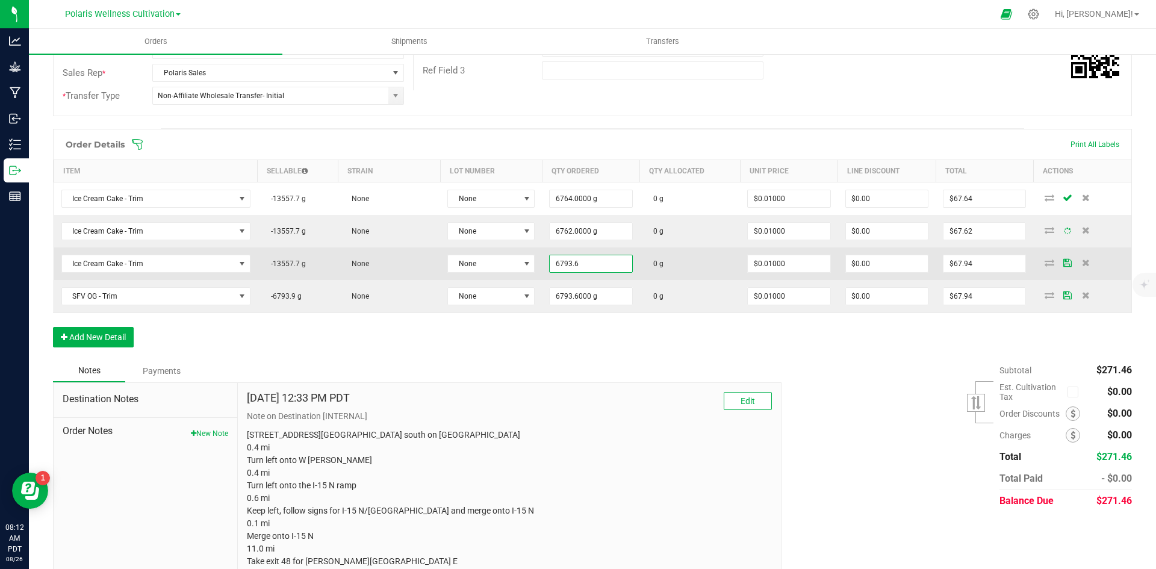
click at [597, 264] on input "6793.6" at bounding box center [591, 263] width 82 height 17
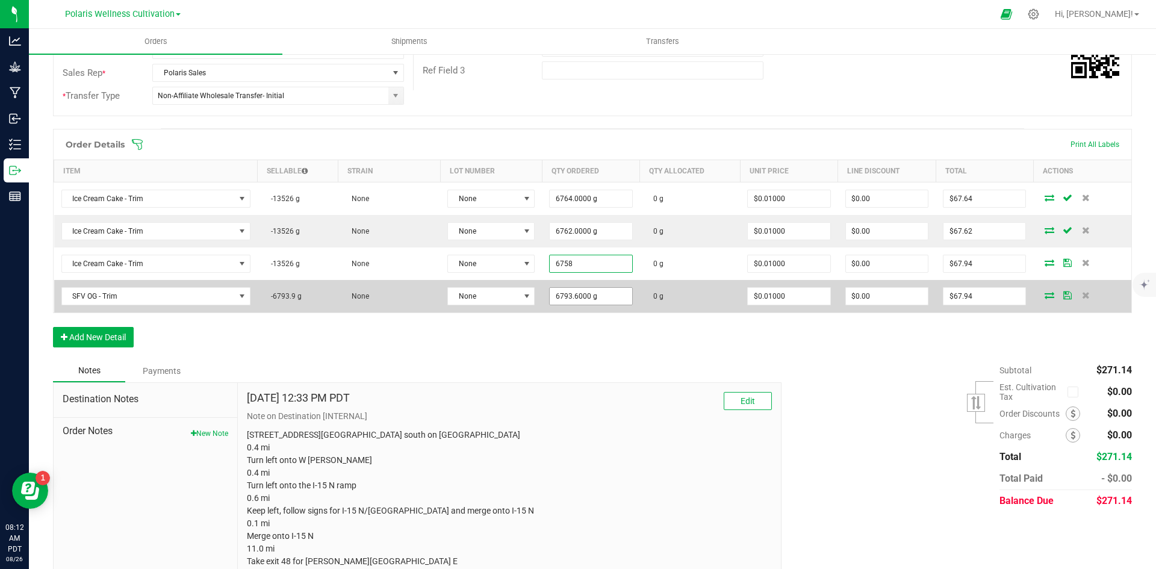
type input "6758.0000 g"
type input "$67.58"
type input "6793.6"
drag, startPoint x: 588, startPoint y: 300, endPoint x: 500, endPoint y: 290, distance: 88.4
click at [505, 300] on outbound-order-line-row "SFV OG - Trim -6793.9 g None None 6793.6 0 g $0.01000 $0.00 $67.94" at bounding box center [593, 296] width 1078 height 33
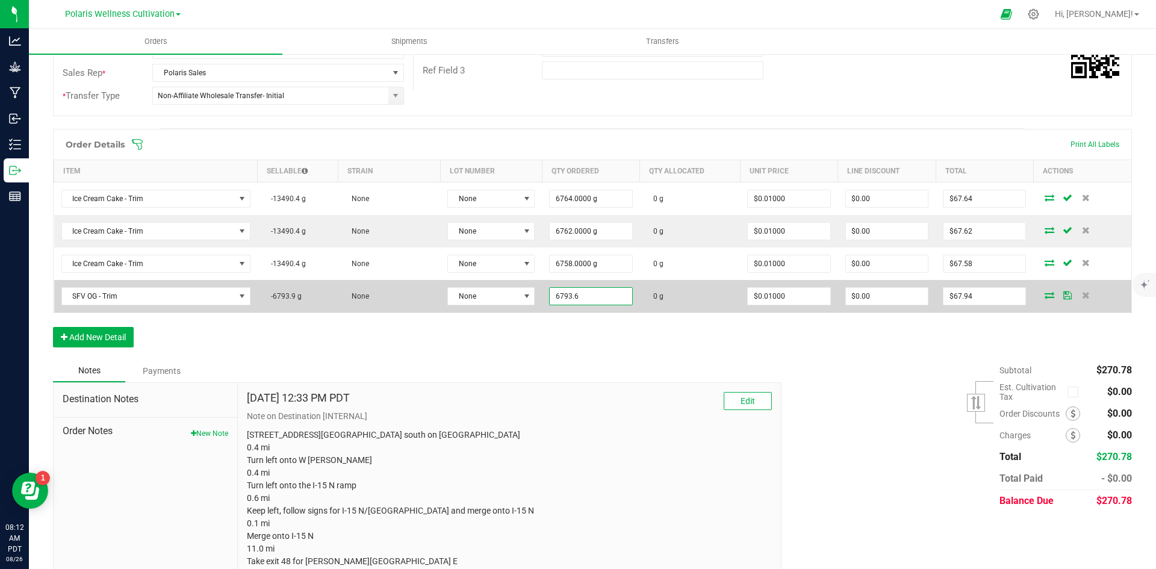
click at [602, 301] on input "6793.6" at bounding box center [591, 296] width 82 height 17
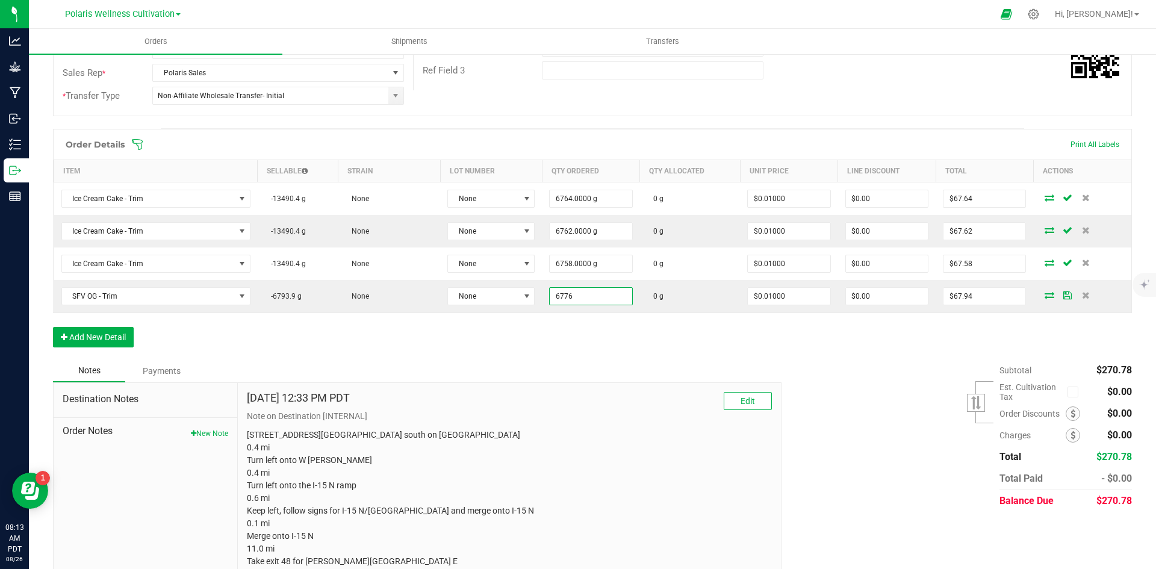
type input "6776.0000 g"
type input "$67.76"
click at [590, 332] on div "Order Details Print All Labels Item Sellable Strain Lot Number Qty Ordered Qty …" at bounding box center [592, 244] width 1079 height 231
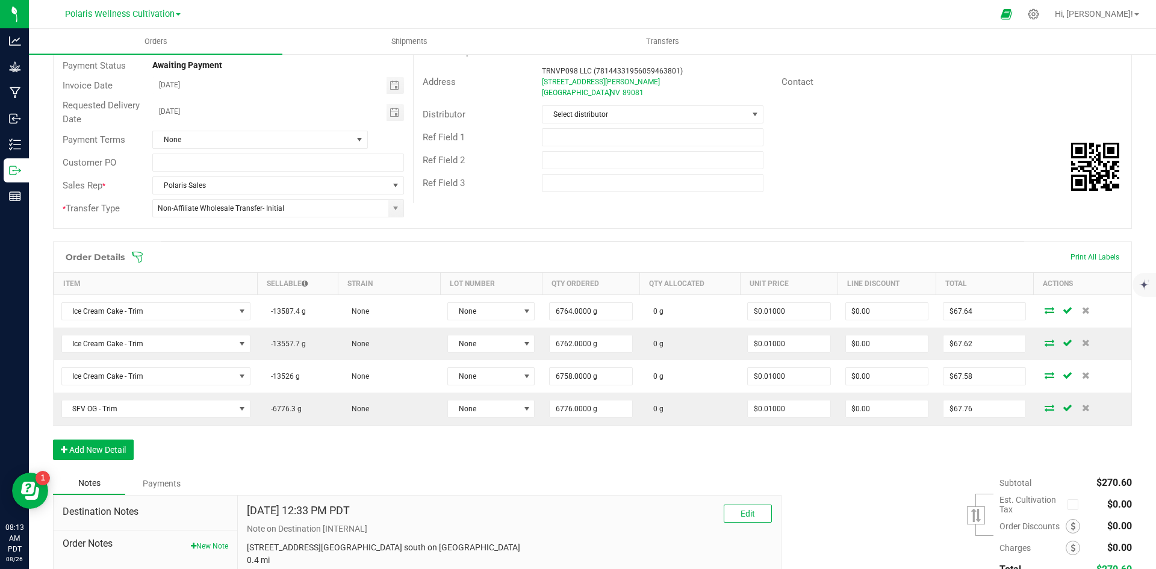
scroll to position [0, 0]
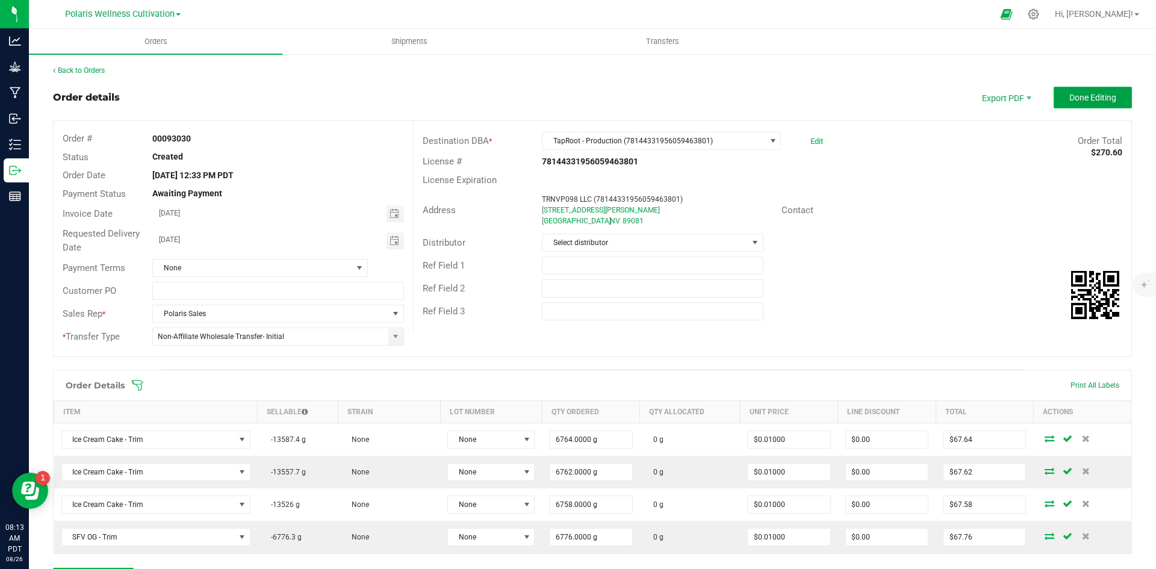
click at [1070, 96] on span "Done Editing" at bounding box center [1092, 98] width 47 height 10
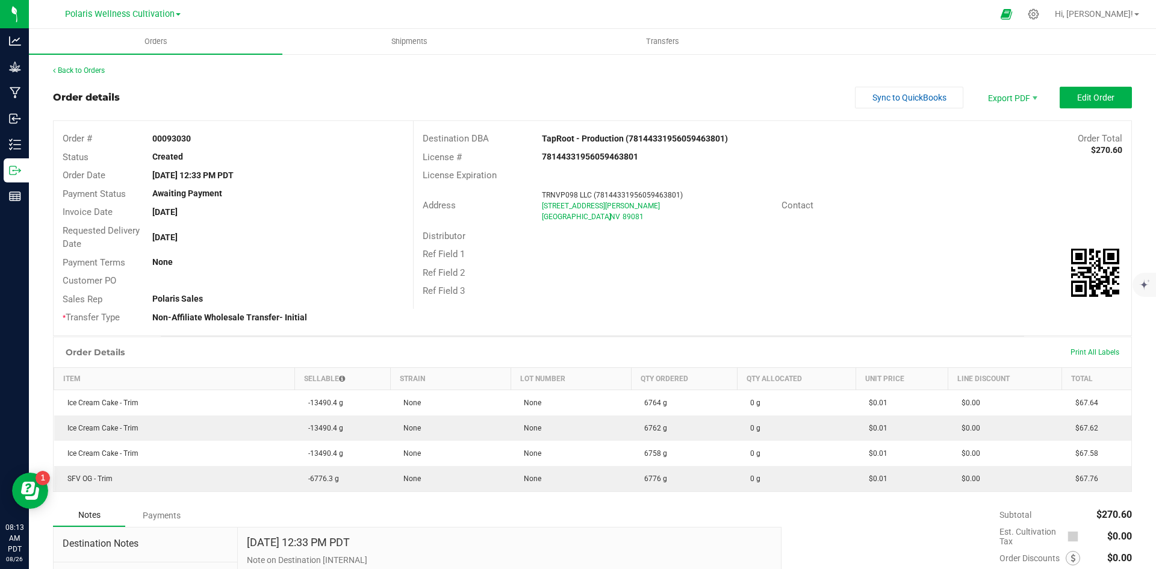
click at [633, 78] on div "Back to Orders Order details Sync to QuickBooks Export PDF Edit Order Order # 0…" at bounding box center [592, 475] width 1079 height 821
click at [702, 79] on div "Back to Orders Order details Sync to QuickBooks Export PDF Edit Order Order # 0…" at bounding box center [592, 475] width 1079 height 821
click at [82, 69] on link "Back to Orders" at bounding box center [79, 70] width 52 height 8
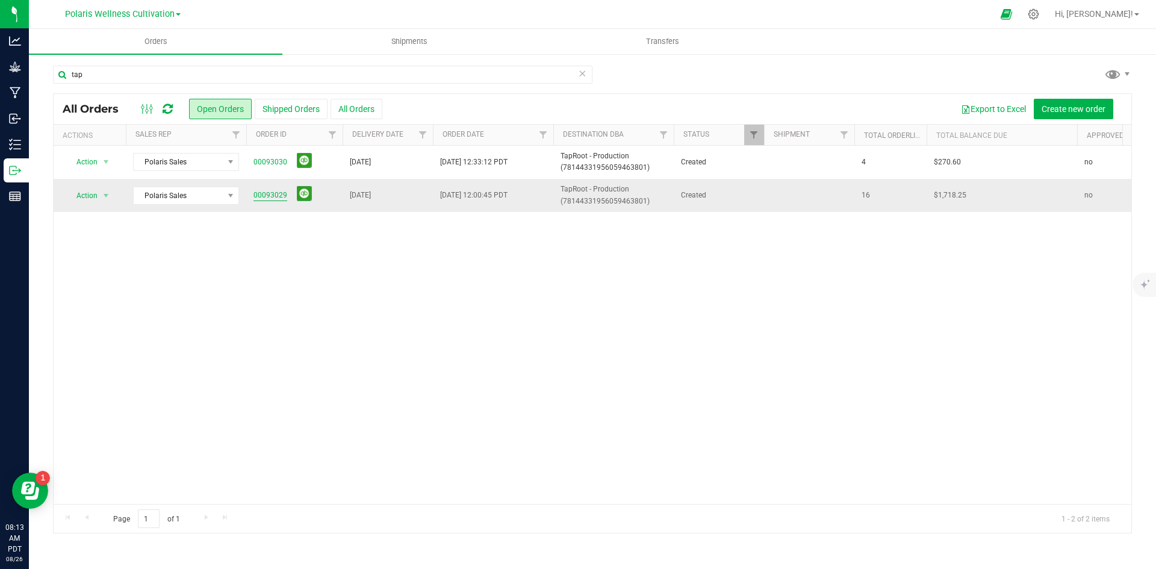
click at [271, 193] on link "00093029" at bounding box center [271, 195] width 34 height 11
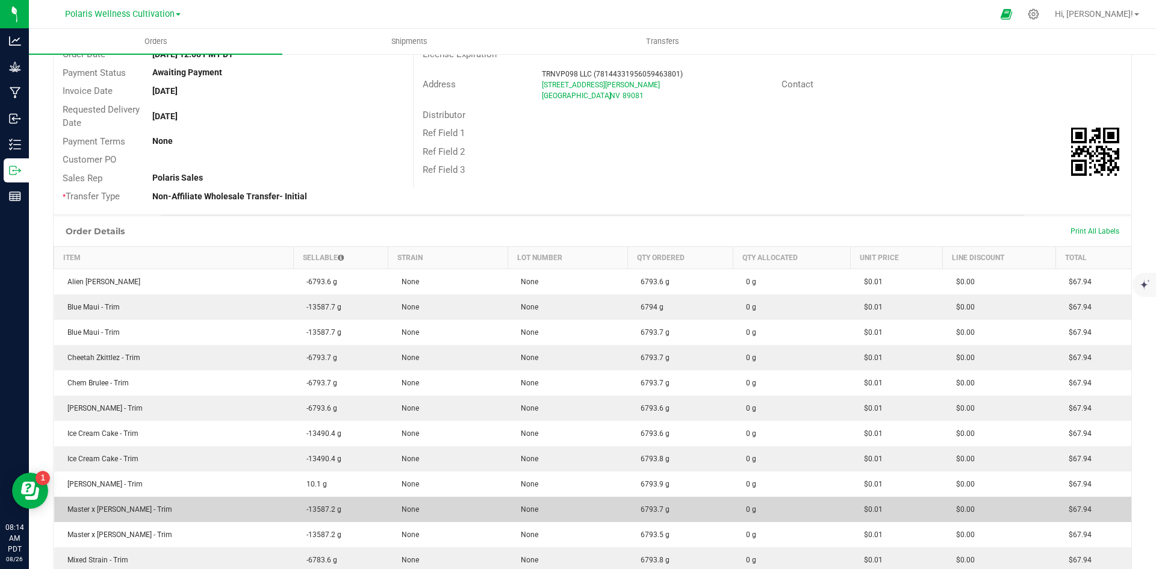
scroll to position [120, 0]
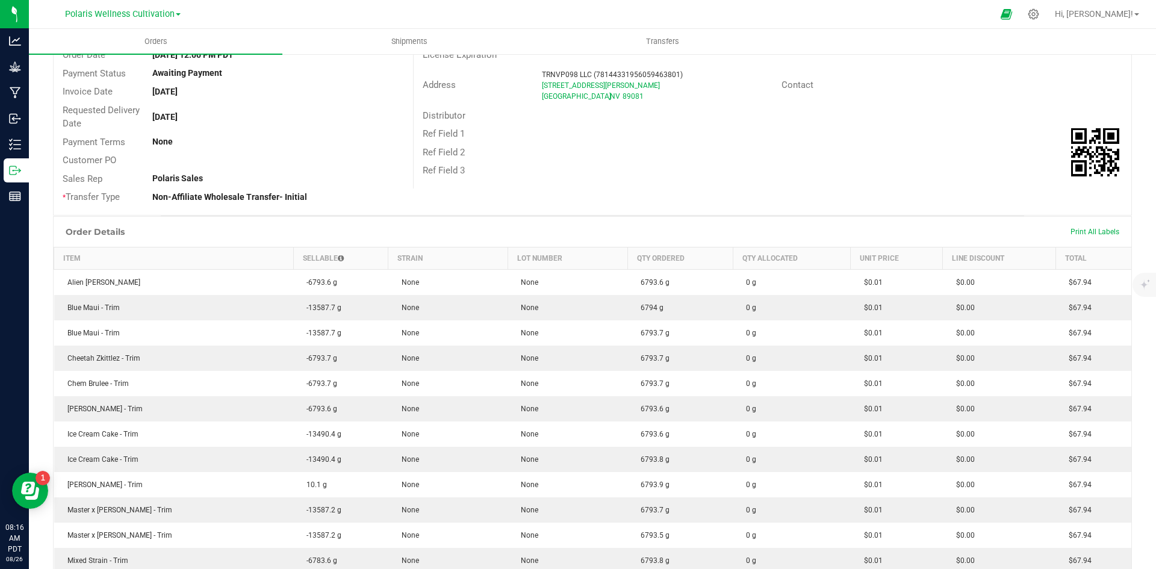
click at [809, 166] on div "Ref Field 3" at bounding box center [773, 170] width 718 height 19
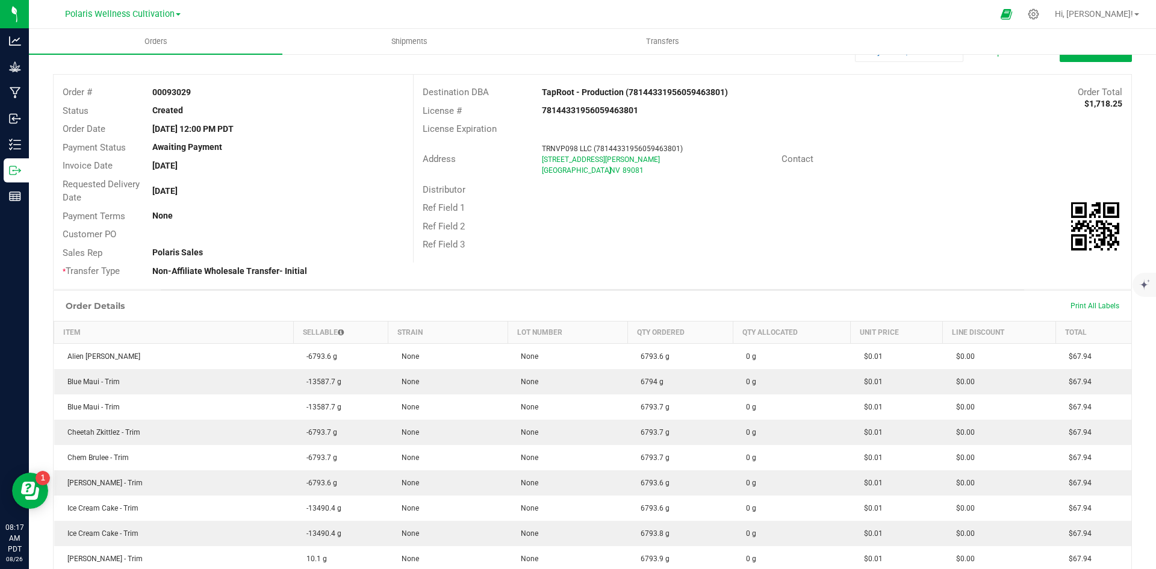
scroll to position [0, 0]
